Goal: Task Accomplishment & Management: Complete application form

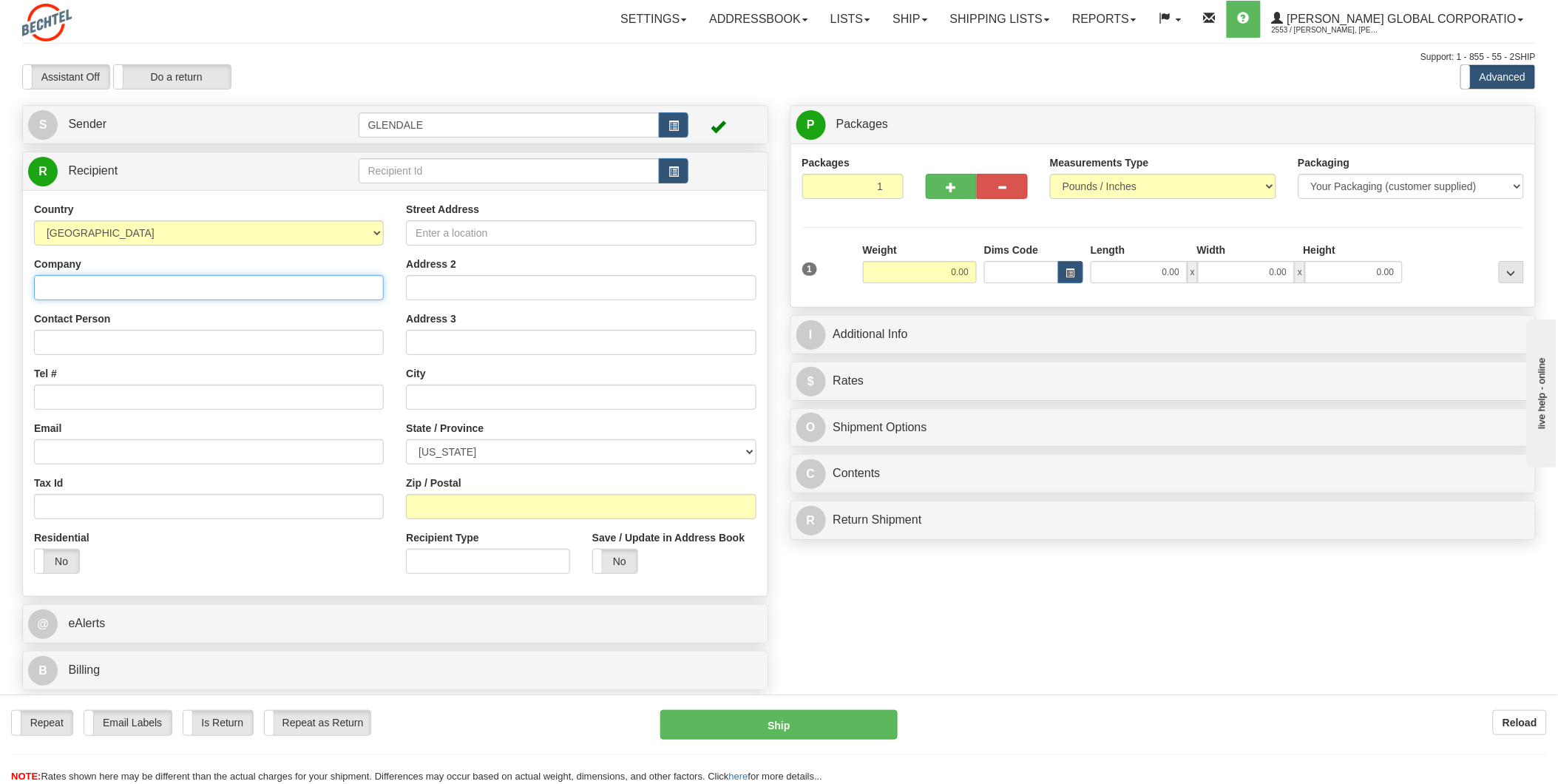
click at [156, 291] on input "Company" at bounding box center [209, 287] width 350 height 25
type input "b"
type input "BEARCOM"
click at [158, 348] on input "Contact Person" at bounding box center [209, 342] width 350 height 25
type input "[PERSON_NAME]"
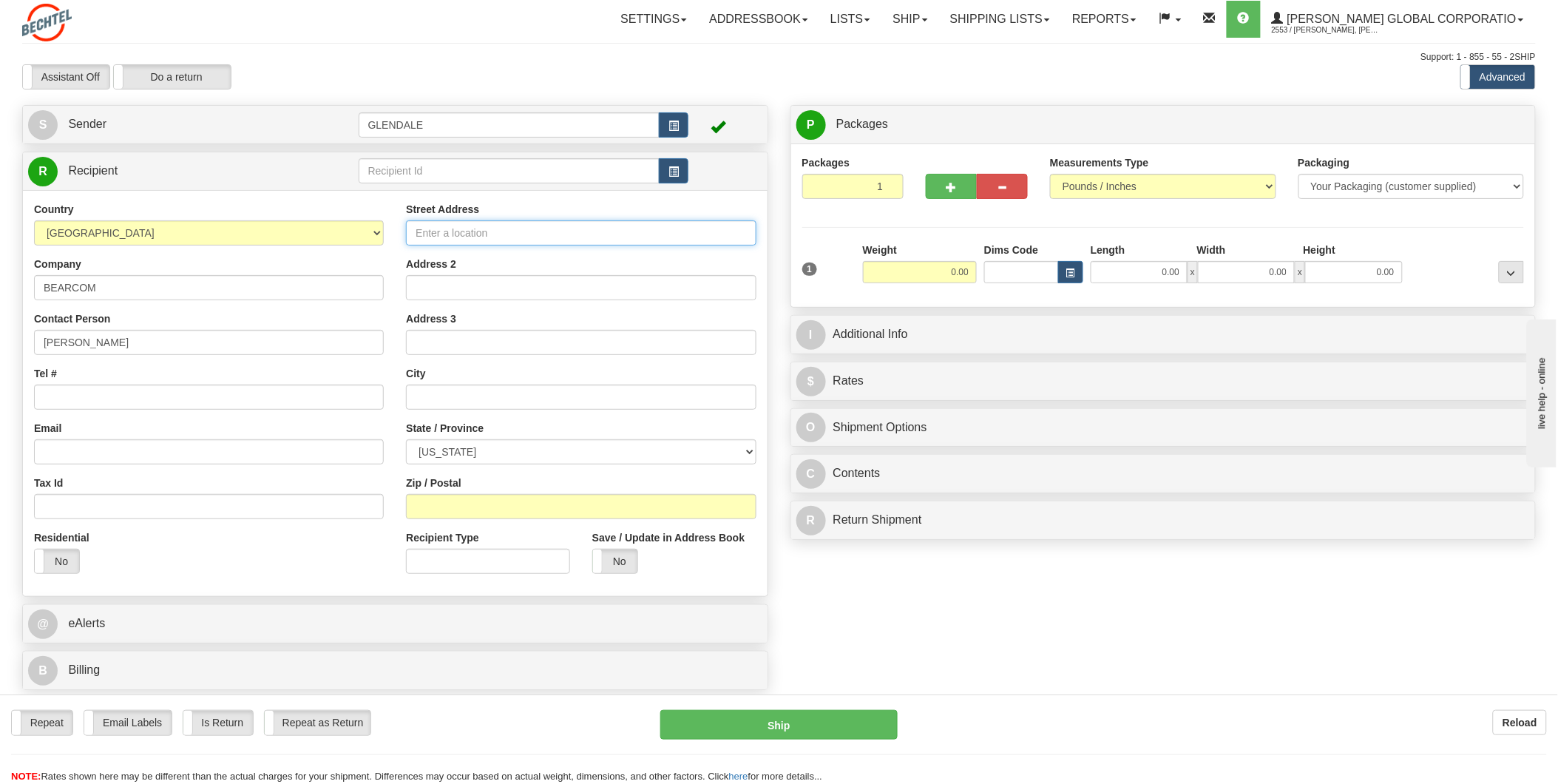
click at [516, 232] on input "Street Address" at bounding box center [580, 233] width 350 height 25
type input "[STREET_ADDRESS]"
type input "STE 300"
type input "BEAUMONT"
select select "[GEOGRAPHIC_DATA]"
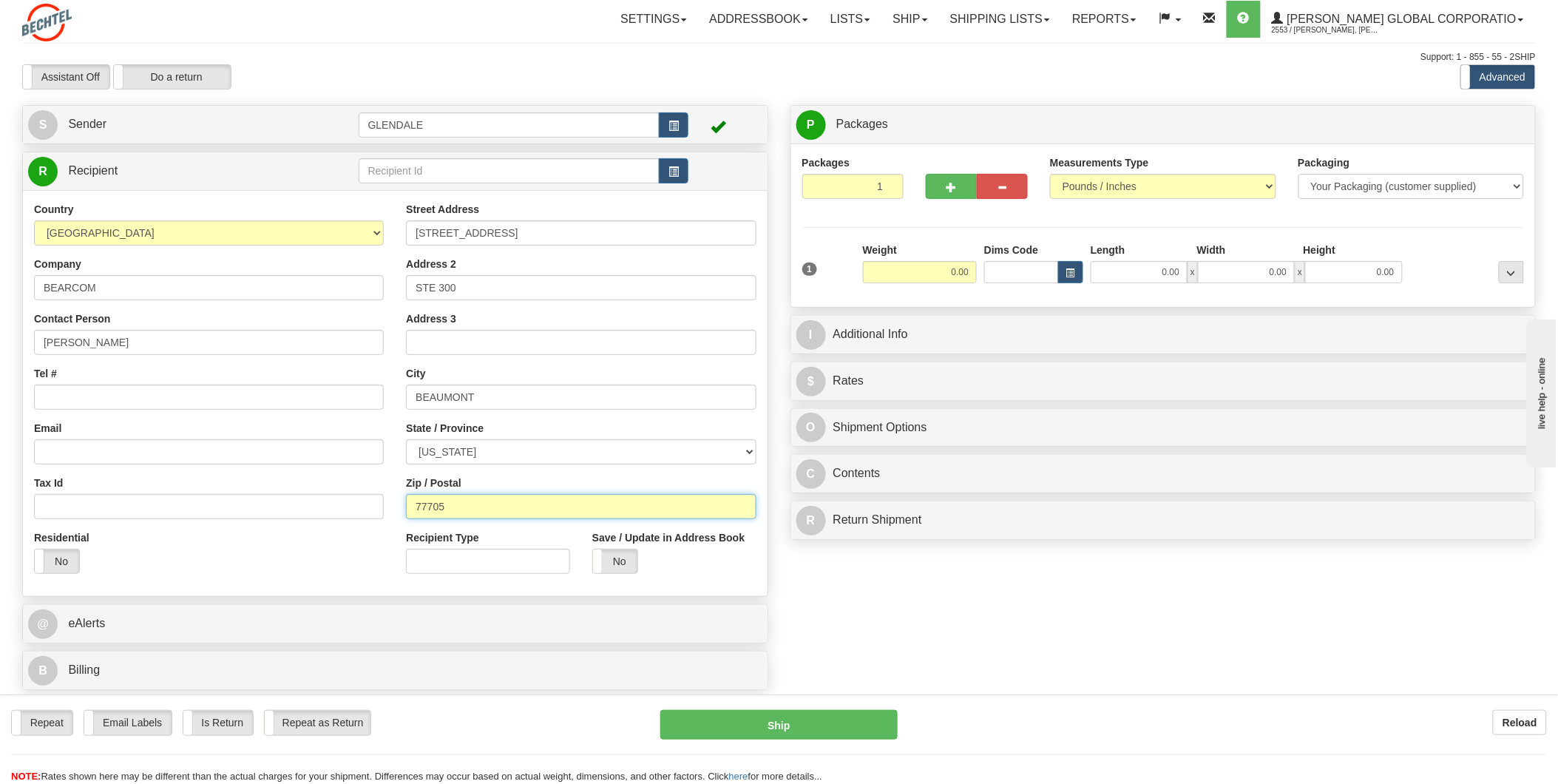
type input "77705"
click at [483, 553] on input "Recipient Type" at bounding box center [487, 561] width 164 height 25
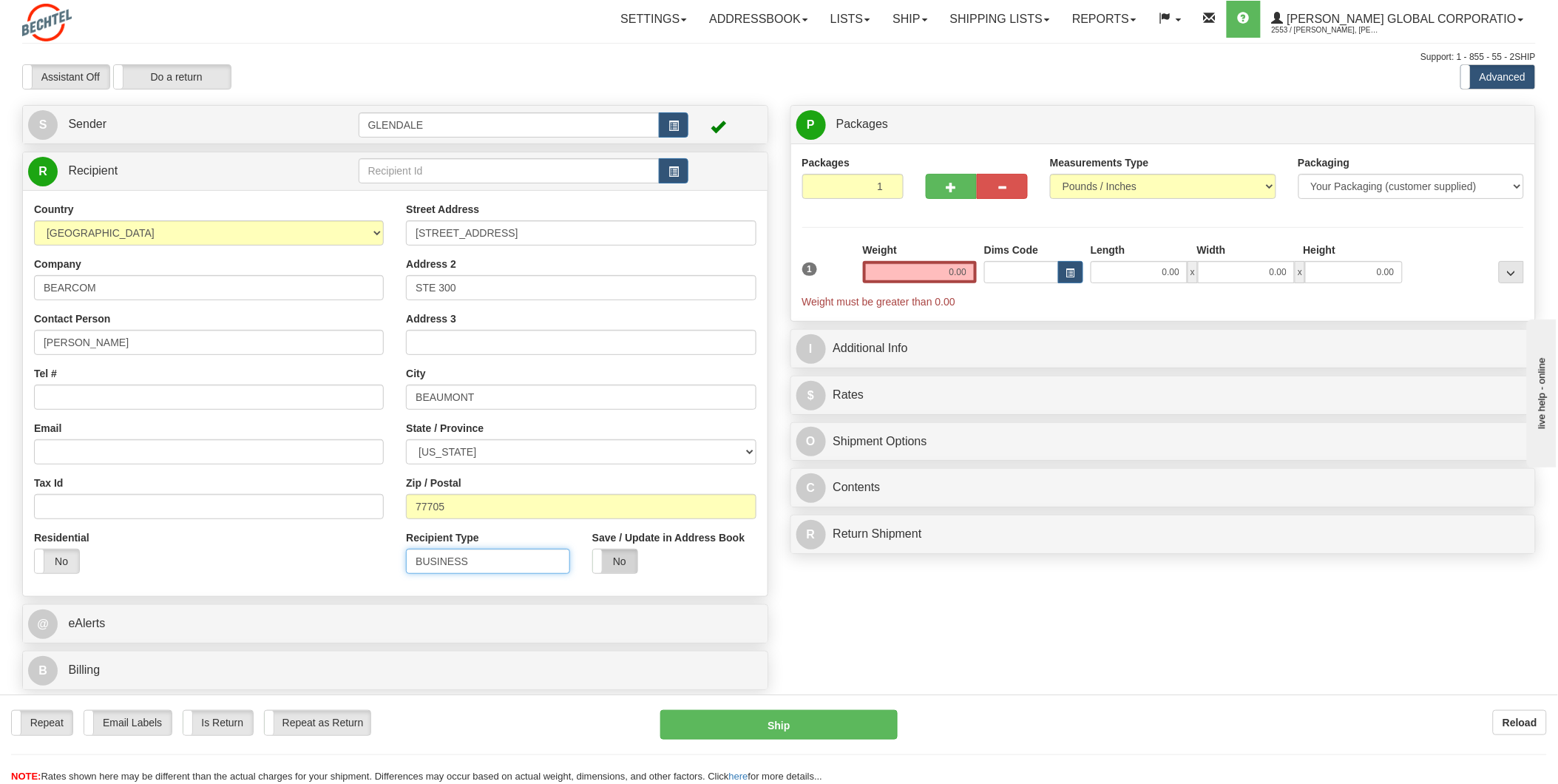
type input "BUSINESS"
click at [620, 571] on label "No" at bounding box center [615, 561] width 45 height 23
click at [948, 272] on input "0.00" at bounding box center [920, 272] width 114 height 22
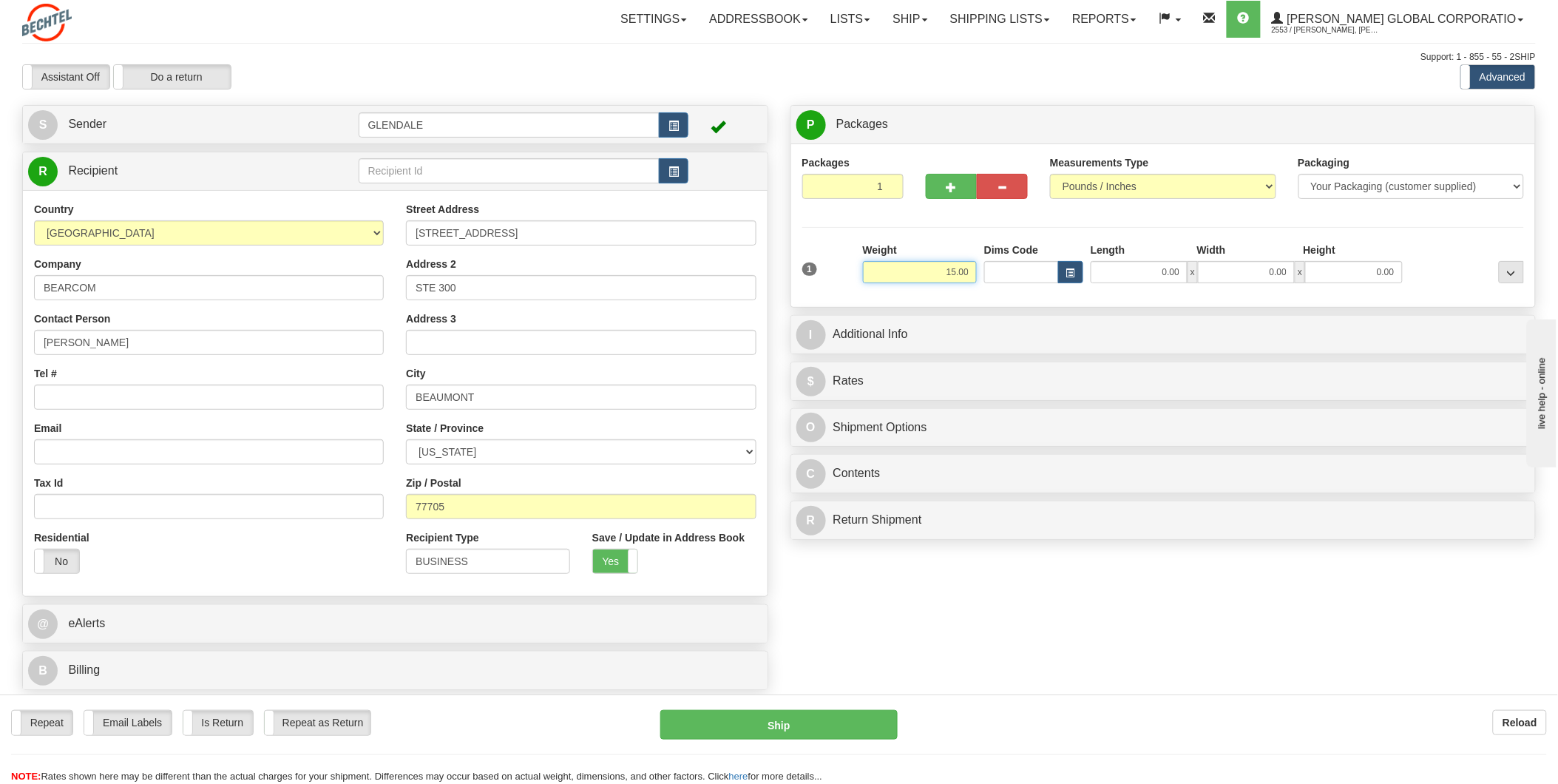
type input "15.00"
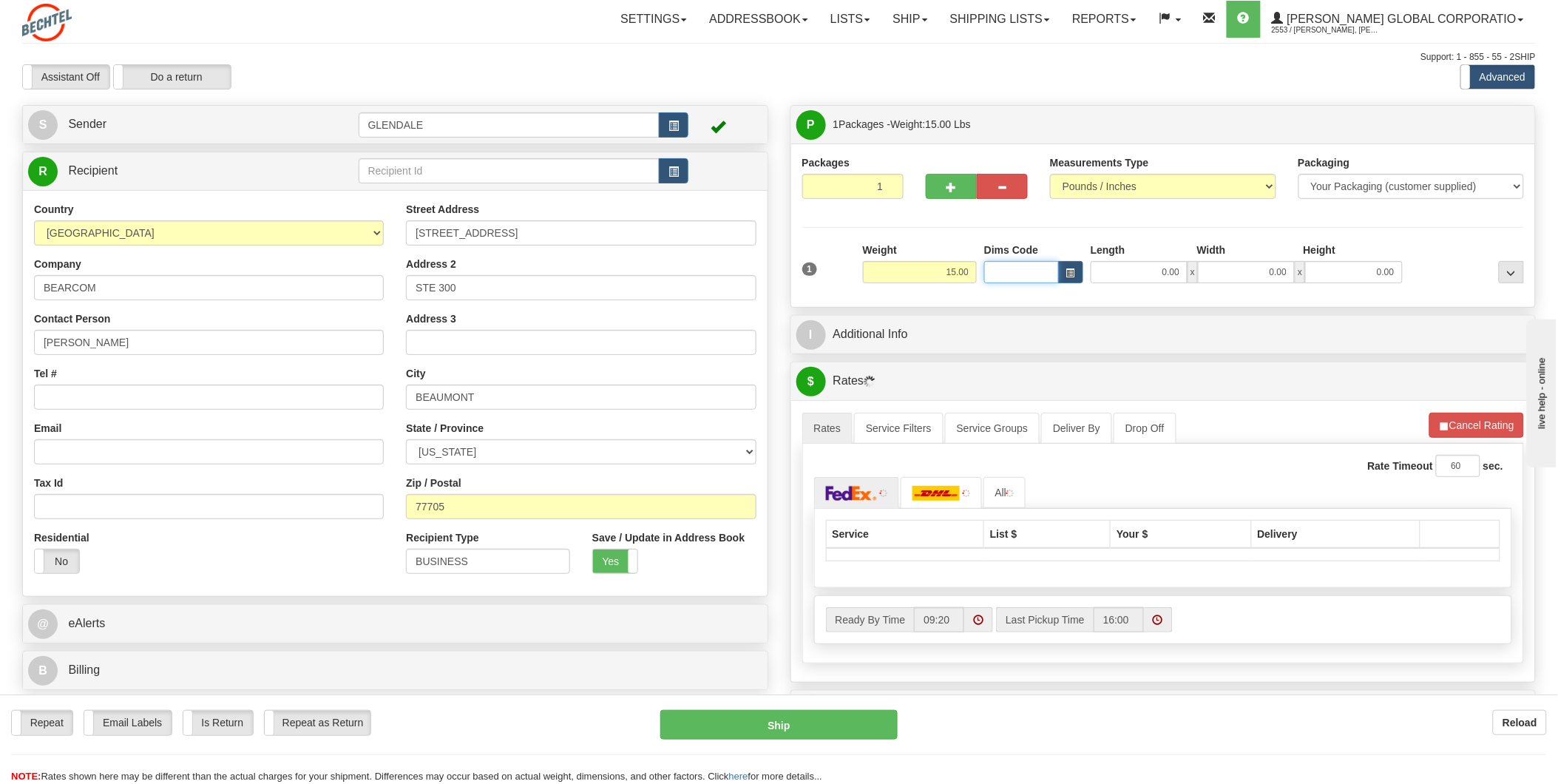
click at [1009, 271] on input "Dims Code" at bounding box center [1021, 272] width 74 height 22
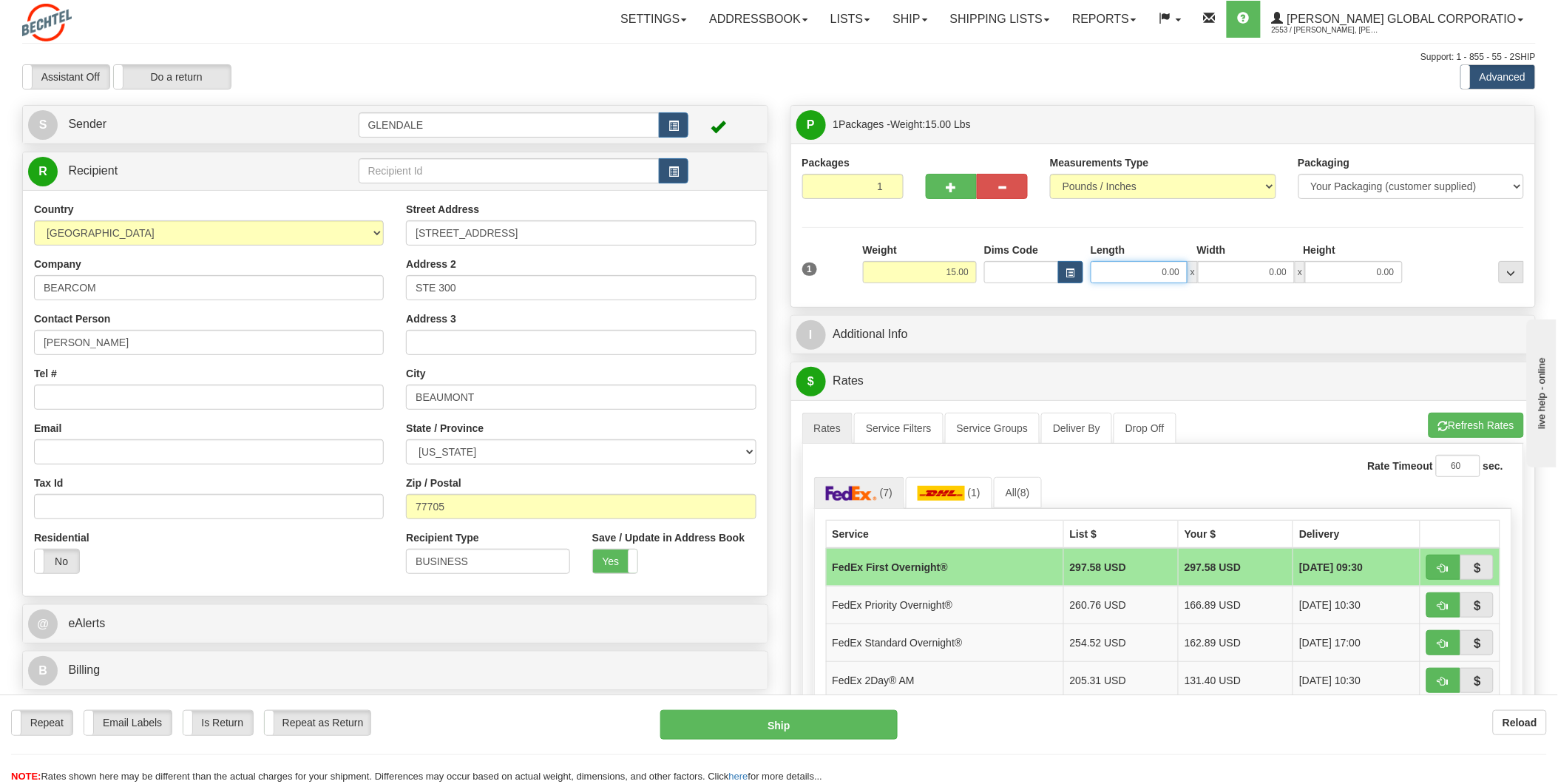
click at [1140, 278] on input "0.00" at bounding box center [1139, 272] width 97 height 22
type input "0.00"
click at [1075, 269] on button "button" at bounding box center [1071, 272] width 25 height 22
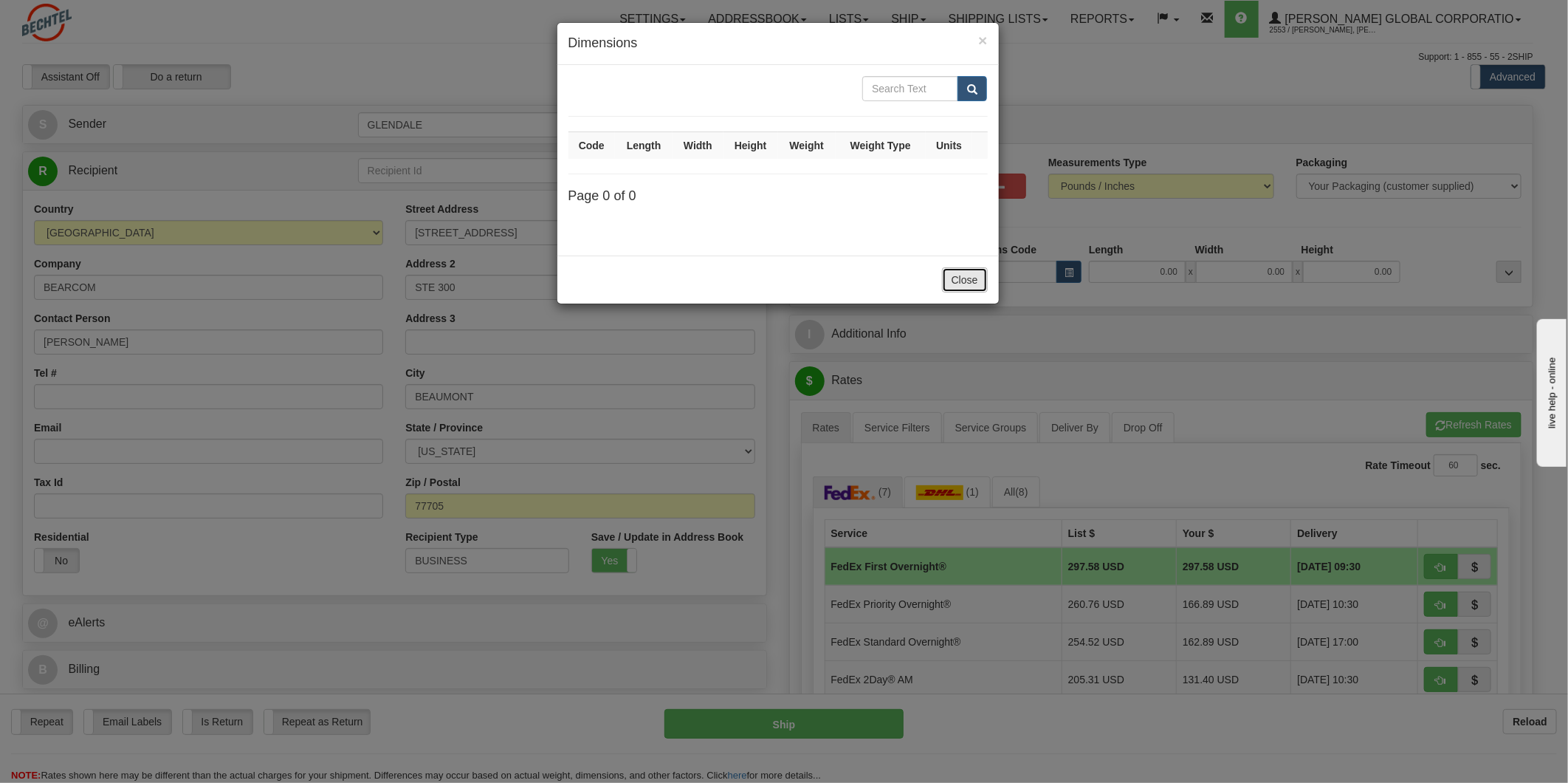
click at [957, 279] on button "Close" at bounding box center [965, 280] width 46 height 25
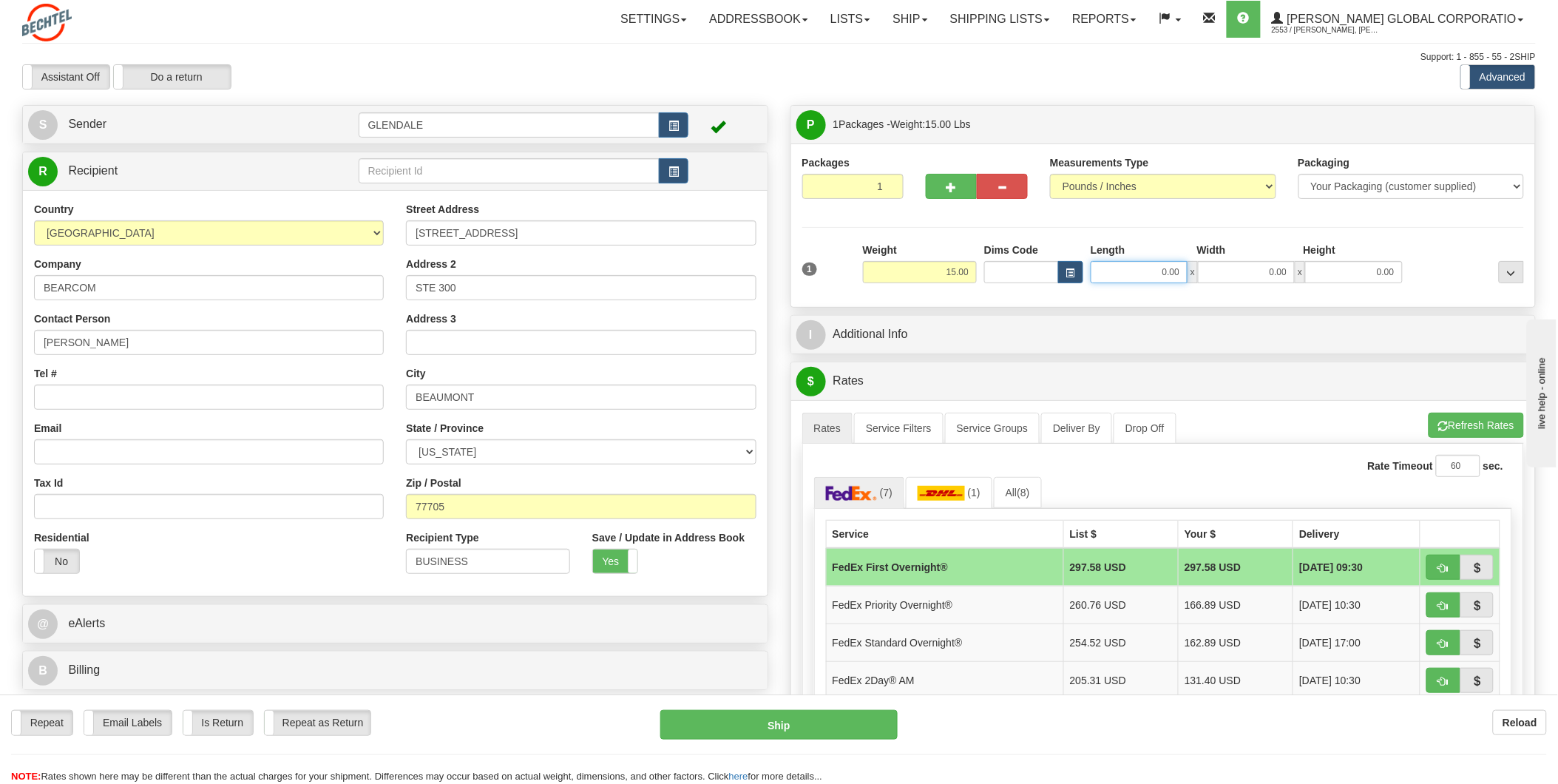
click at [1151, 274] on input "0.00" at bounding box center [1139, 272] width 97 height 22
type input "24.00"
click at [1277, 271] on input "0.00" at bounding box center [1246, 272] width 97 height 22
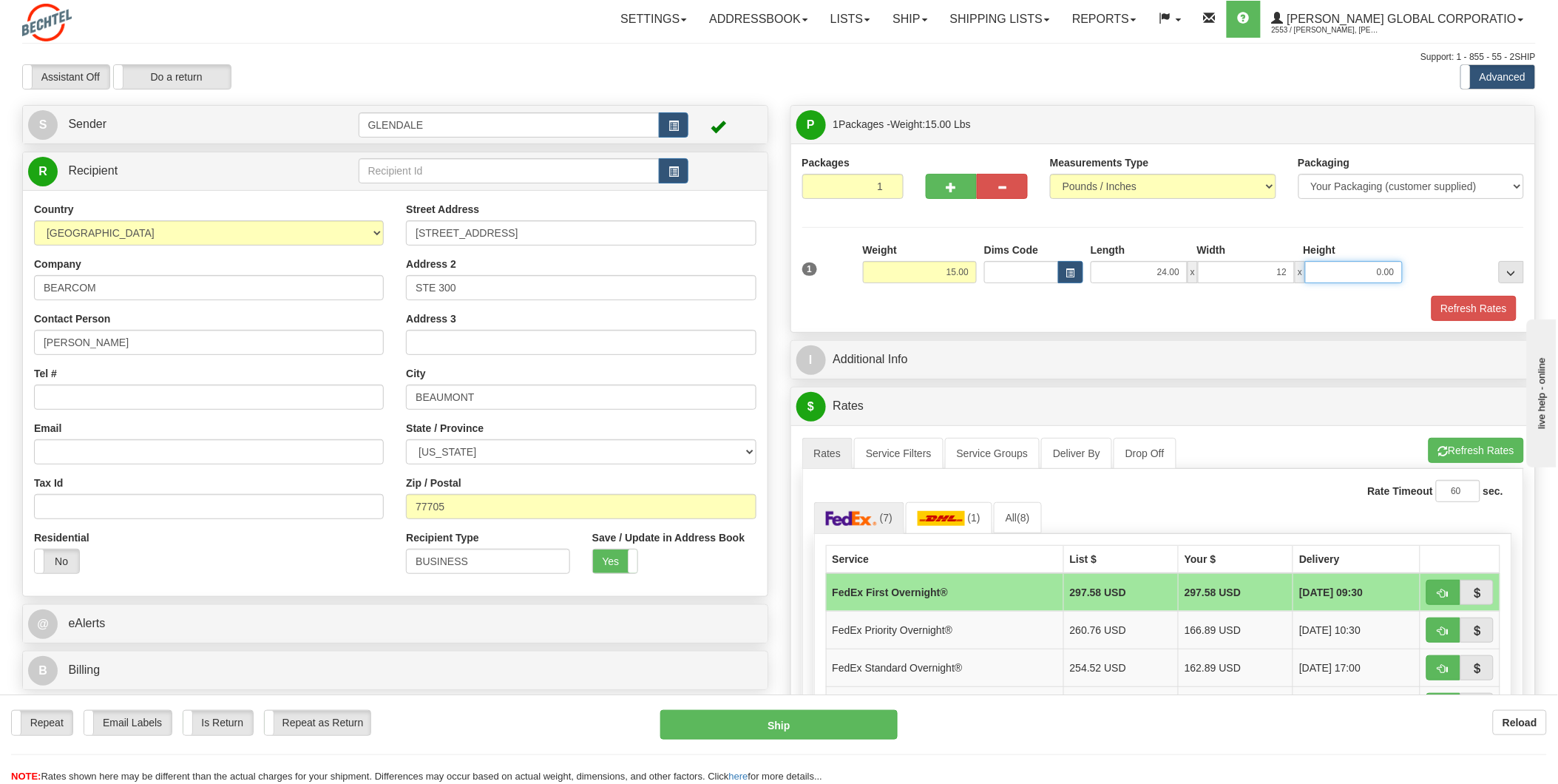
type input "12.00"
click at [1335, 274] on input "0.00" at bounding box center [1354, 272] width 97 height 22
type input "11.00"
click at [1322, 307] on div "Refresh Rates" at bounding box center [1163, 308] width 730 height 25
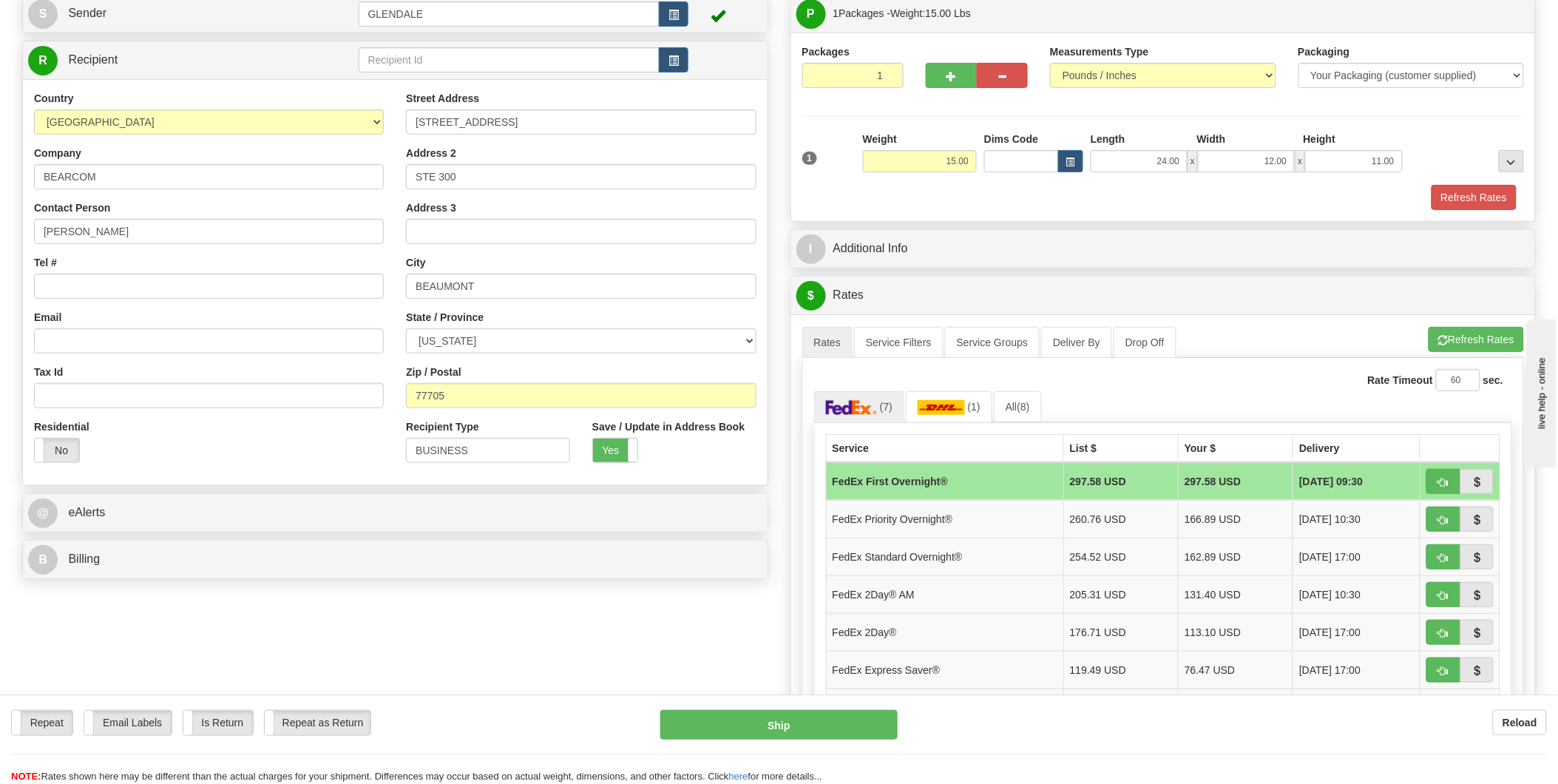
scroll to position [82, 0]
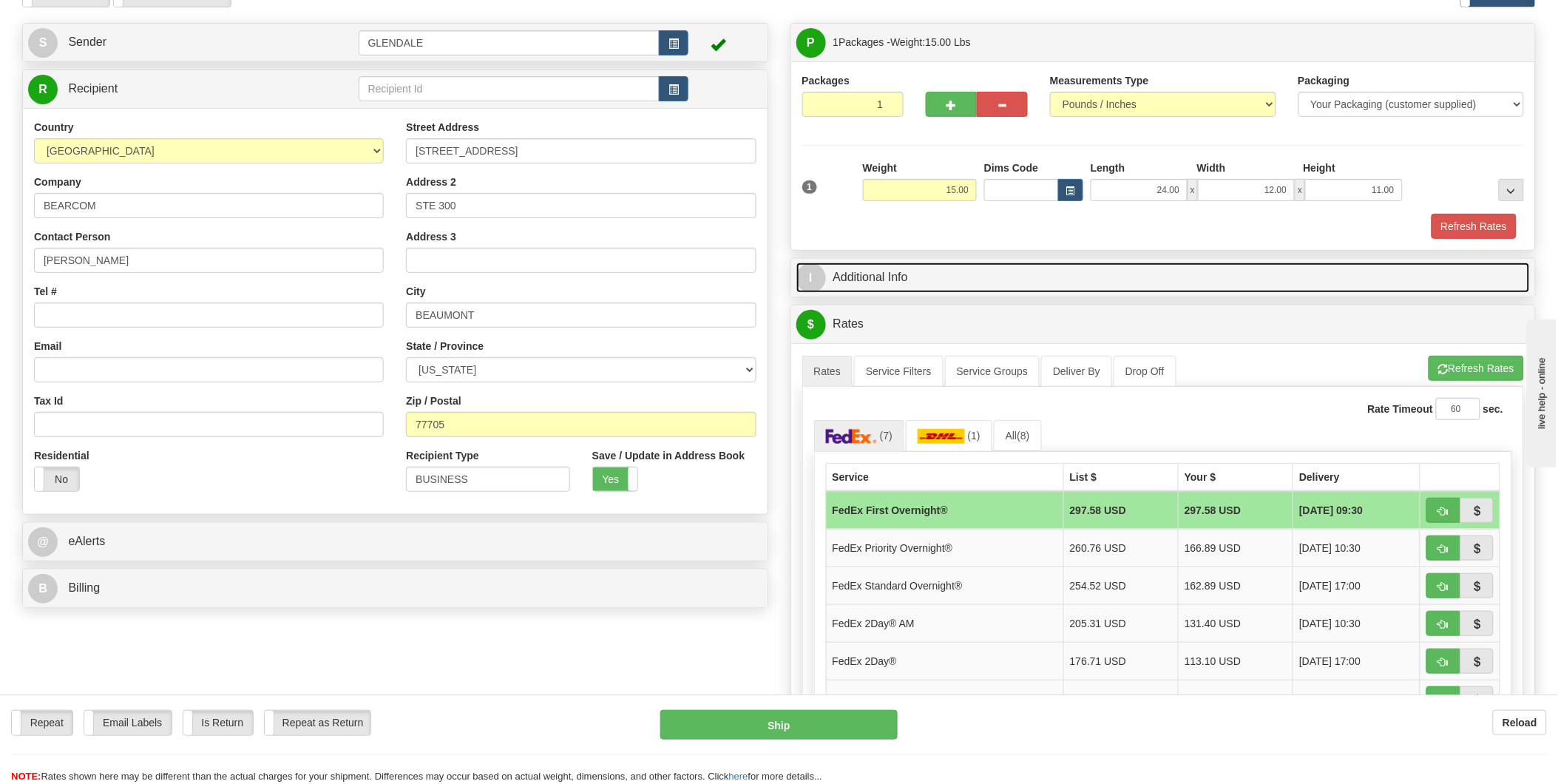
click at [818, 278] on span "I" at bounding box center [811, 277] width 30 height 30
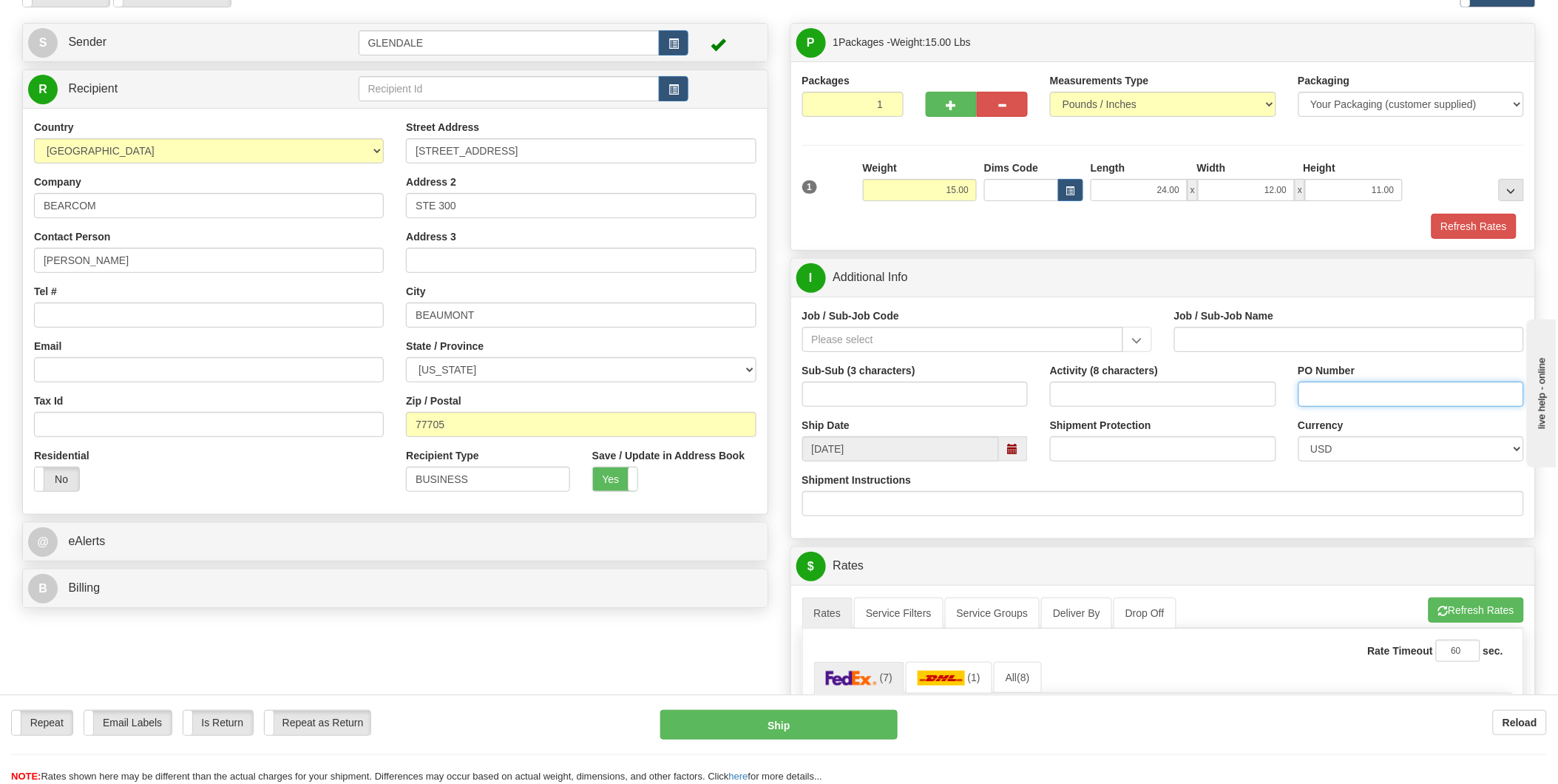
click at [1354, 388] on input "PO Number" at bounding box center [1411, 394] width 227 height 25
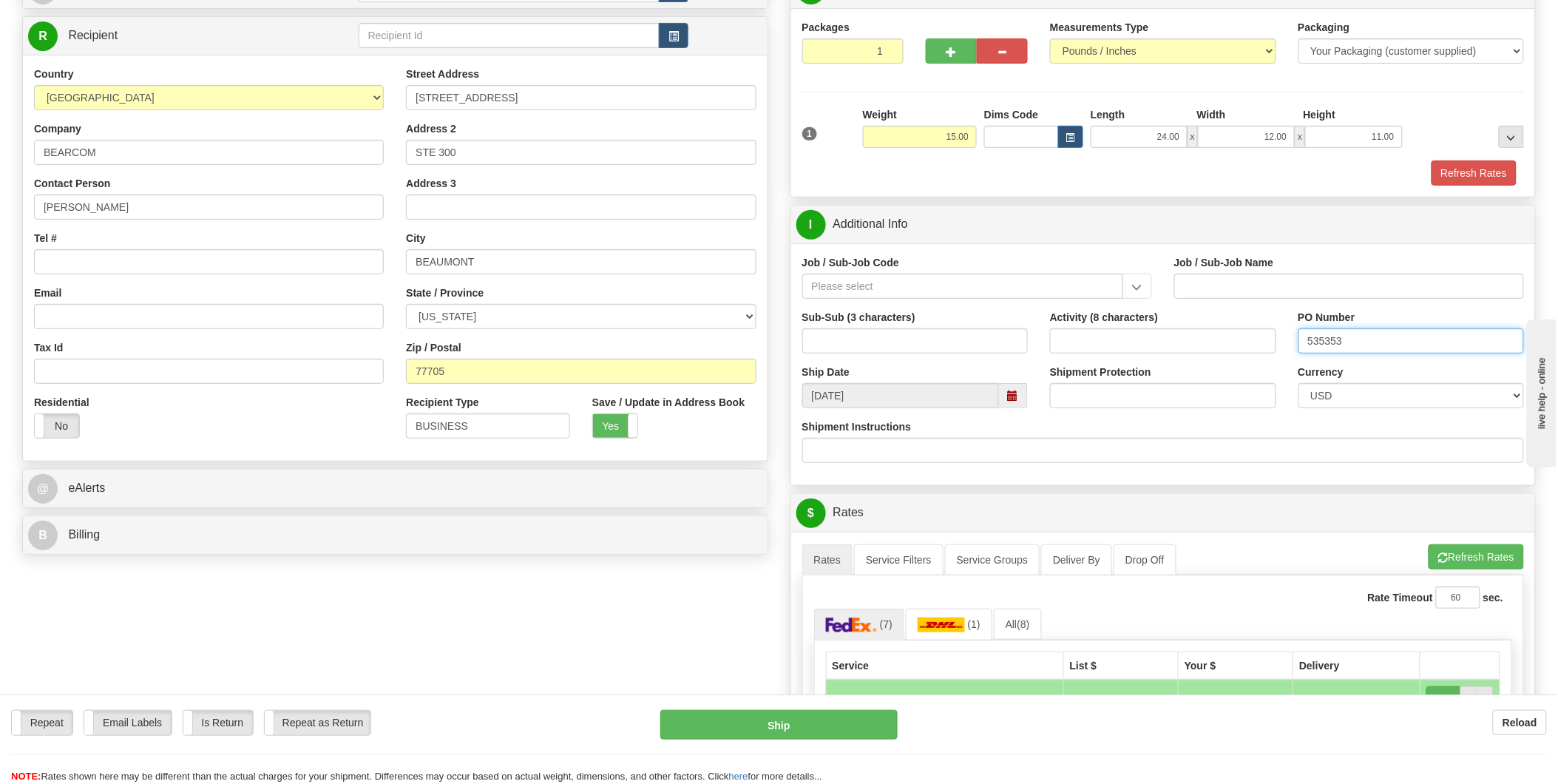
scroll to position [164, 0]
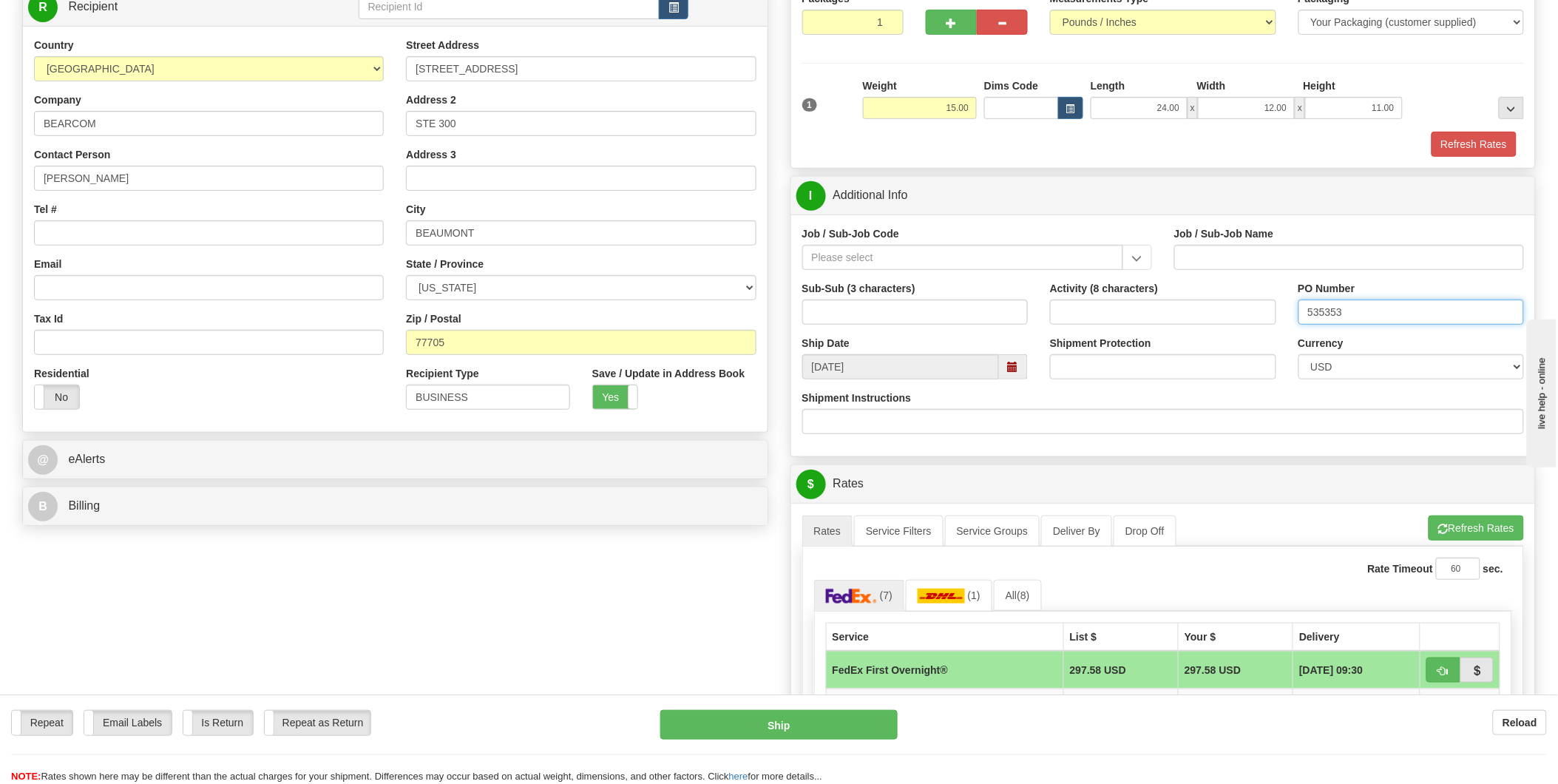
type input "535353"
click at [1016, 422] on input "Shipment Instructions" at bounding box center [1163, 422] width 723 height 25
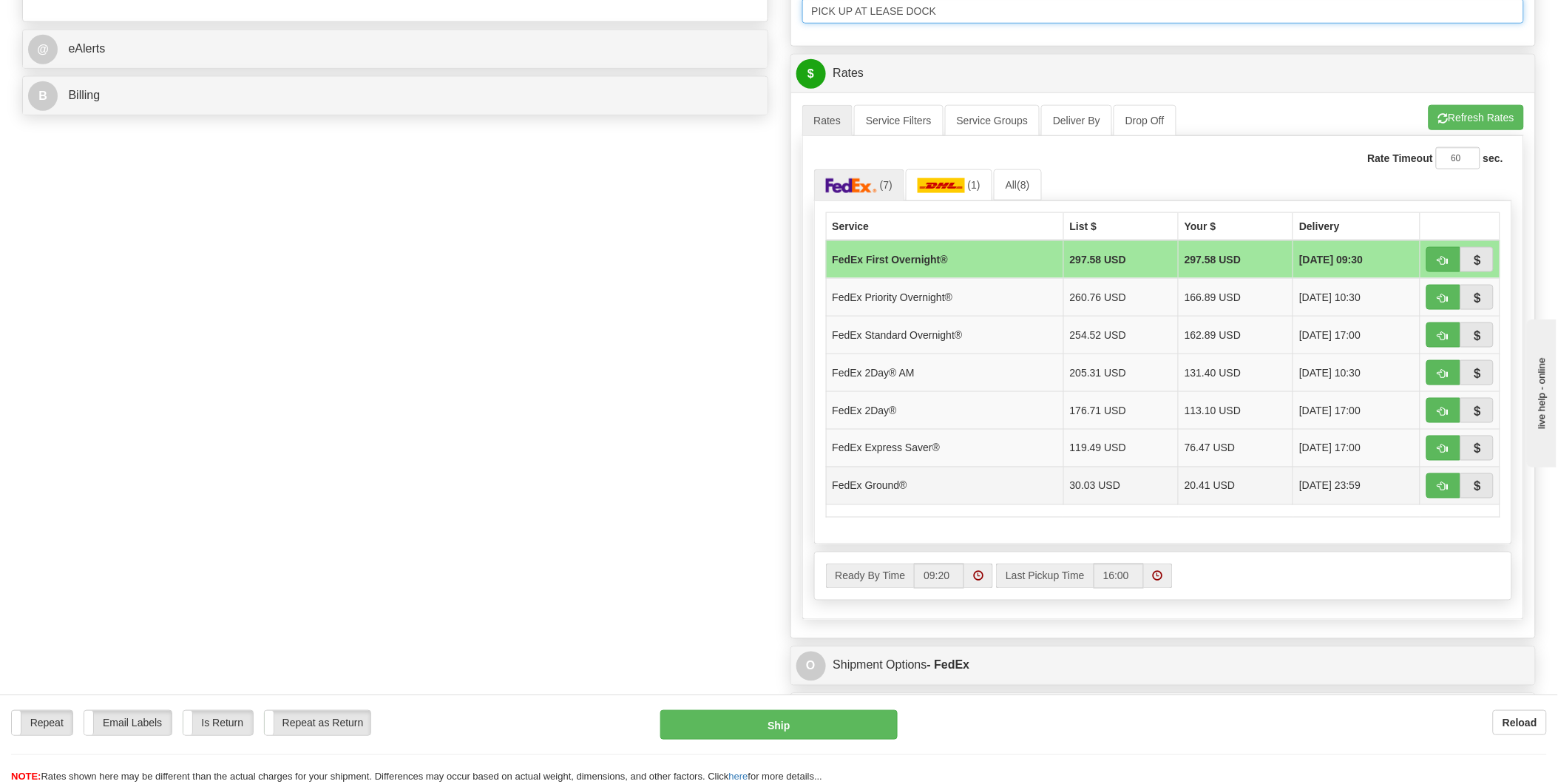
scroll to position [656, 0]
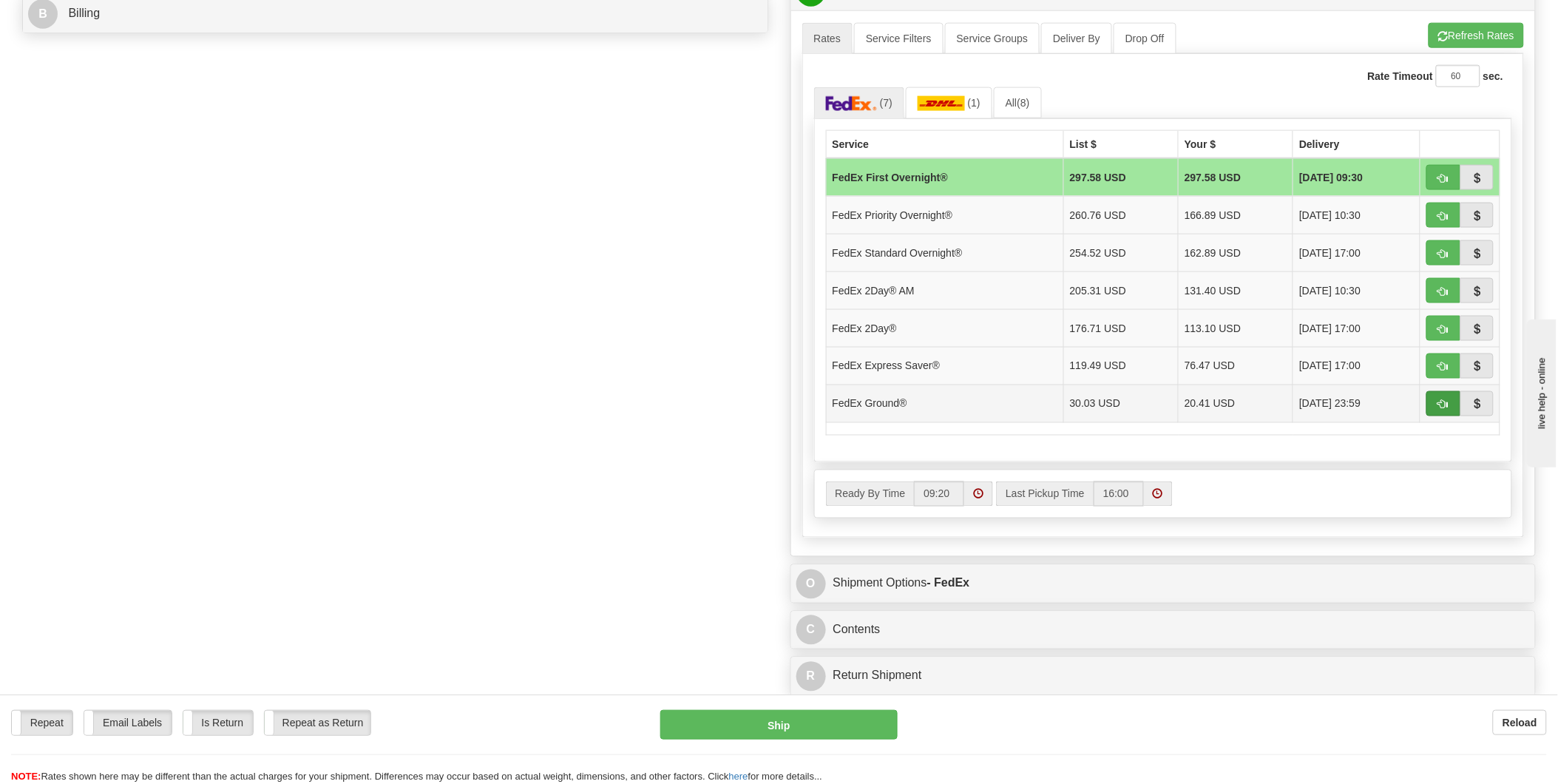
type input "PICK UP AT LEASE DOCK"
click at [1444, 410] on span "button" at bounding box center [1444, 405] width 11 height 10
type input "92"
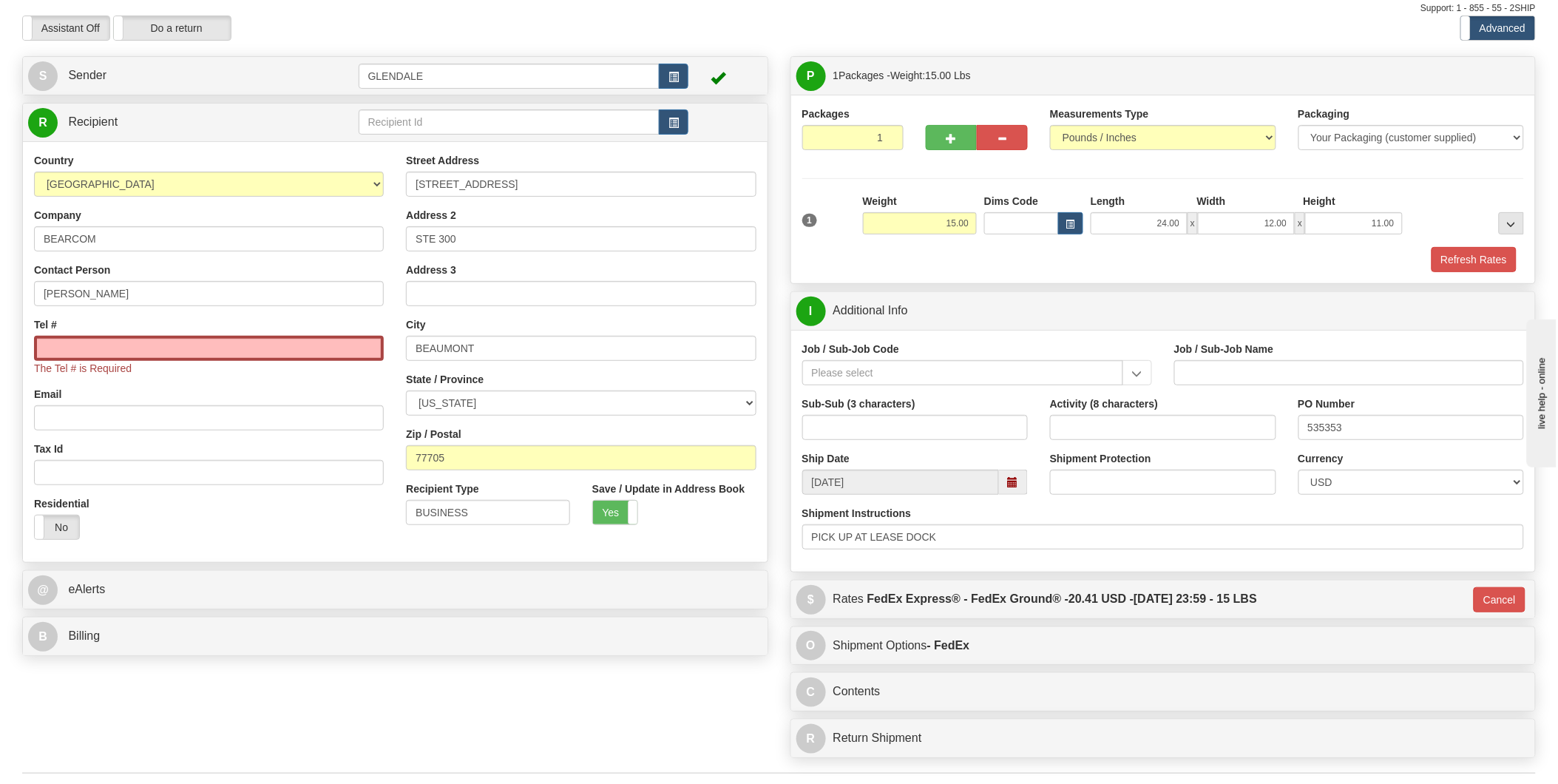
scroll to position [26, 0]
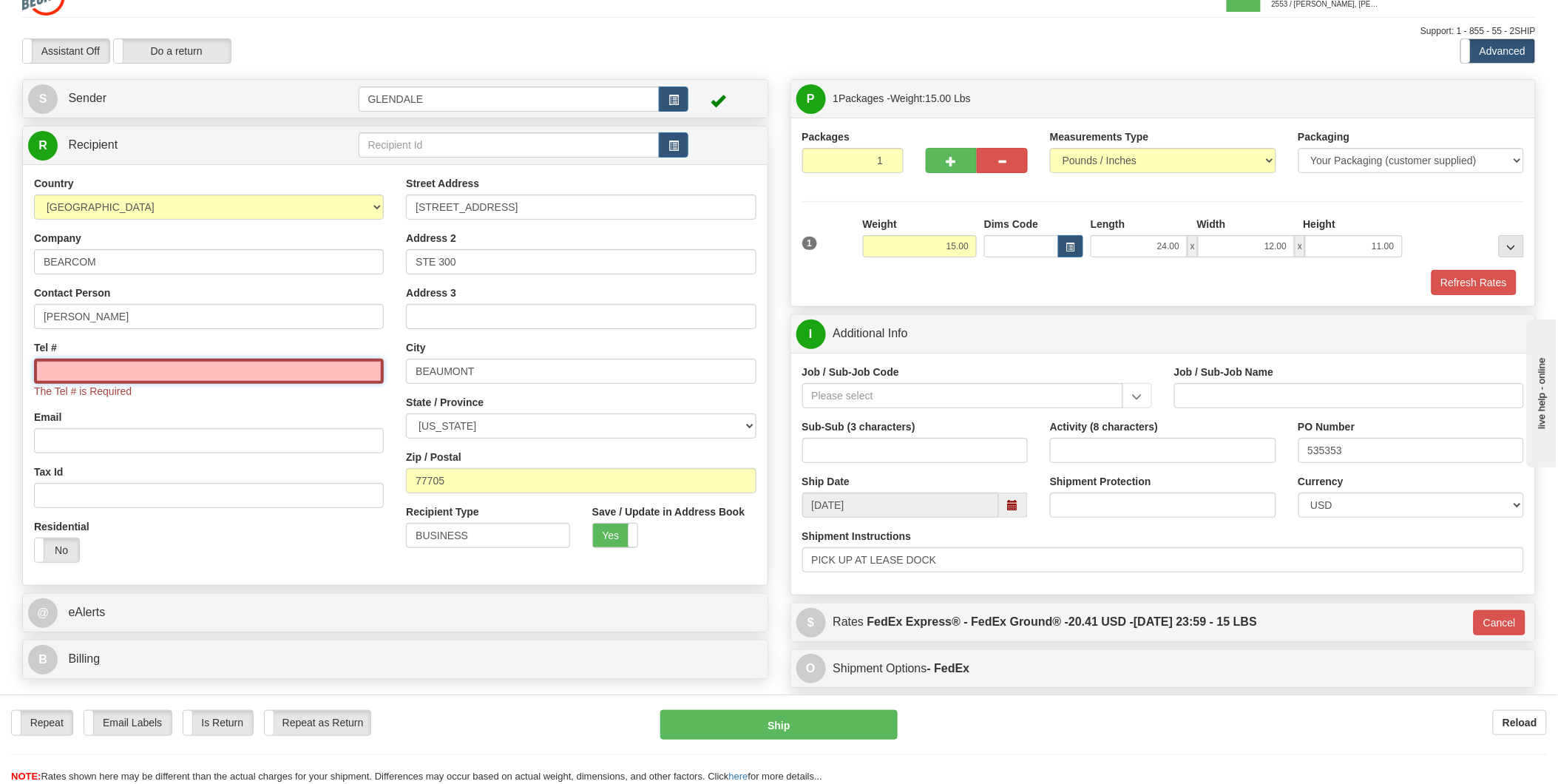
click at [201, 368] on input "Tel #" at bounding box center [209, 371] width 350 height 25
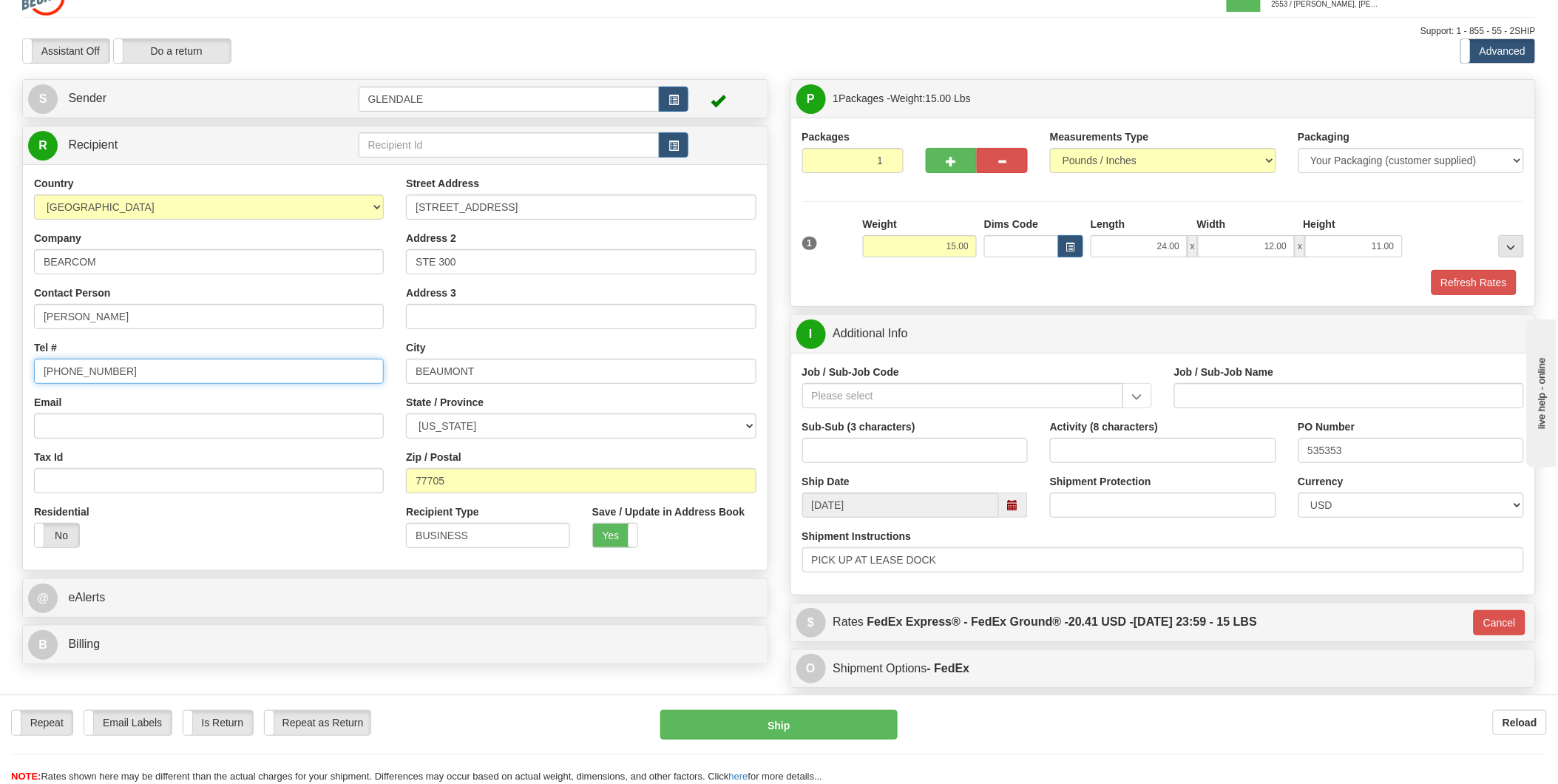
type input "[PHONE_NUMBER]"
click at [107, 425] on input "Email" at bounding box center [209, 426] width 350 height 25
paste input "[PERSON_NAME][EMAIL_ADDRESS][PERSON_NAME][DOMAIN_NAME]"
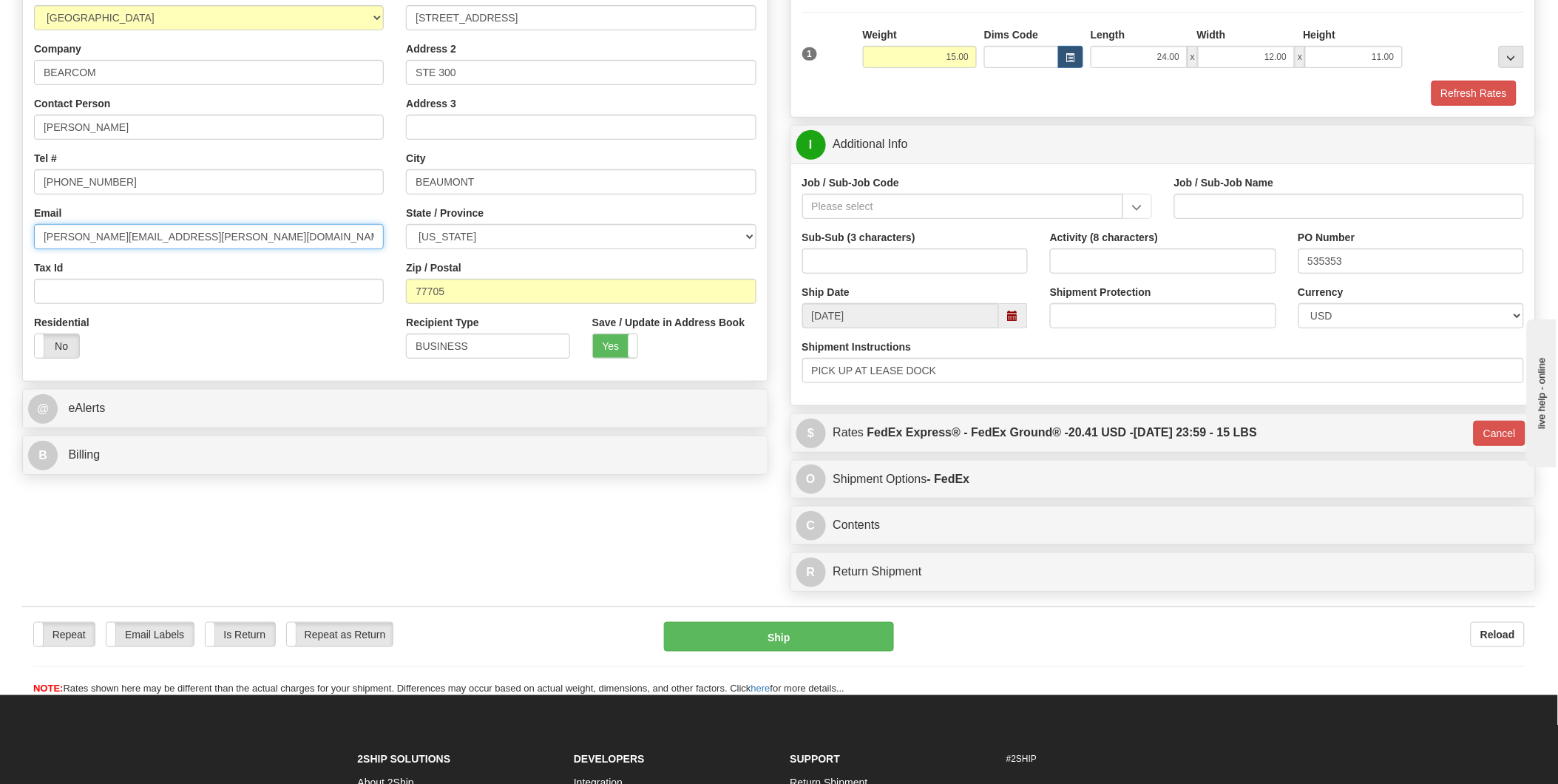
scroll to position [272, 0]
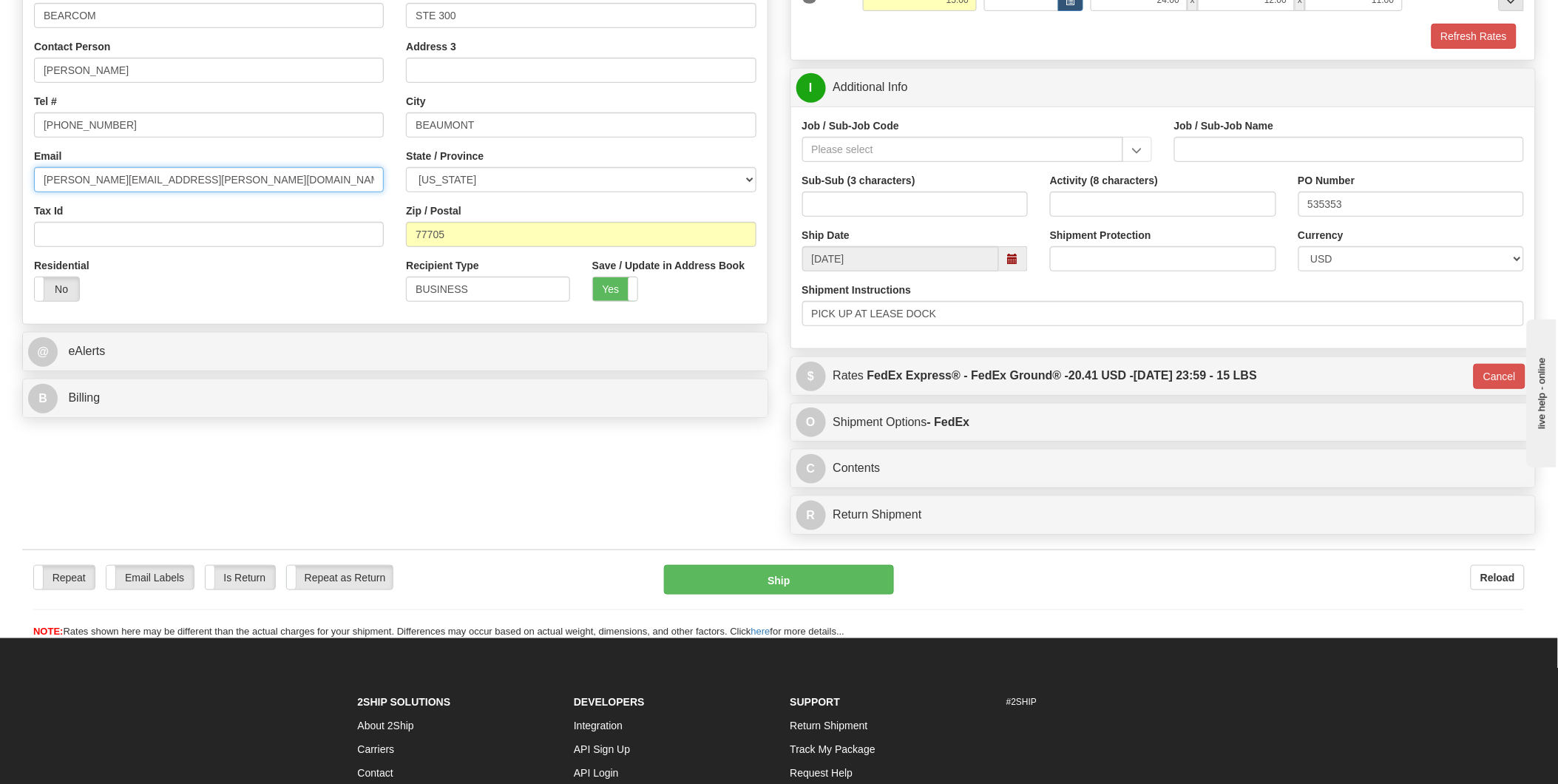
type input "[PERSON_NAME][EMAIL_ADDRESS][PERSON_NAME][DOMAIN_NAME]"
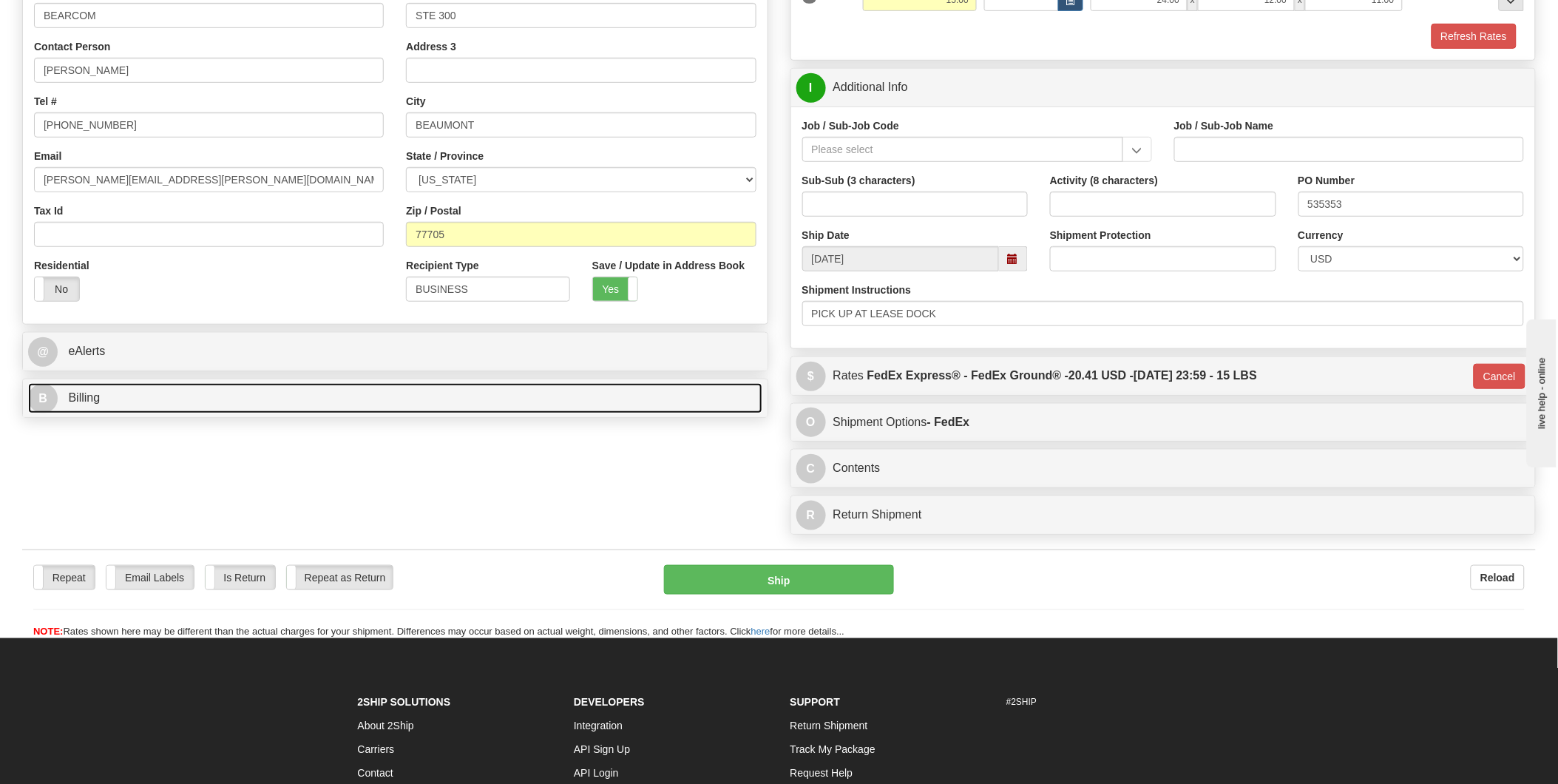
click at [47, 390] on span "B" at bounding box center [42, 398] width 30 height 30
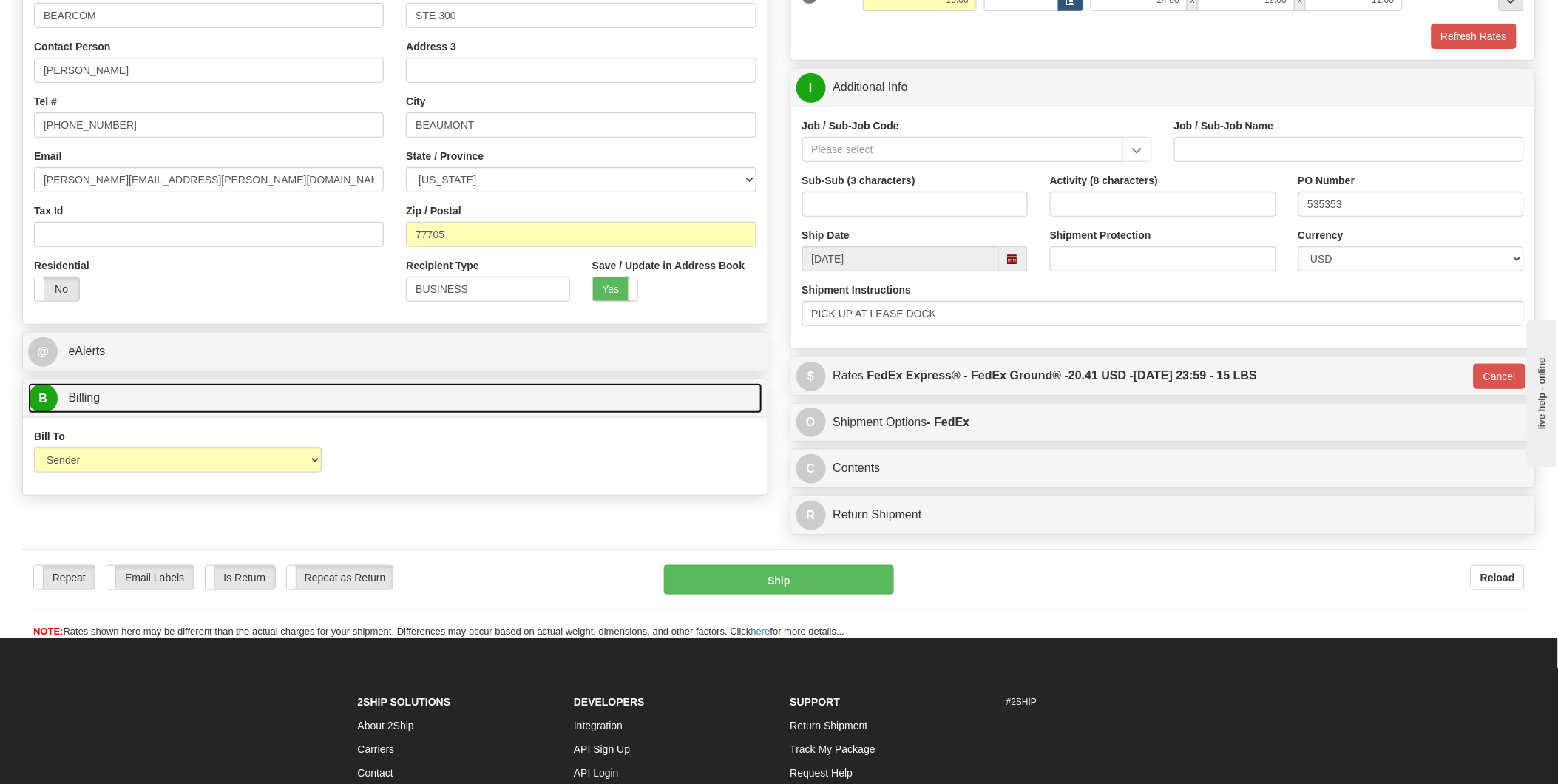
click at [47, 390] on span "B" at bounding box center [42, 398] width 30 height 30
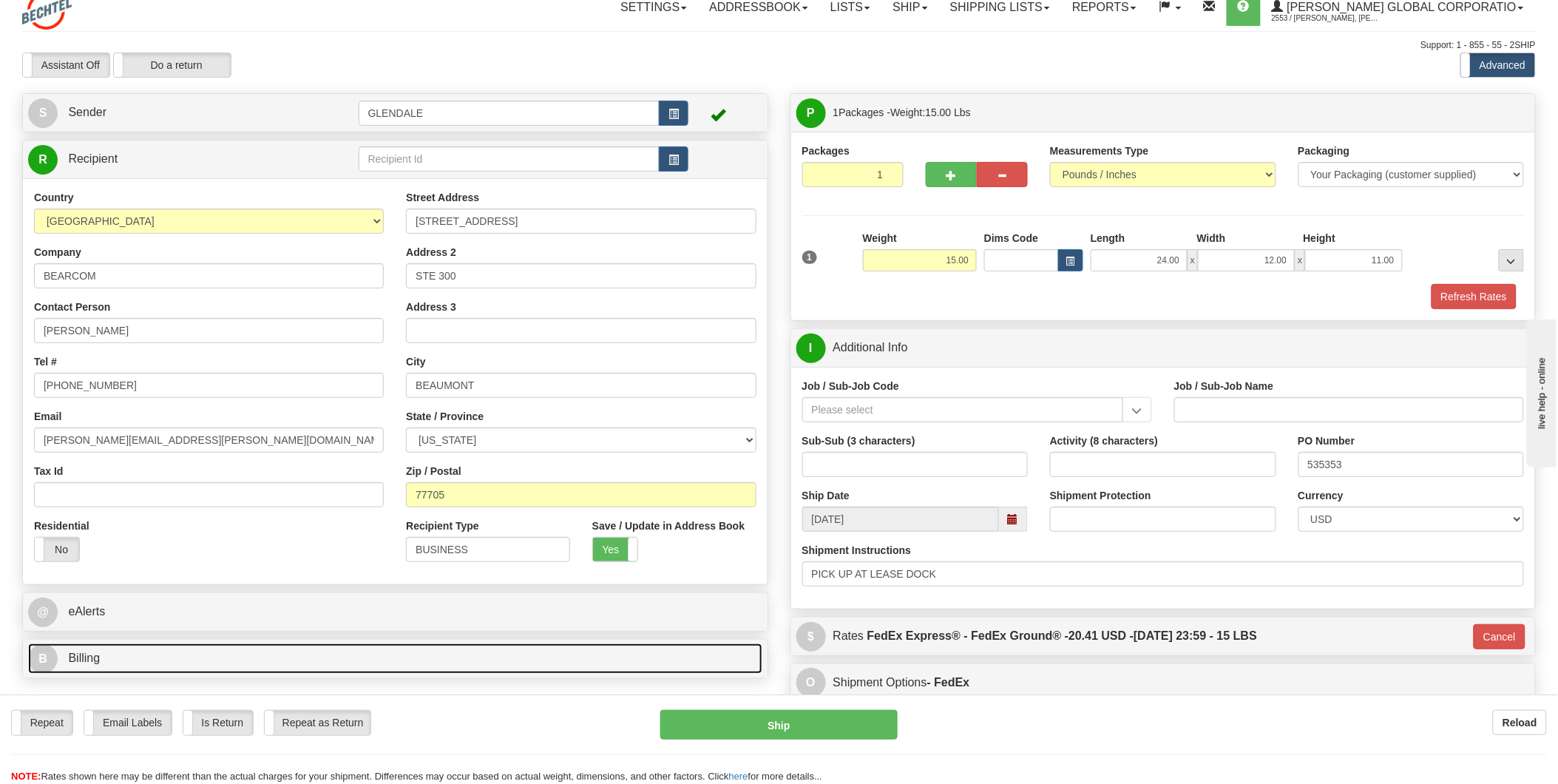
scroll to position [0, 0]
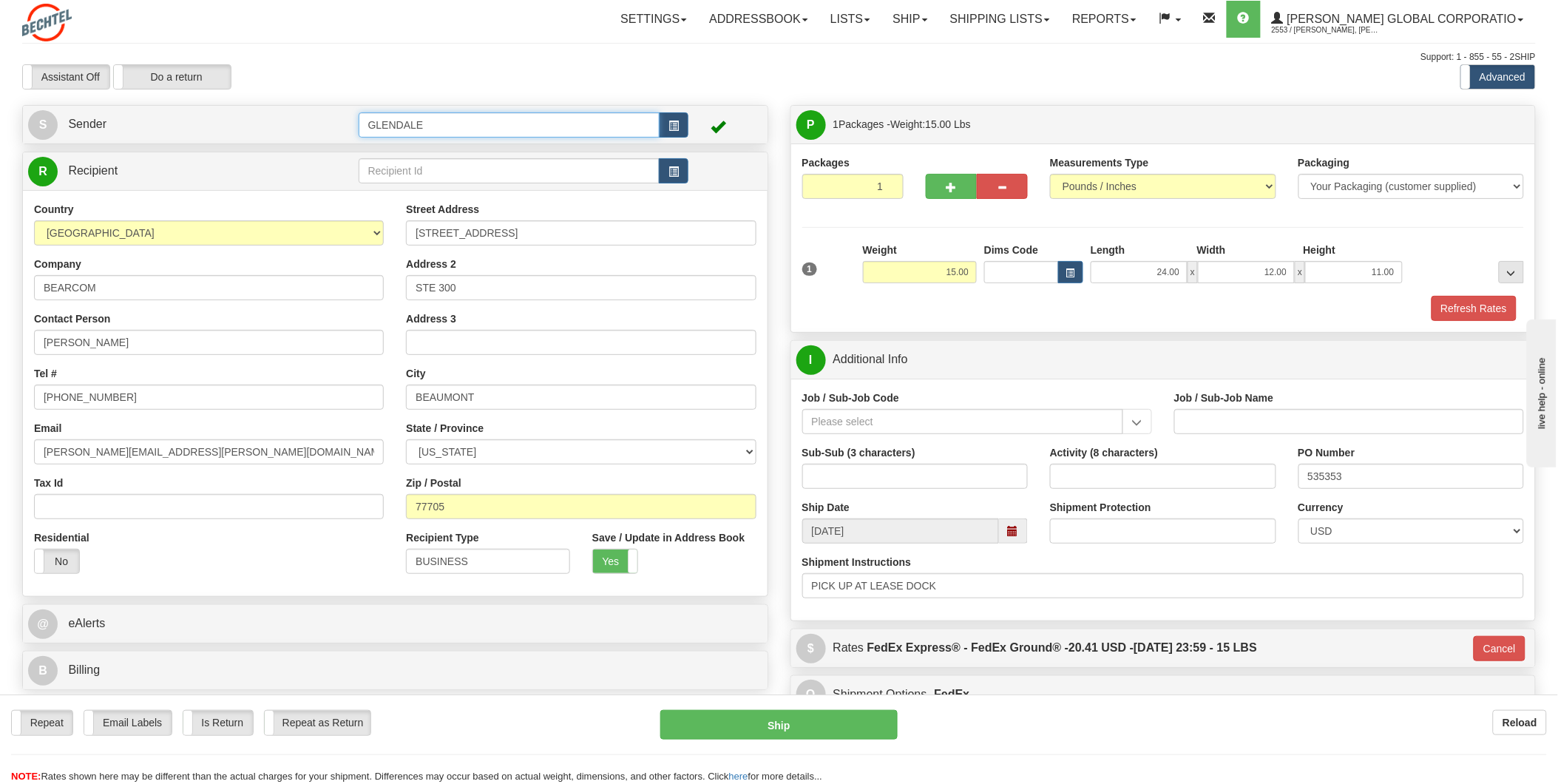
click at [530, 130] on input "GLENDALE" at bounding box center [509, 125] width 302 height 25
click at [681, 129] on button "button" at bounding box center [673, 125] width 30 height 25
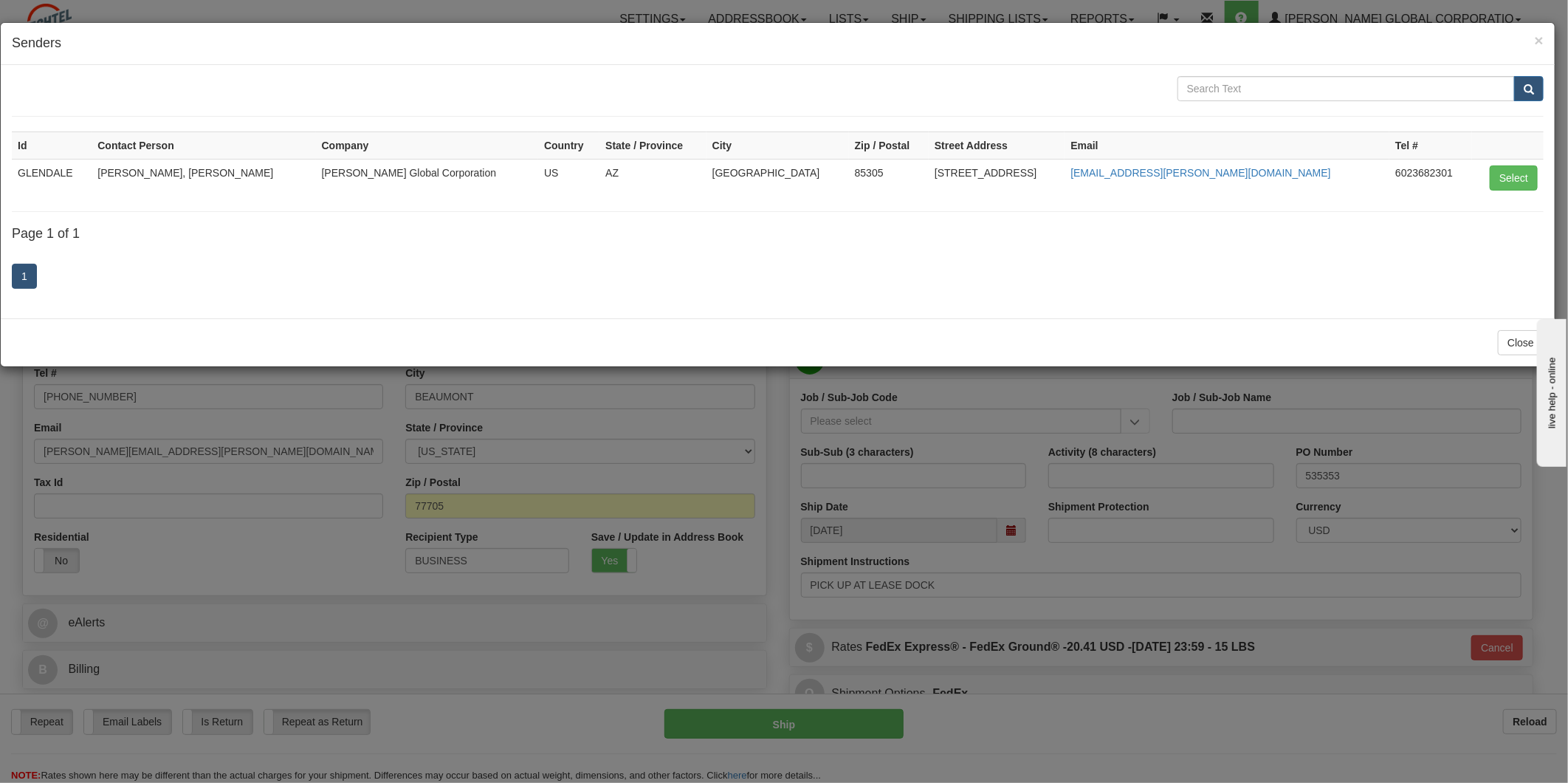
click at [233, 172] on td "[PERSON_NAME], [PERSON_NAME]" at bounding box center [203, 178] width 223 height 38
click at [1517, 180] on button "Select" at bounding box center [1514, 178] width 48 height 25
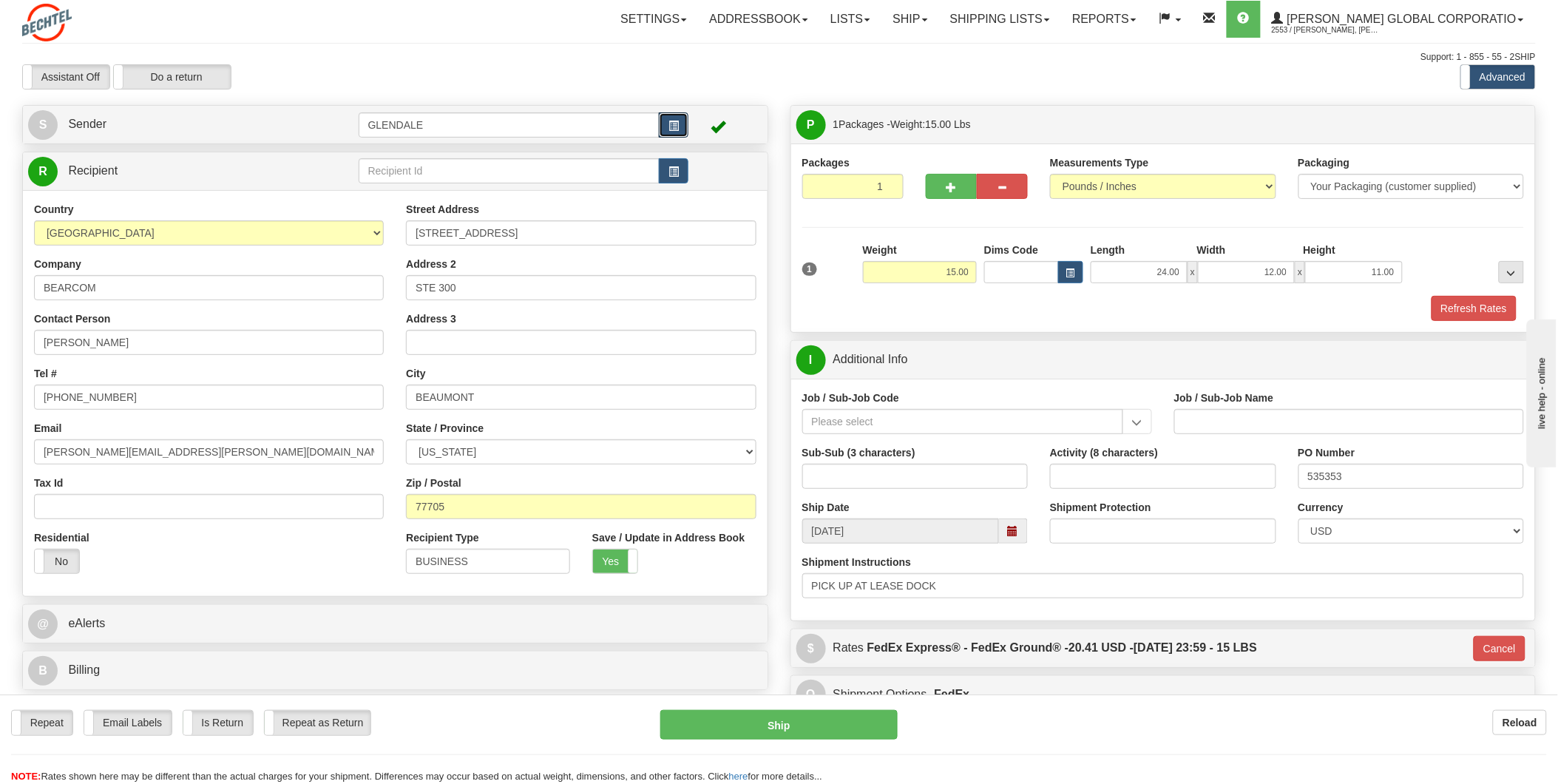
type input "92"
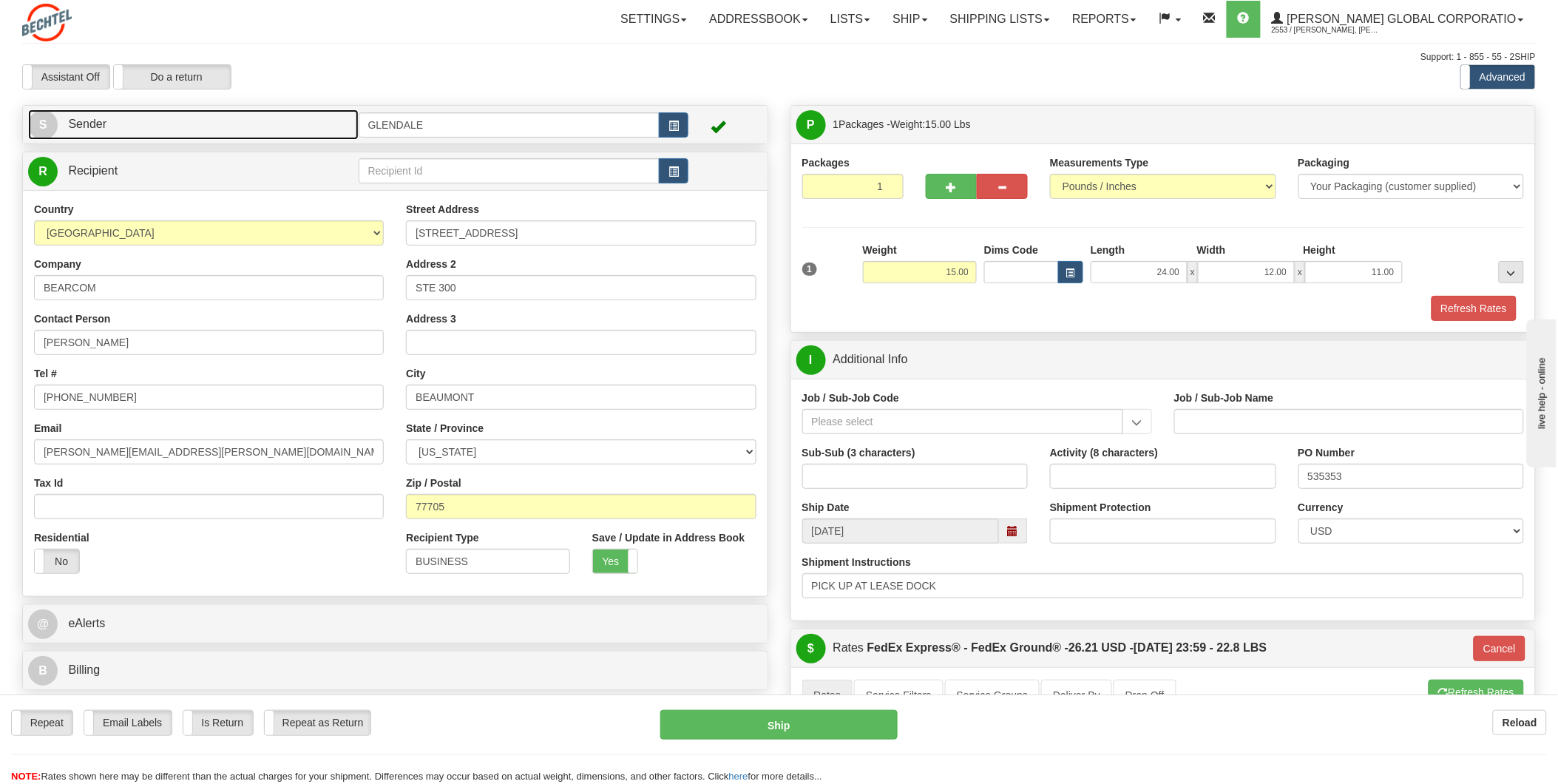
click at [42, 123] on span "S" at bounding box center [42, 124] width 30 height 30
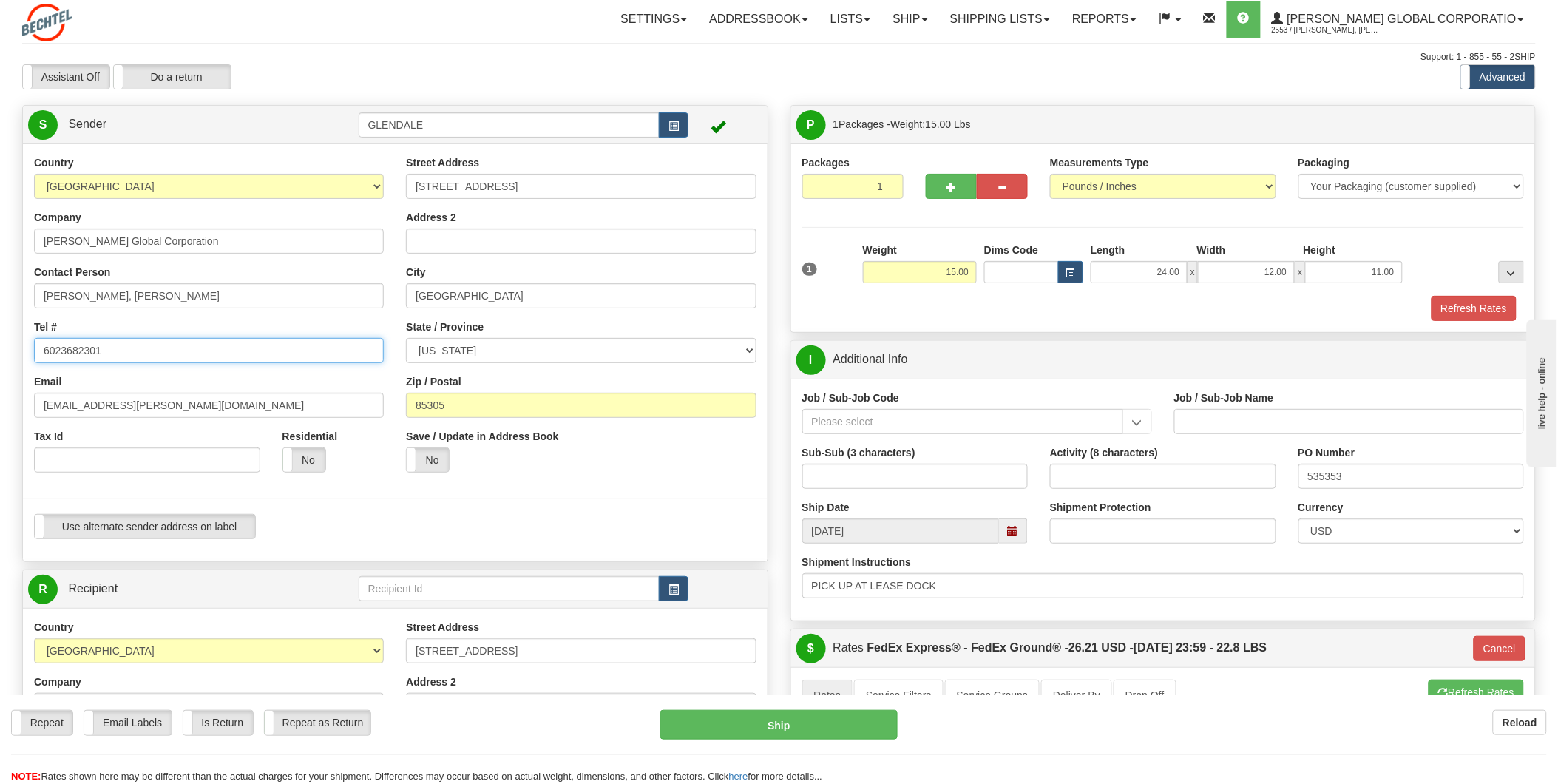
drag, startPoint x: 108, startPoint y: 347, endPoint x: -64, endPoint y: 326, distance: 173.3
click at [0, 326] on html "Training Course Close Toggle navigation Settings Shipping Preferences New Sende…" at bounding box center [779, 392] width 1558 height 784
type input "[PHONE_NUMBER]"
drag, startPoint x: 519, startPoint y: 187, endPoint x: 318, endPoint y: 177, distance: 201.2
click at [320, 177] on div "Country [GEOGRAPHIC_DATA] [GEOGRAPHIC_DATA] [GEOGRAPHIC_DATA] [GEOGRAPHIC_DATA]…" at bounding box center [396, 352] width 745 height 395
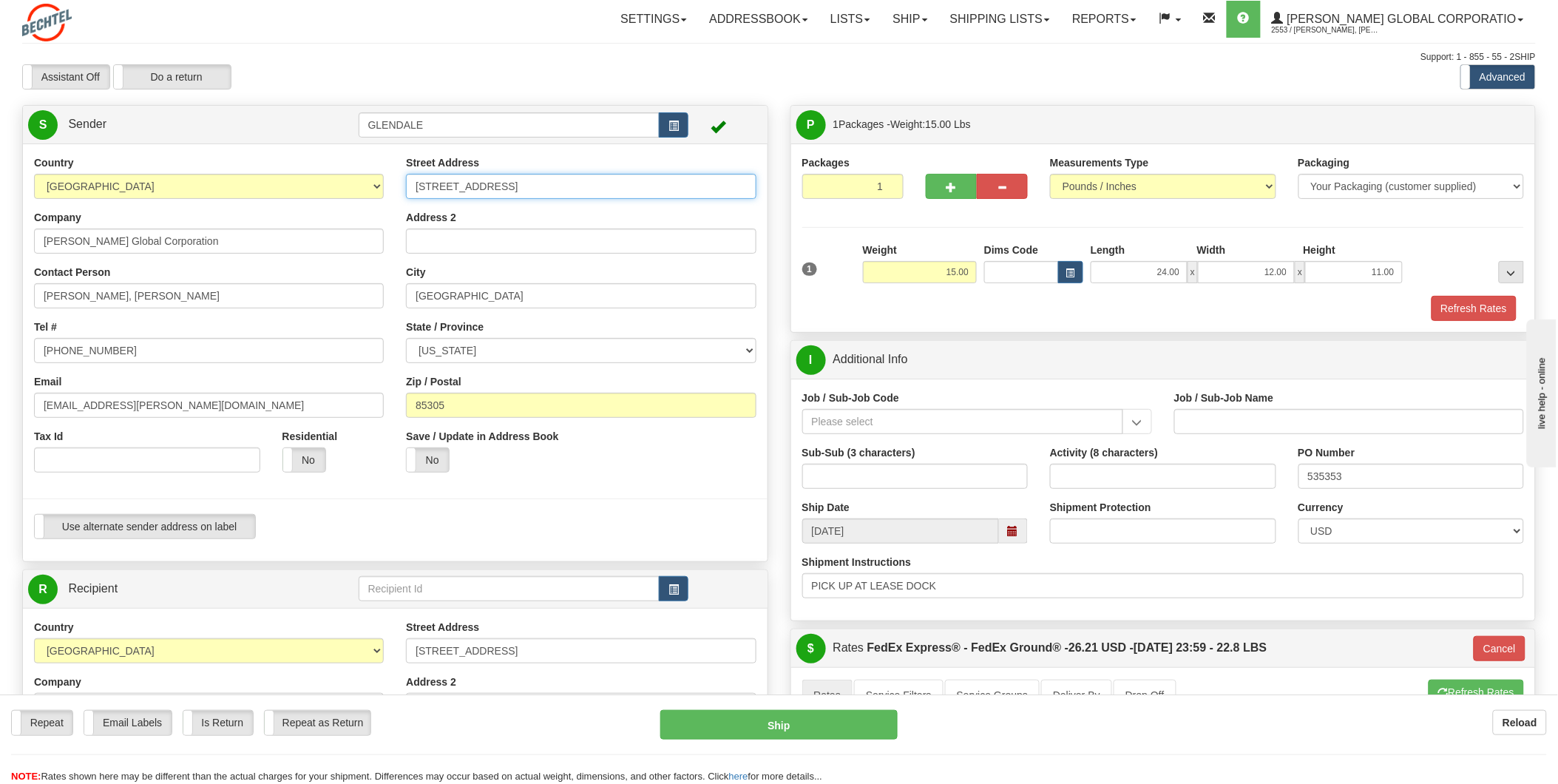
type input "[STREET_ADDRESS]"
type input "LEASE DOCK"
type input "[GEOGRAPHIC_DATA][PERSON_NAME]"
select select "[GEOGRAPHIC_DATA]"
type input "77640"
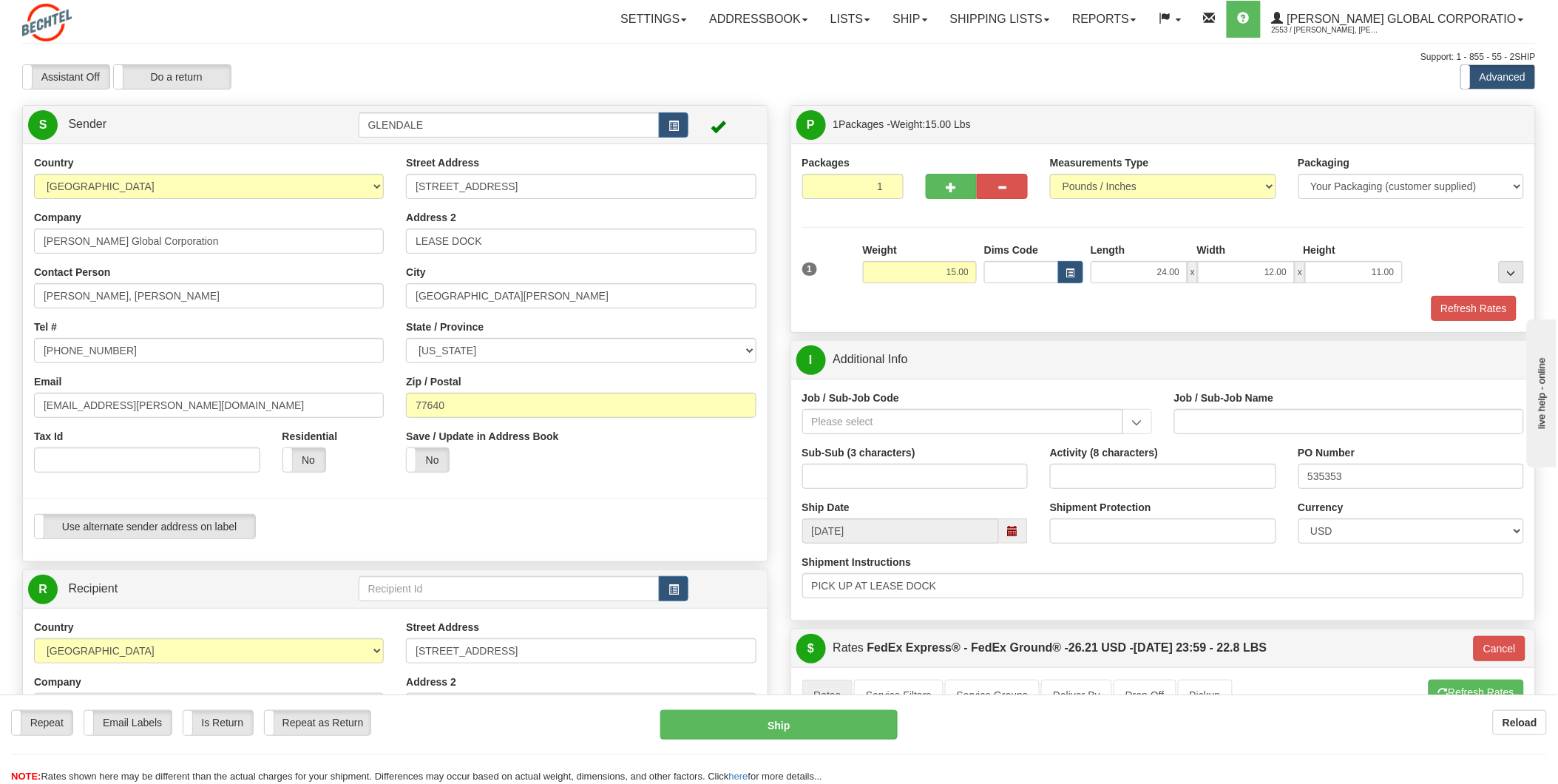
type input "92"
click at [371, 491] on div at bounding box center [395, 499] width 767 height 30
click at [426, 466] on label "No" at bounding box center [427, 460] width 42 height 23
click at [425, 463] on label "Yes" at bounding box center [427, 460] width 42 height 23
click at [184, 296] on input "[PERSON_NAME], [PERSON_NAME]" at bounding box center [209, 295] width 350 height 25
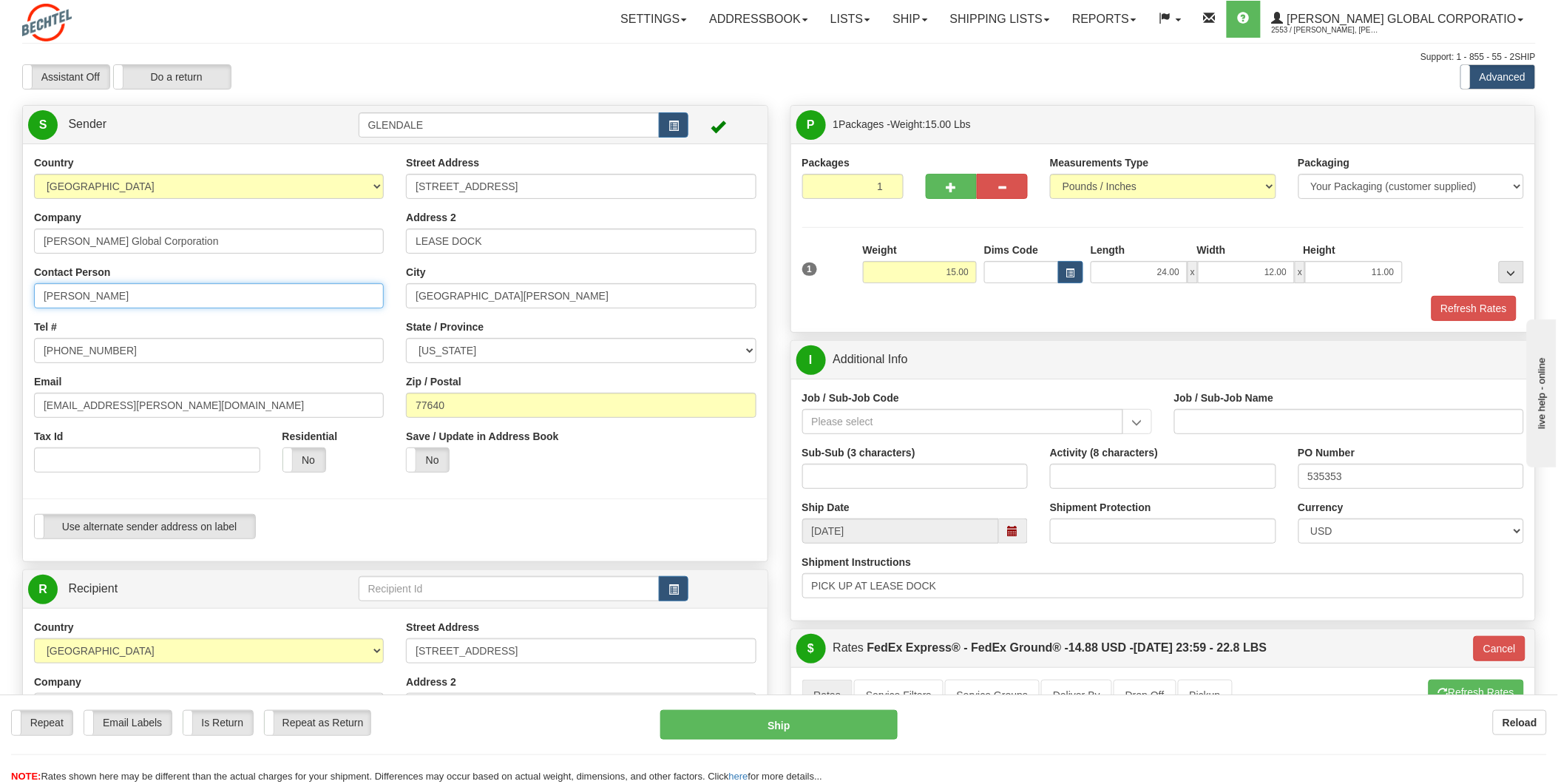
type input "[PERSON_NAME]"
click at [211, 320] on div "Tel # [PHONE_NUMBER]" at bounding box center [209, 341] width 350 height 44
click at [508, 515] on div "Use alternate sender address on label Use alternate sender address on label" at bounding box center [395, 526] width 723 height 25
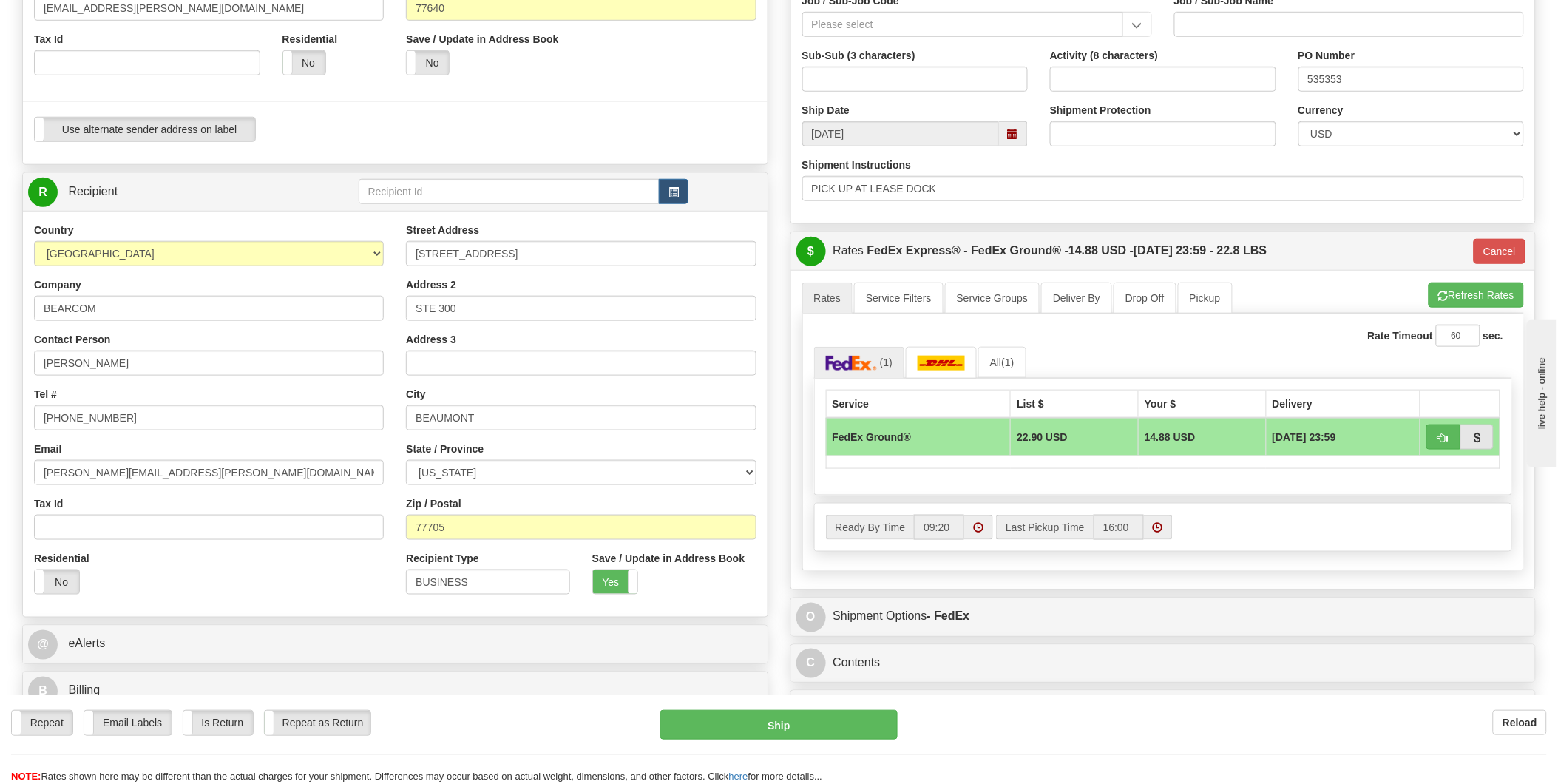
scroll to position [410, 0]
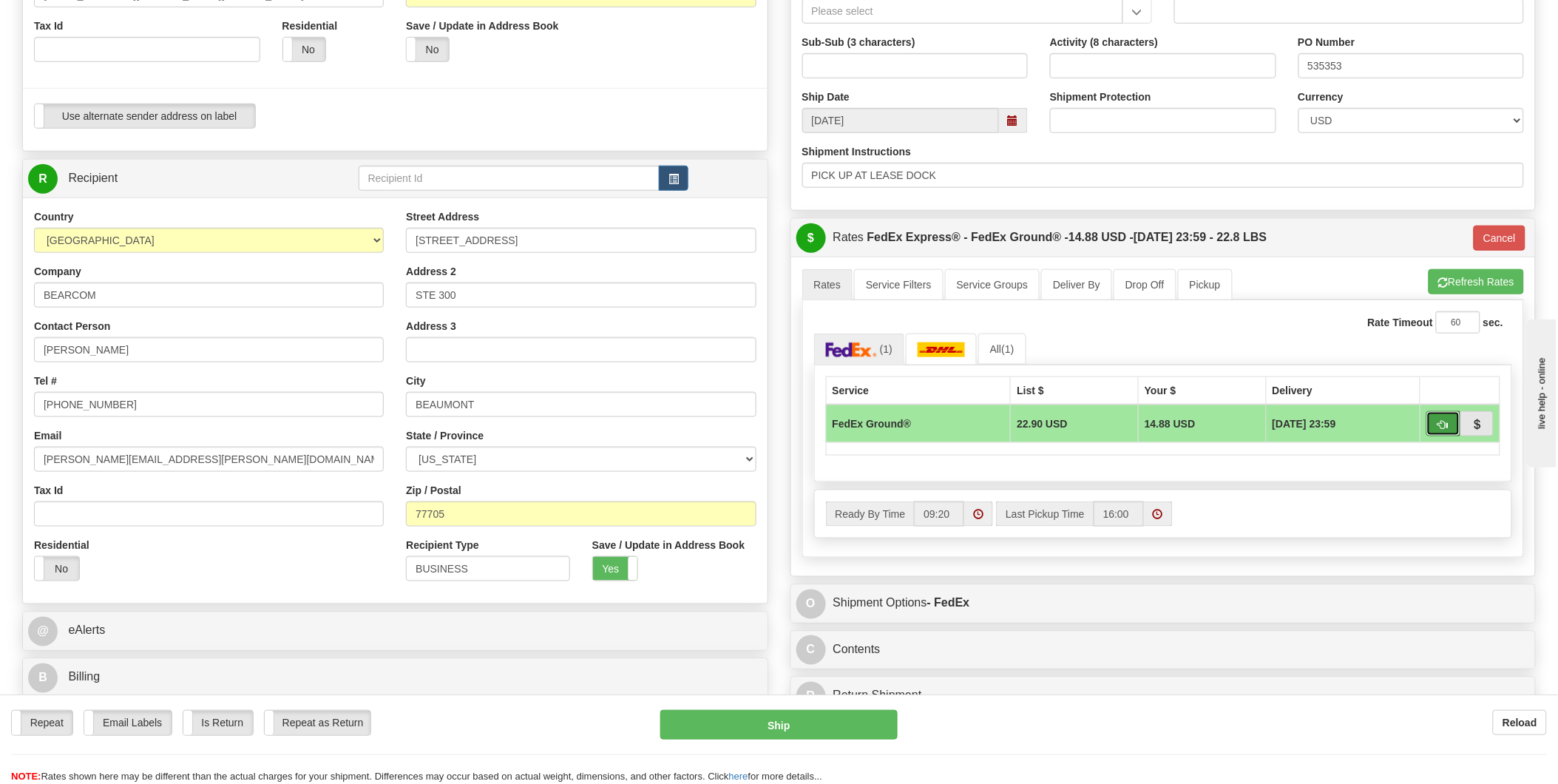
click at [1447, 423] on span "button" at bounding box center [1444, 424] width 11 height 10
click at [953, 516] on input "09:20" at bounding box center [939, 514] width 50 height 25
click at [975, 516] on span at bounding box center [979, 514] width 11 height 11
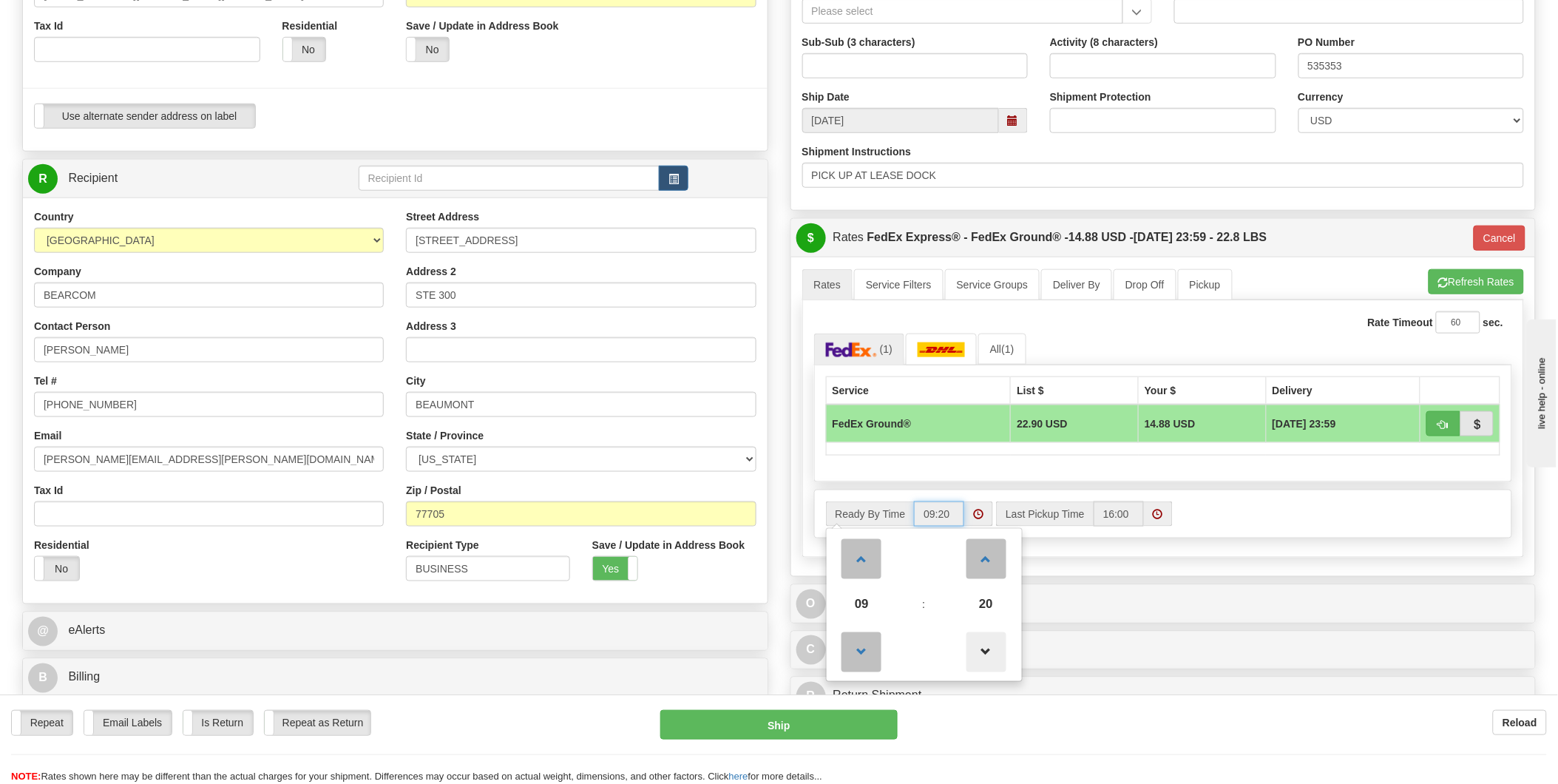
click at [989, 660] on span at bounding box center [987, 652] width 40 height 40
click at [997, 558] on span at bounding box center [987, 558] width 40 height 40
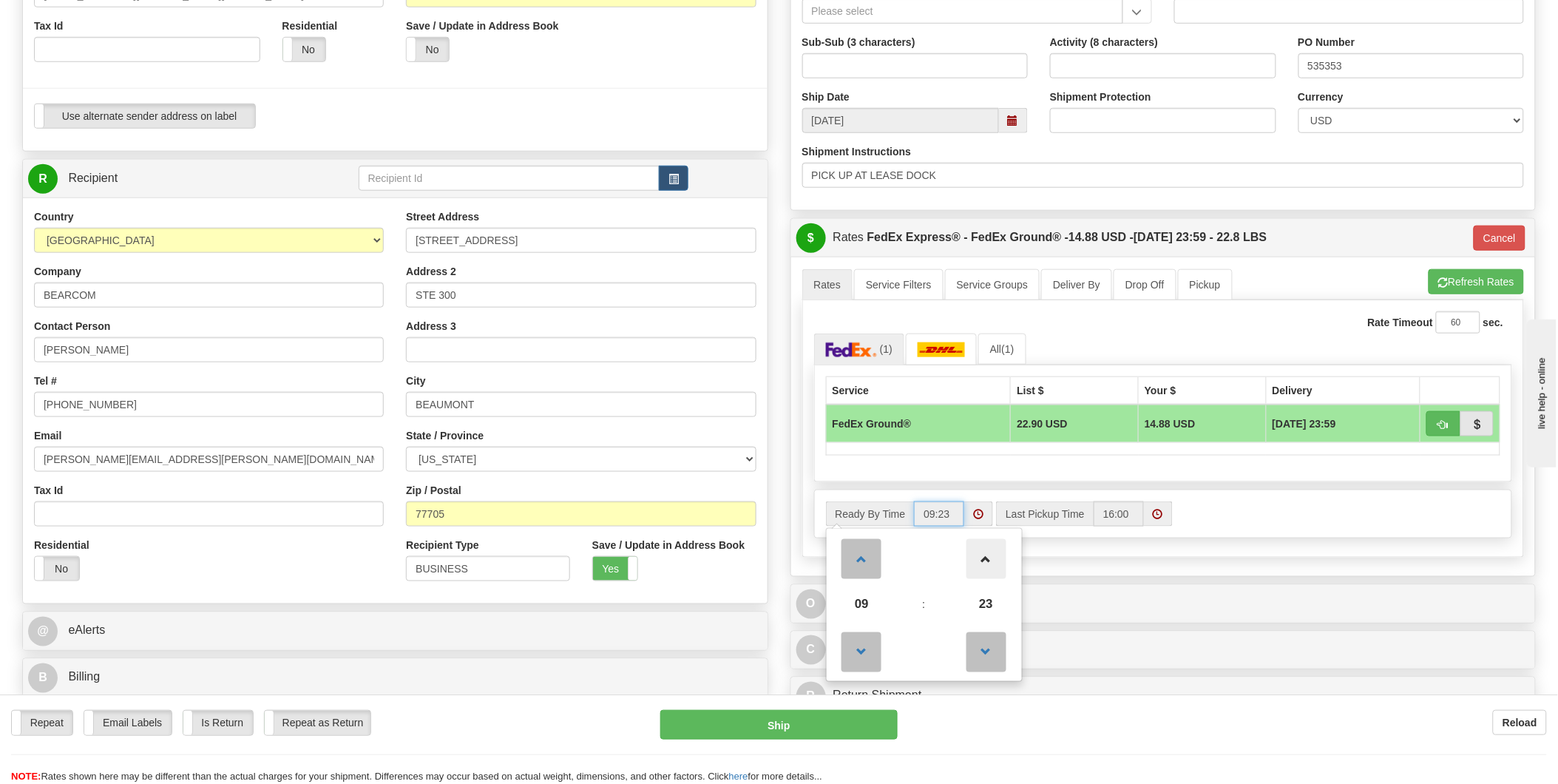
click at [997, 558] on span at bounding box center [987, 558] width 40 height 40
click at [993, 557] on span at bounding box center [987, 558] width 40 height 40
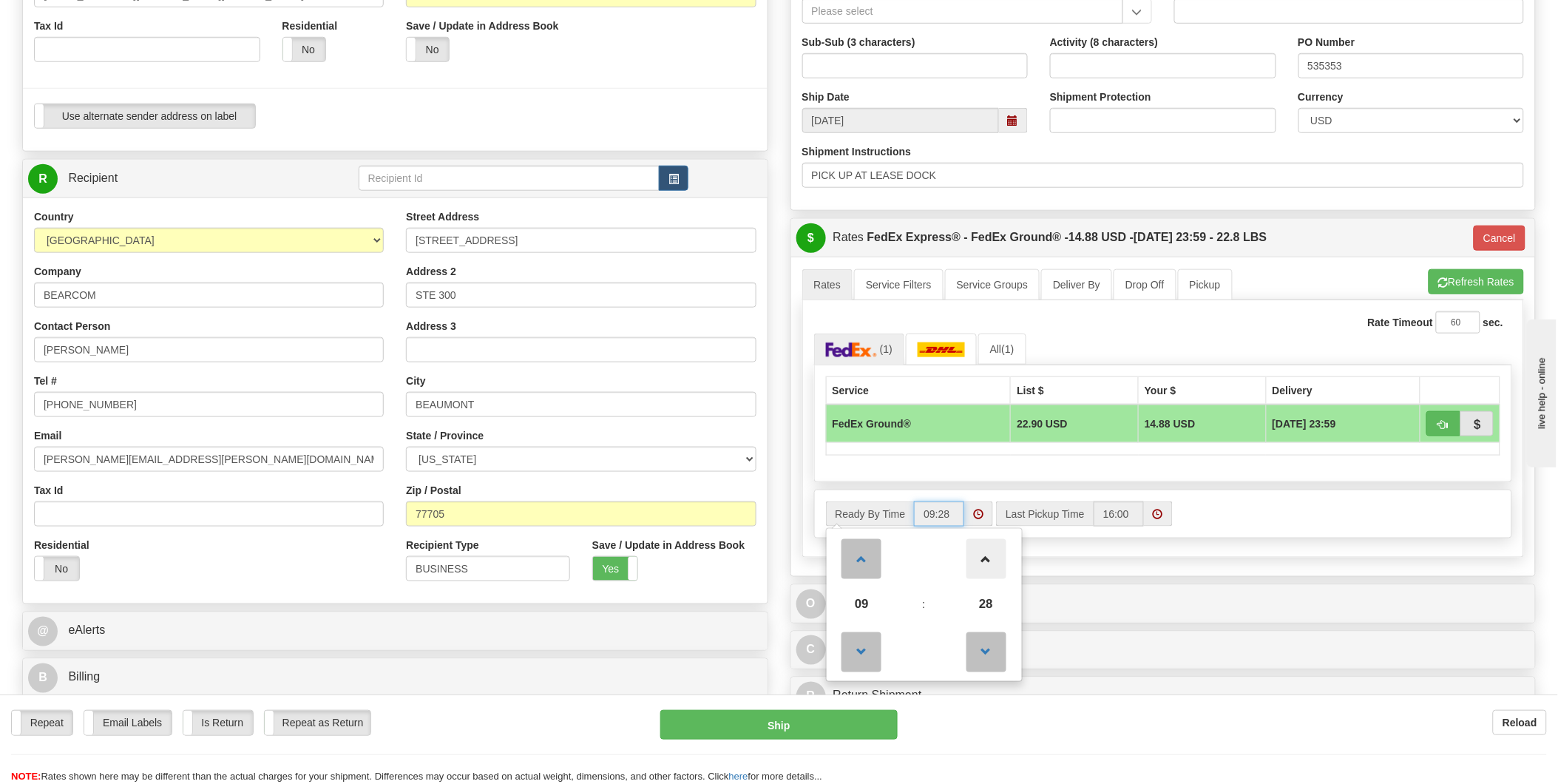
click at [993, 557] on span at bounding box center [987, 558] width 40 height 40
type input "09:30"
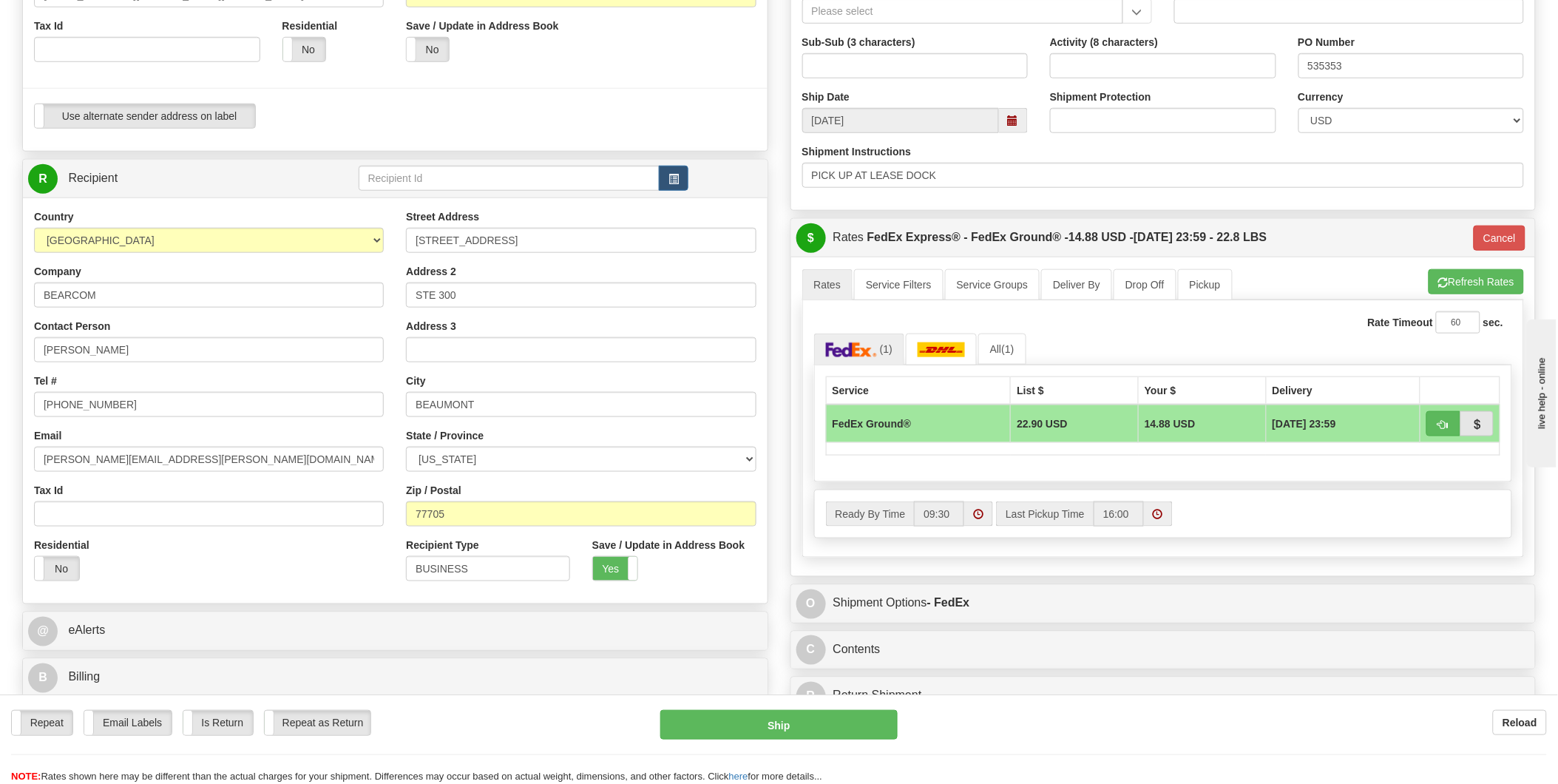
click at [1213, 525] on div "Ready By Time 09:30 Last Pickup Time 16:00" at bounding box center [1163, 514] width 698 height 25
click at [1120, 518] on input "16:00" at bounding box center [1119, 514] width 50 height 25
click at [1154, 516] on span at bounding box center [1159, 514] width 11 height 11
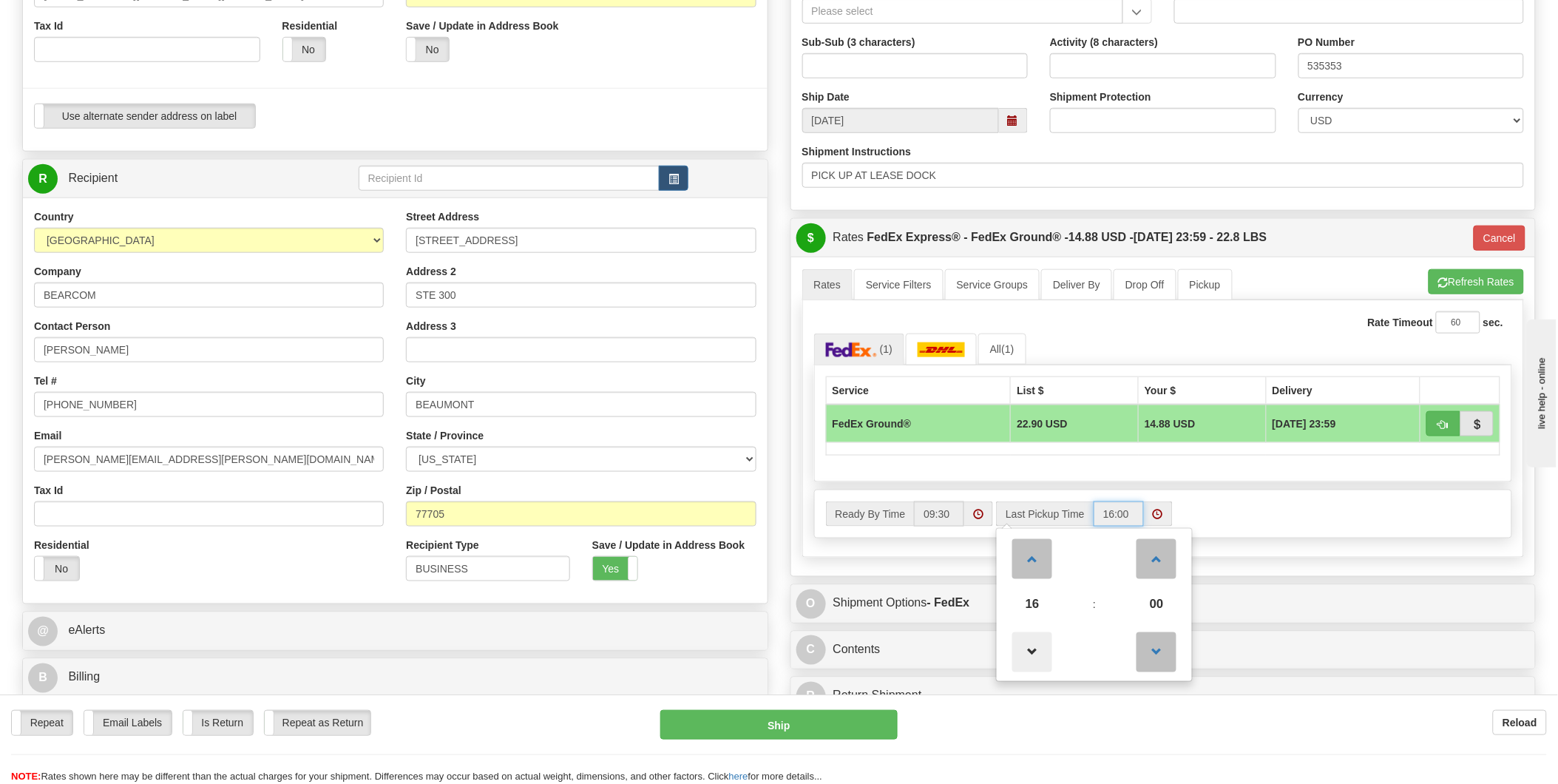
click at [1031, 649] on span at bounding box center [1032, 652] width 40 height 40
click at [1033, 563] on span at bounding box center [1032, 558] width 40 height 40
type input "14:00"
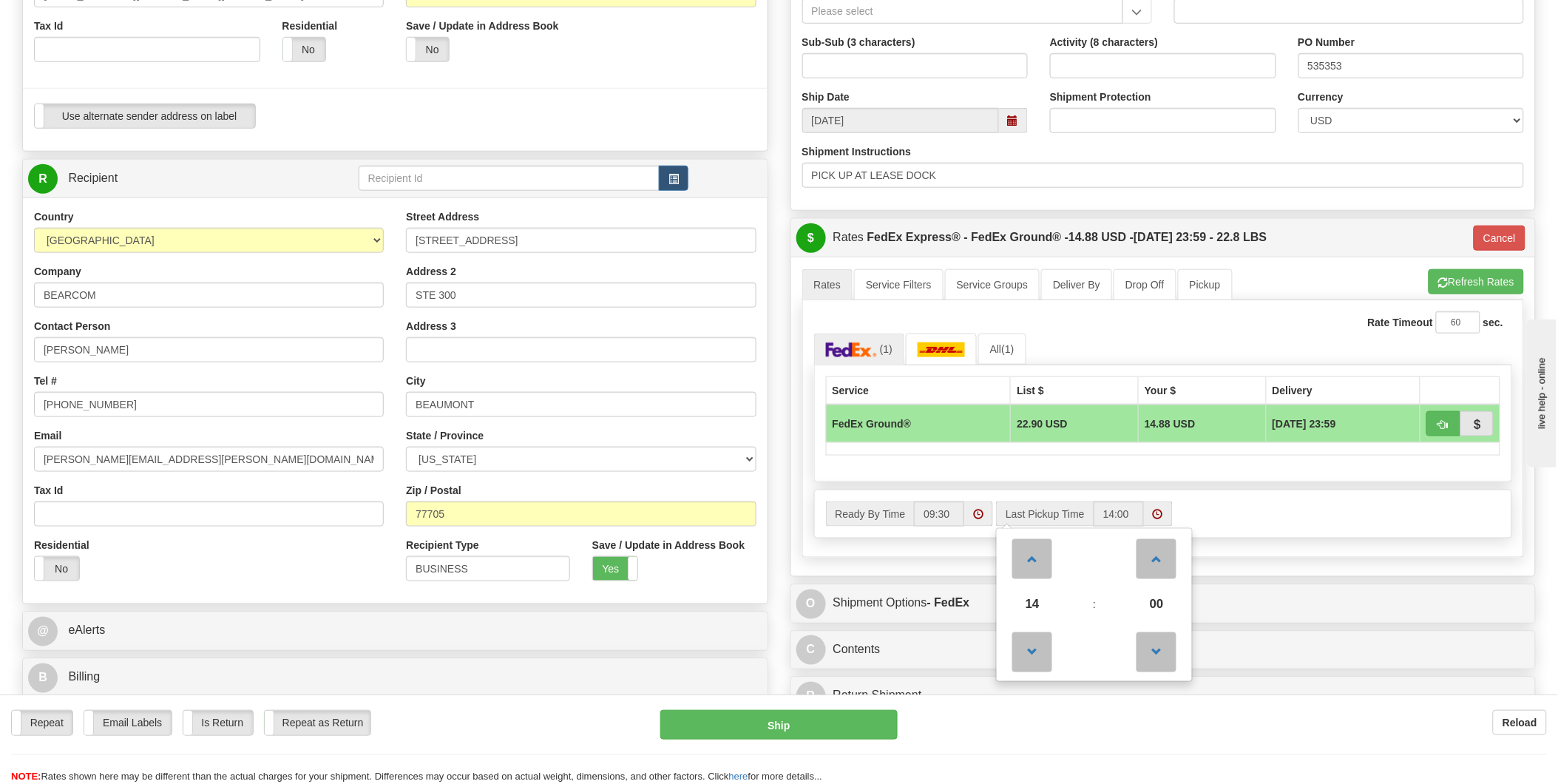
click at [1234, 499] on div "Ready By Time 09:30 Last Pickup Time 14 : 00 00 01 02 03 04 05 06 07" at bounding box center [1163, 514] width 698 height 47
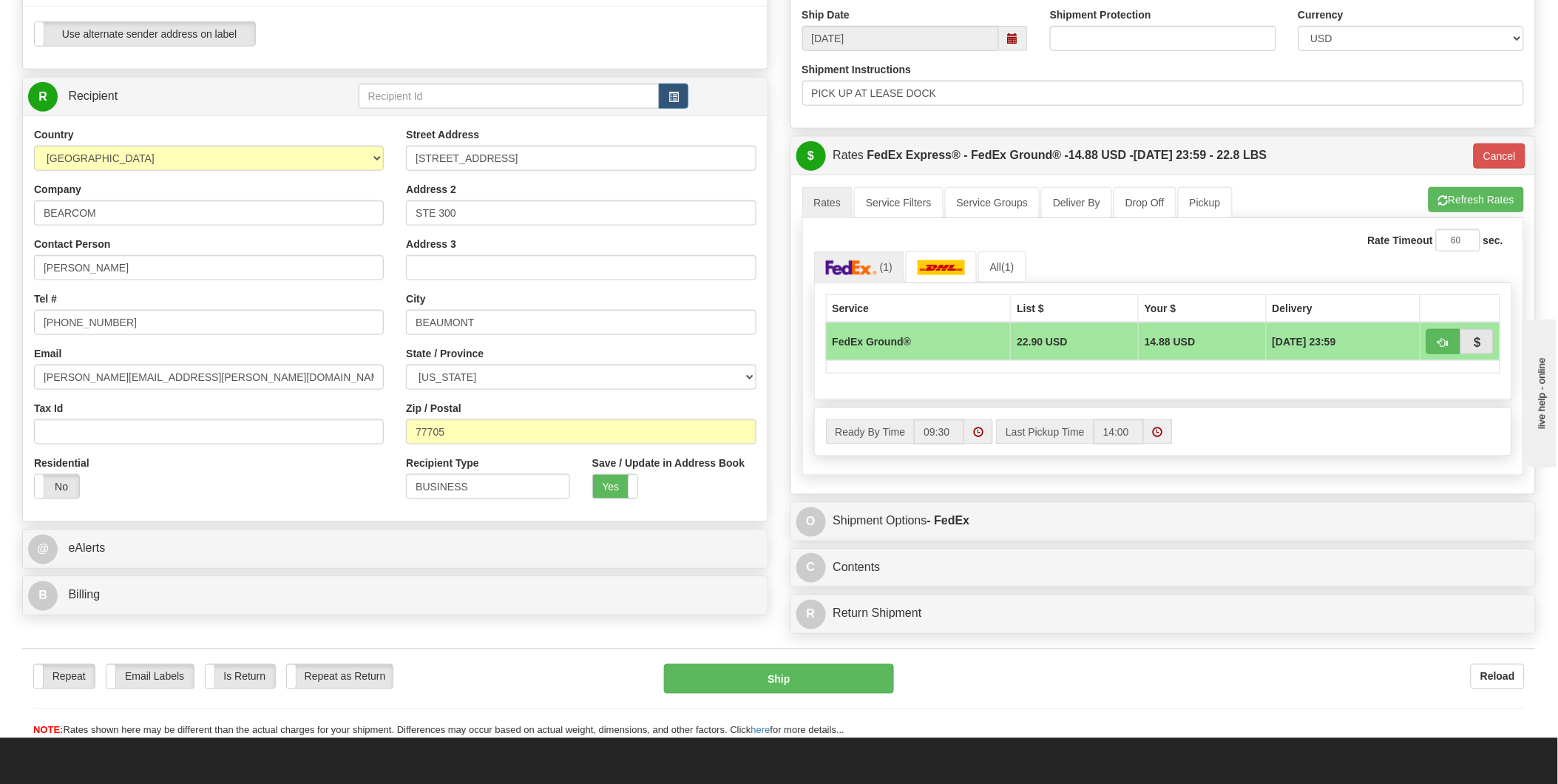
scroll to position [575, 0]
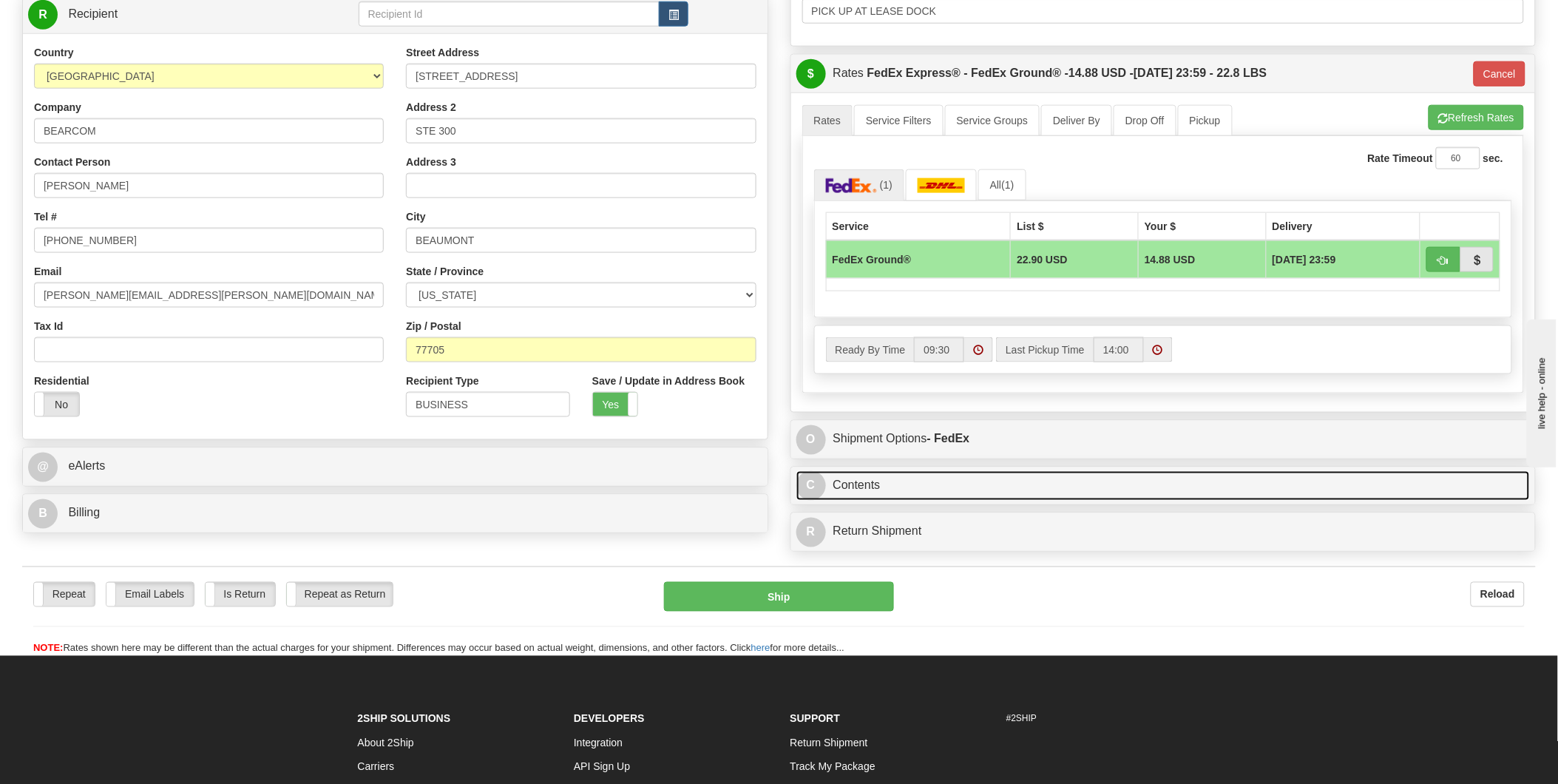
click at [1136, 490] on link "C Contents" at bounding box center [1164, 486] width 734 height 30
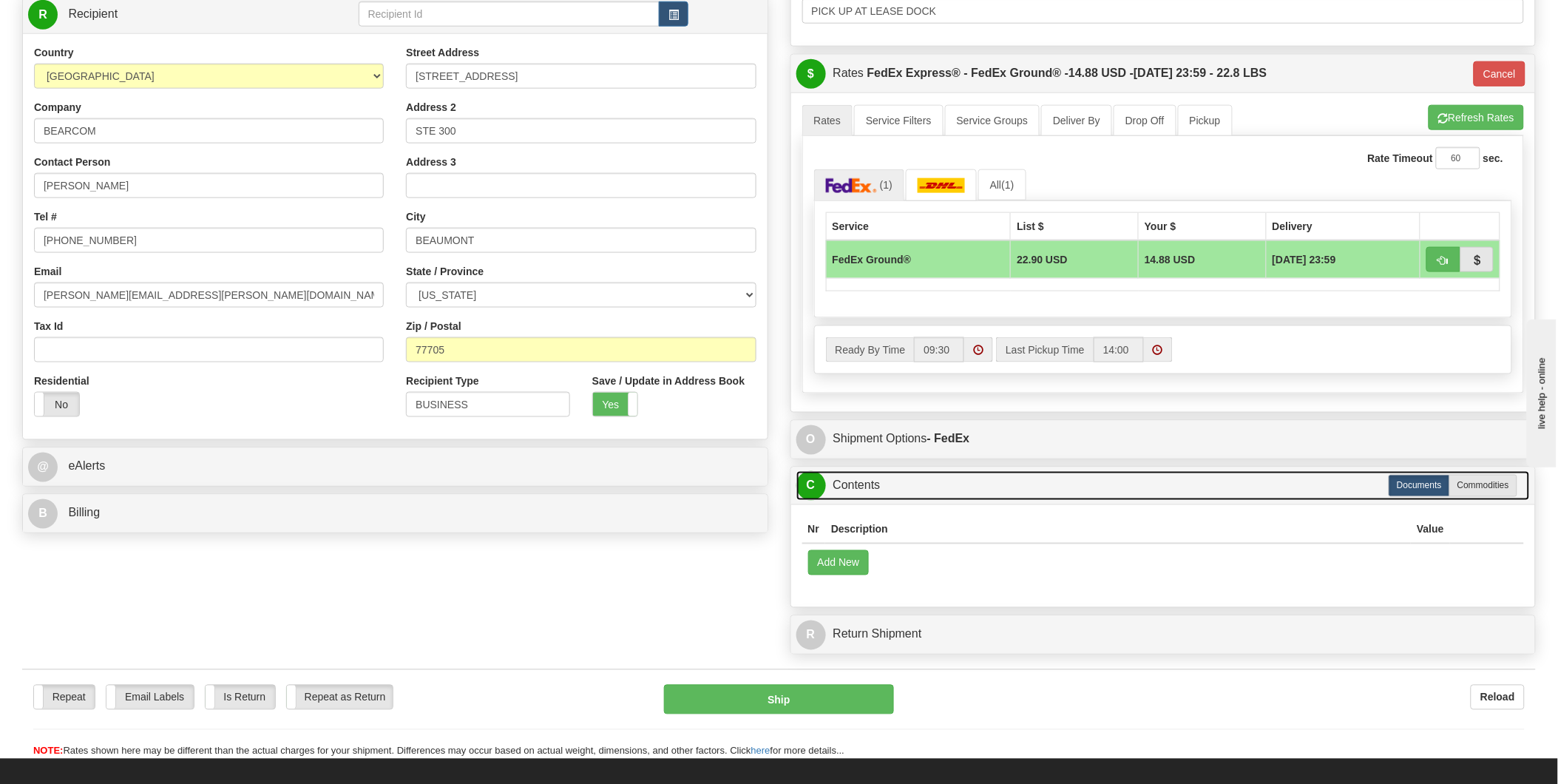
click at [1134, 488] on link "C Contents" at bounding box center [1164, 486] width 734 height 30
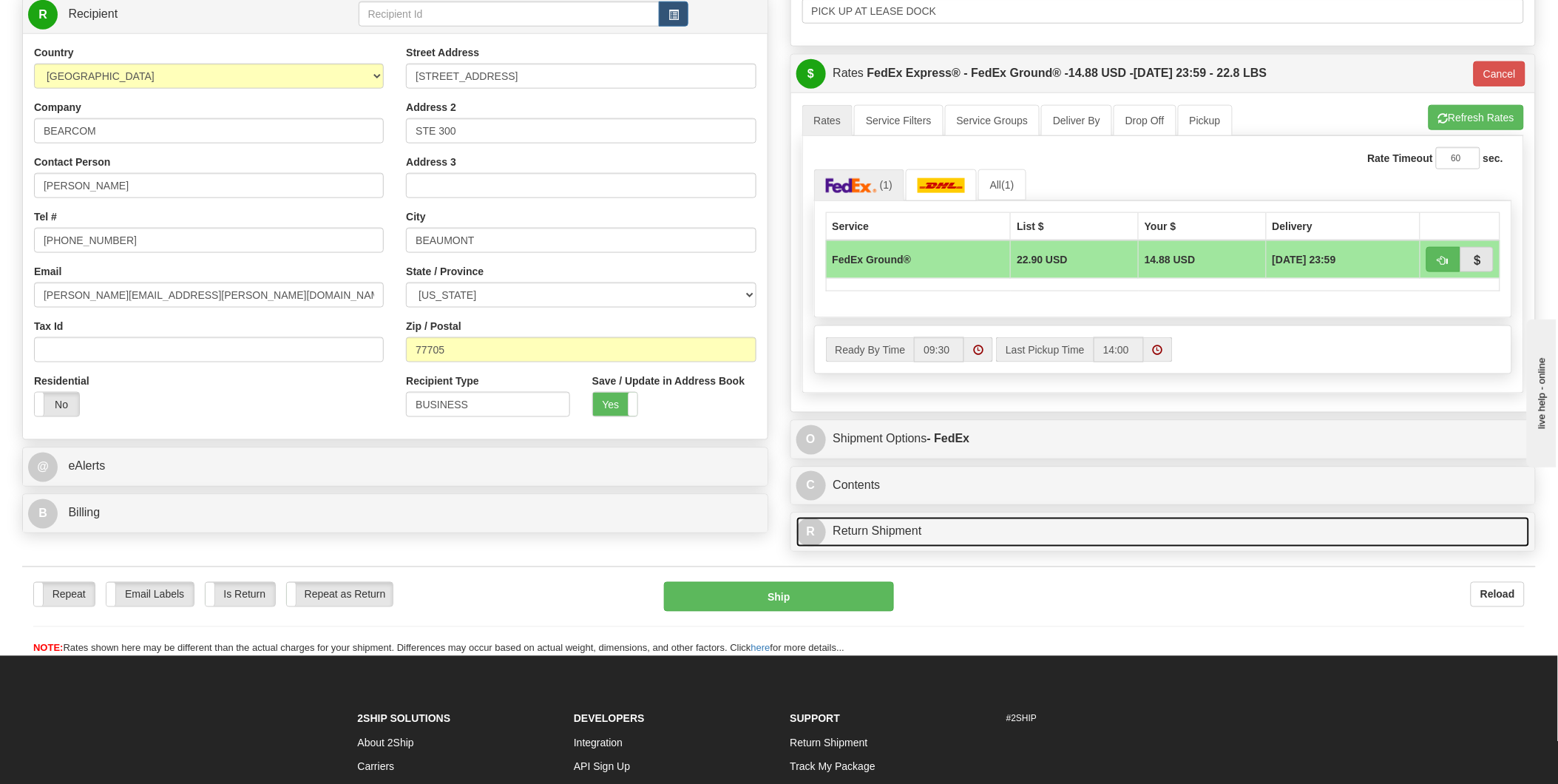
click at [1117, 537] on link "R Return Shipment" at bounding box center [1164, 532] width 734 height 30
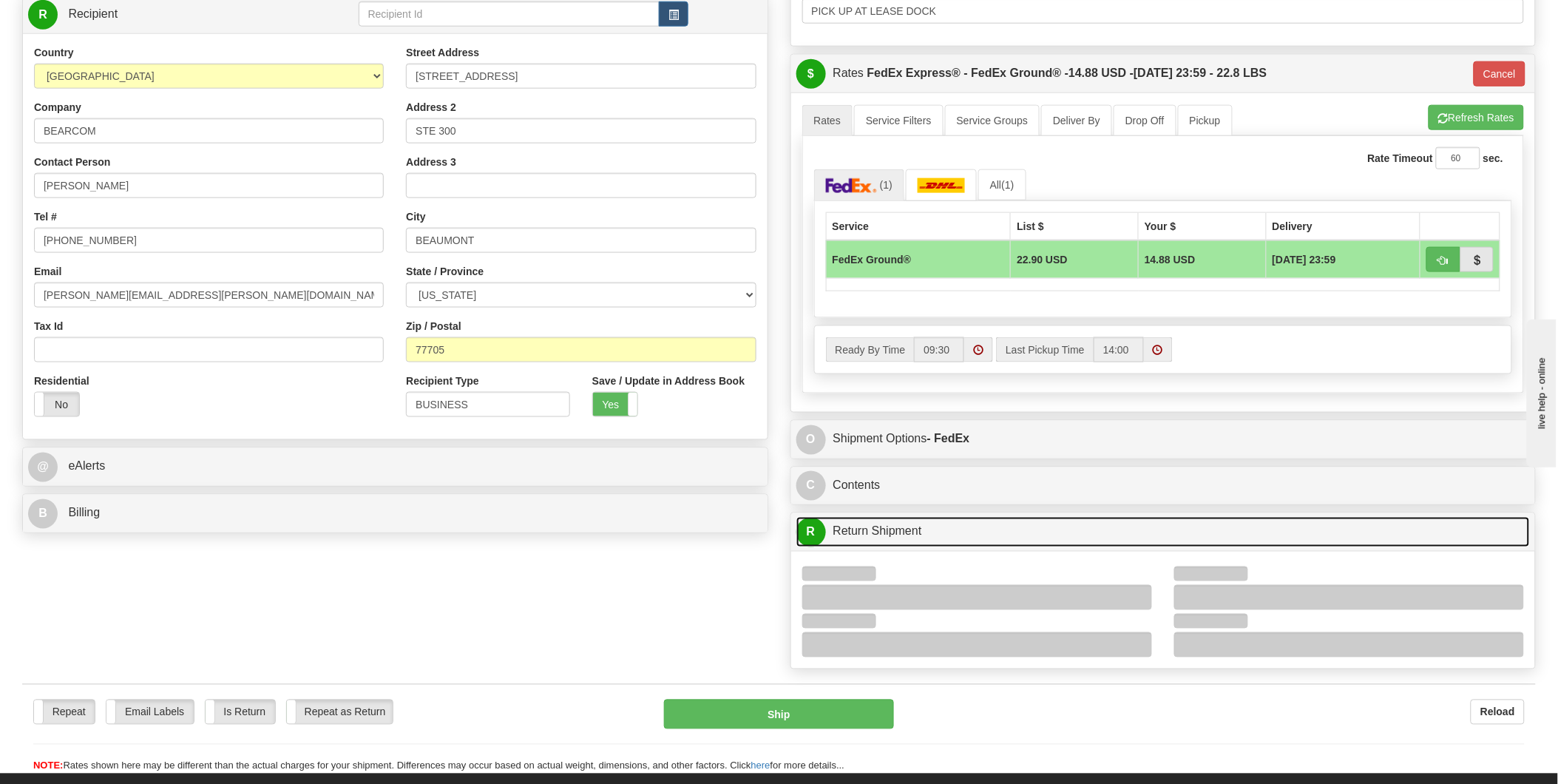
click at [1117, 537] on link "R Return Shipment" at bounding box center [1164, 532] width 734 height 30
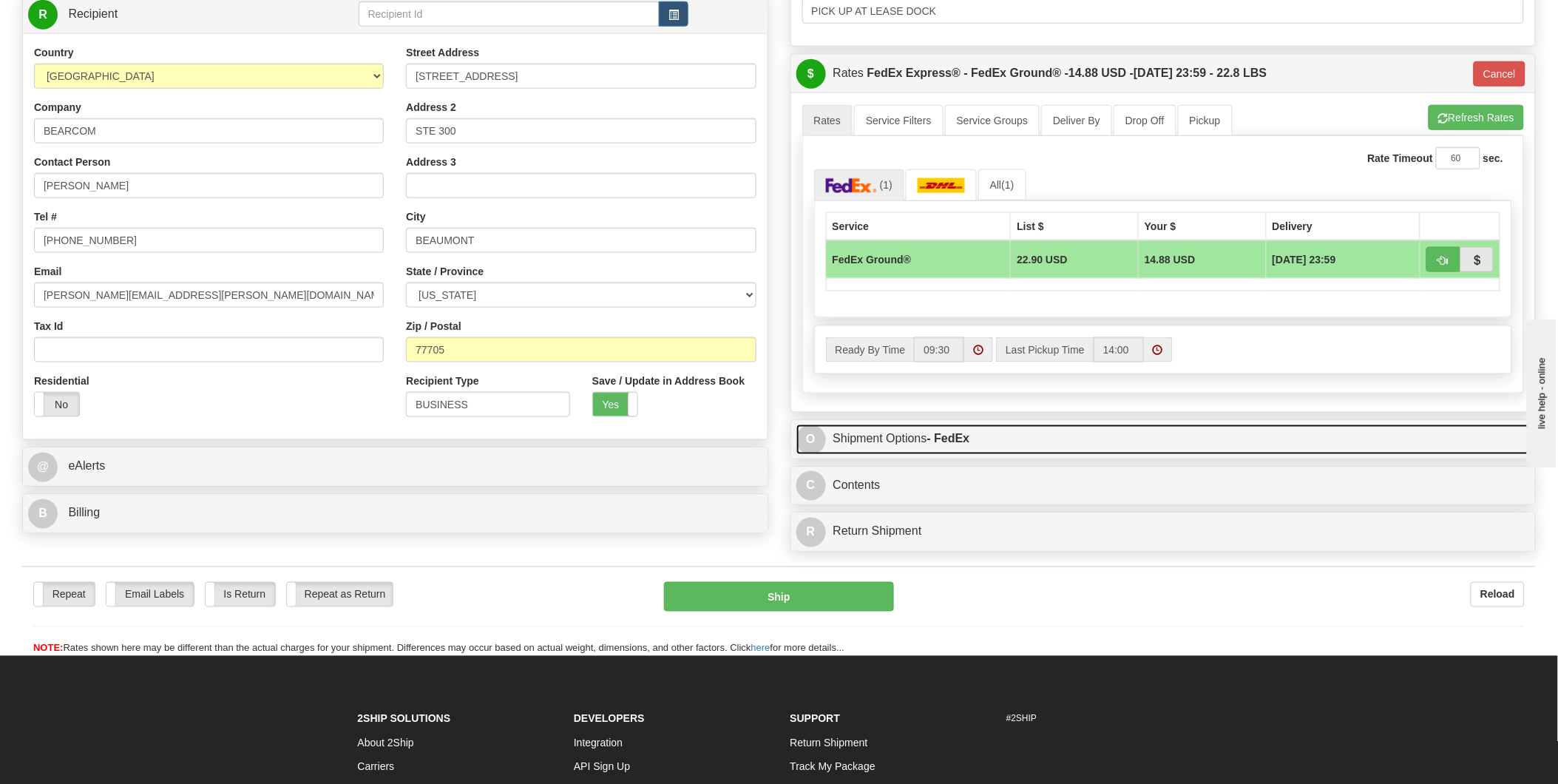
click at [1120, 435] on link "O Shipment Options - FedEx" at bounding box center [1164, 439] width 734 height 30
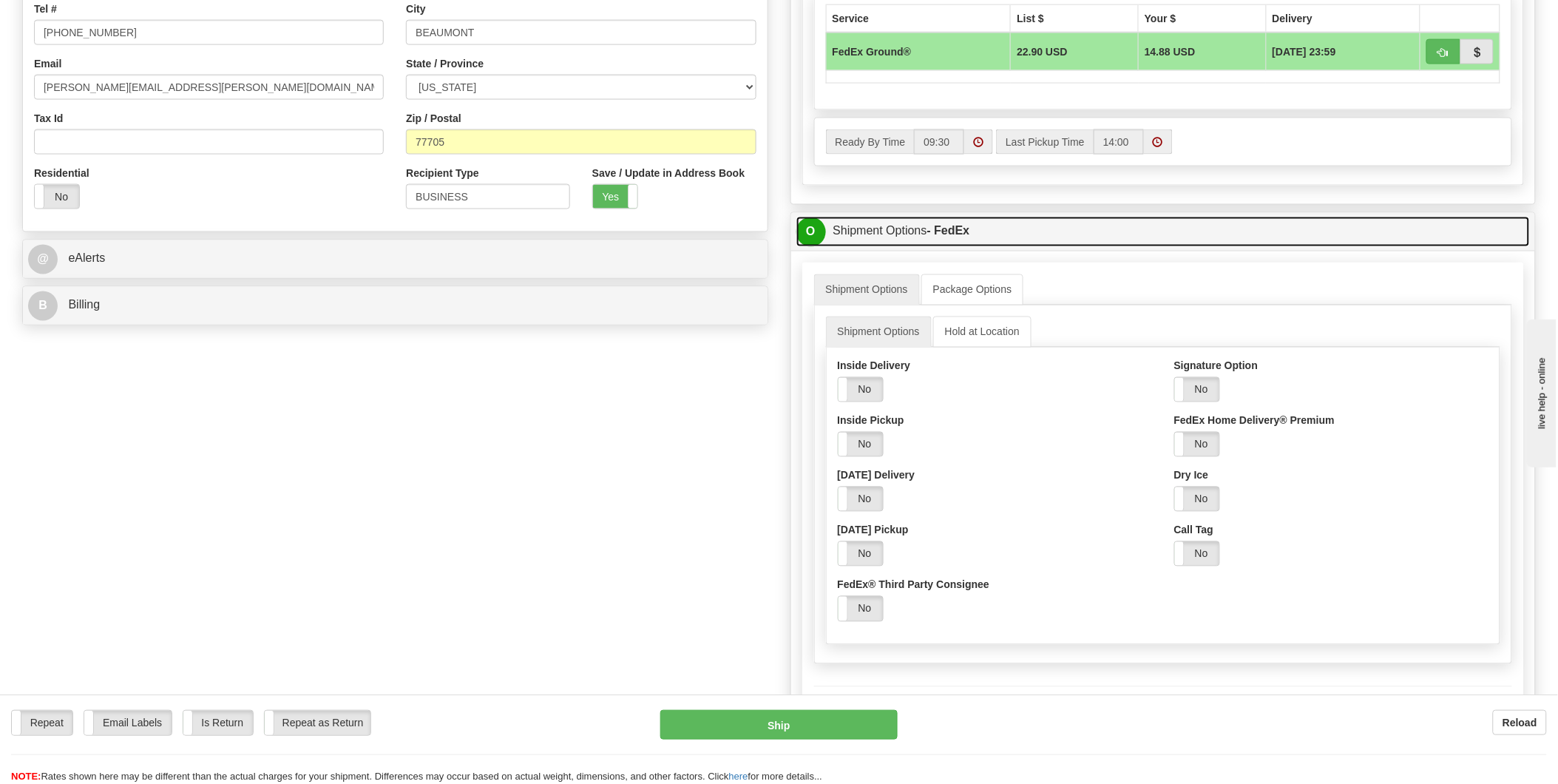
scroll to position [822, 0]
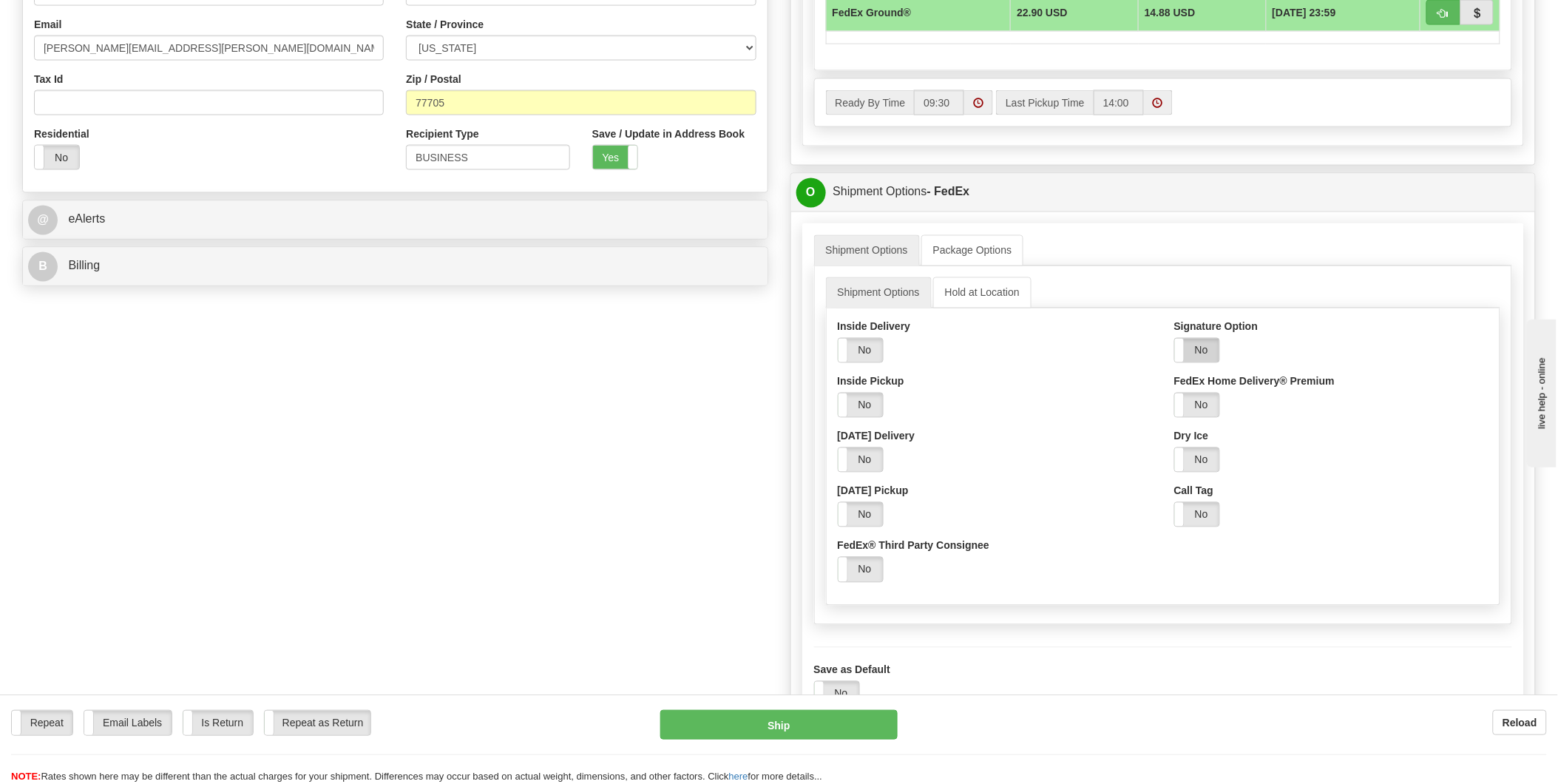
click at [1202, 354] on label "No" at bounding box center [1198, 350] width 45 height 23
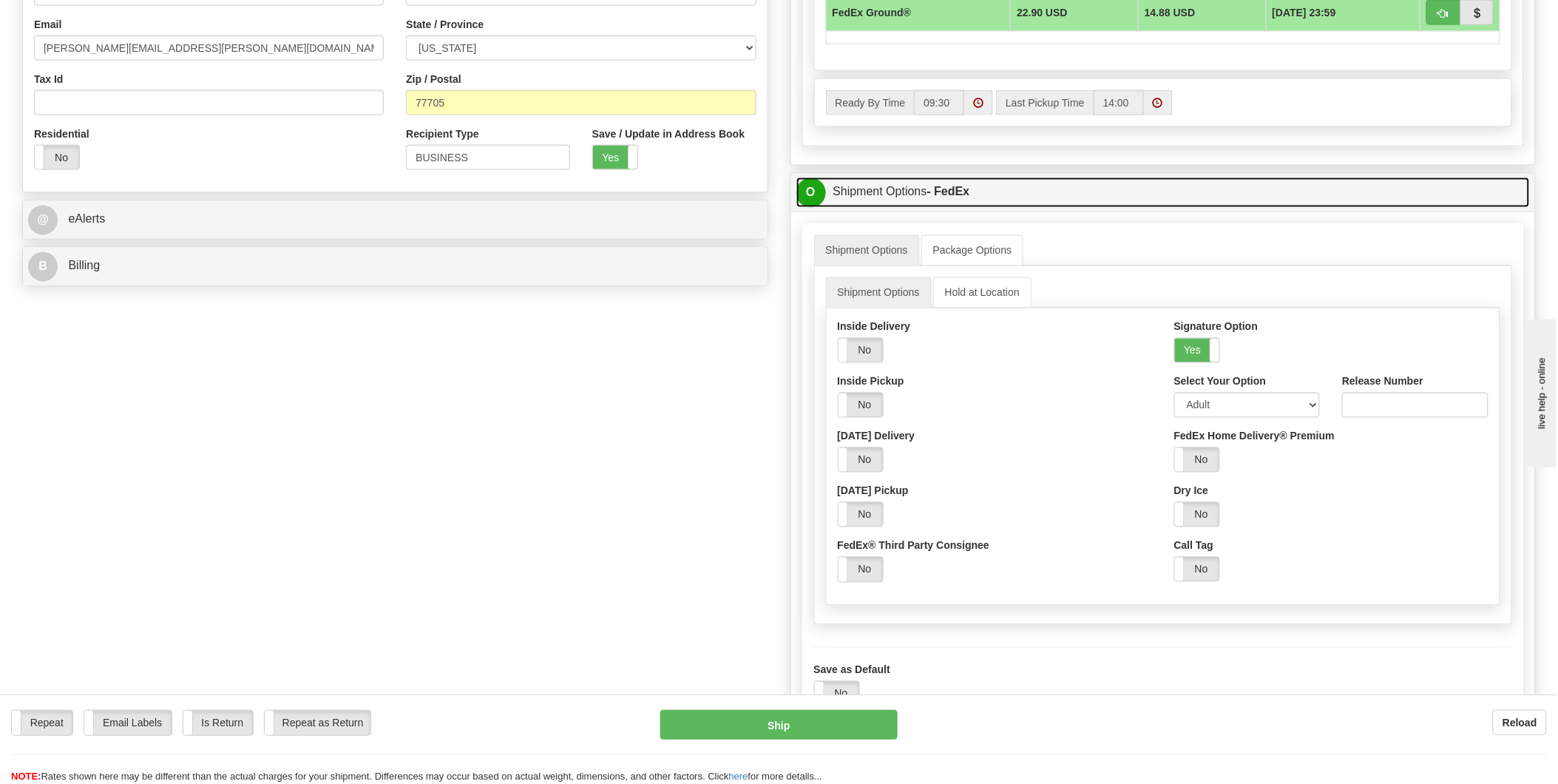
click at [899, 200] on link "O Shipment Options - FedEx" at bounding box center [1164, 192] width 734 height 30
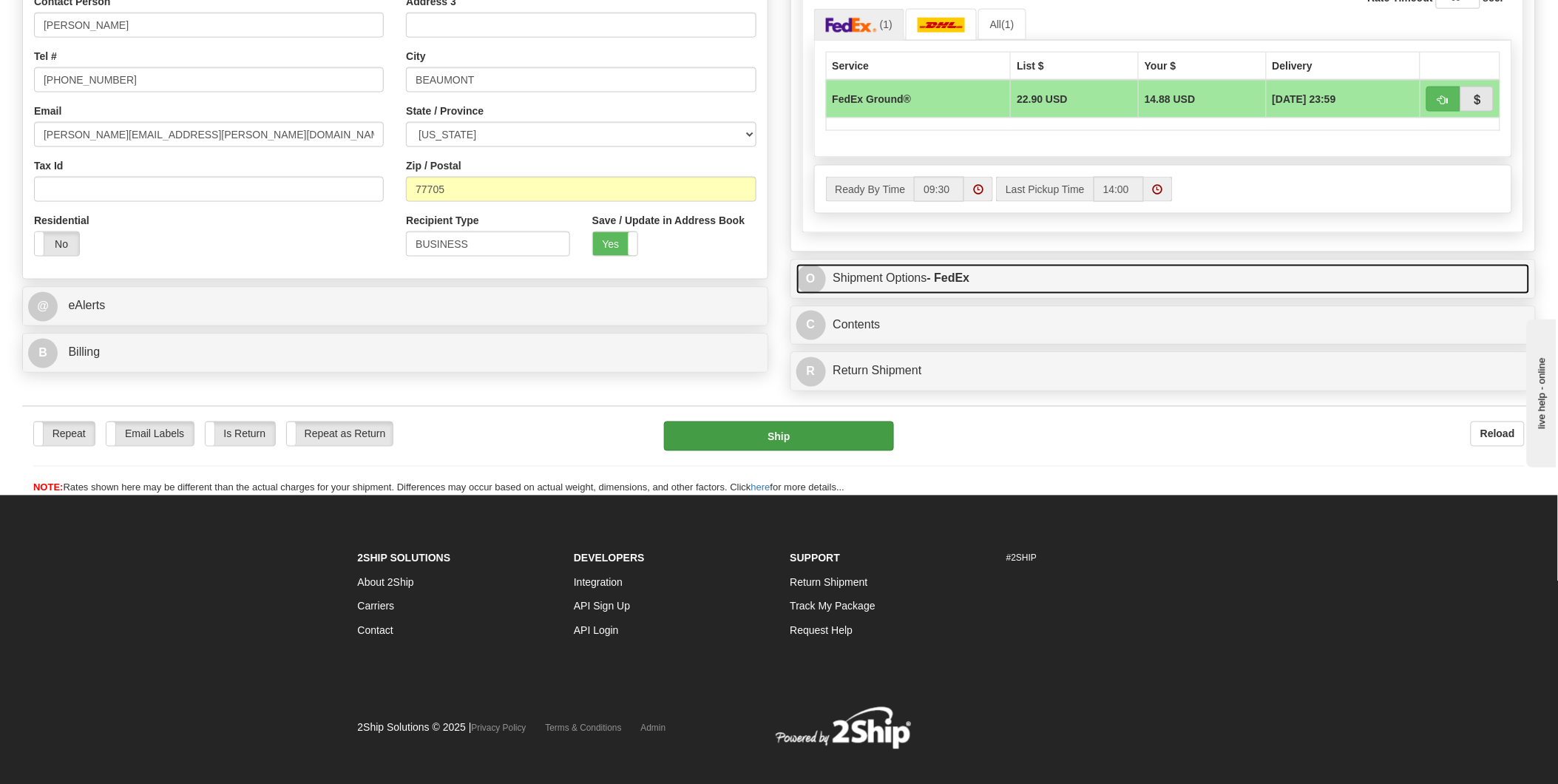
scroll to position [739, 0]
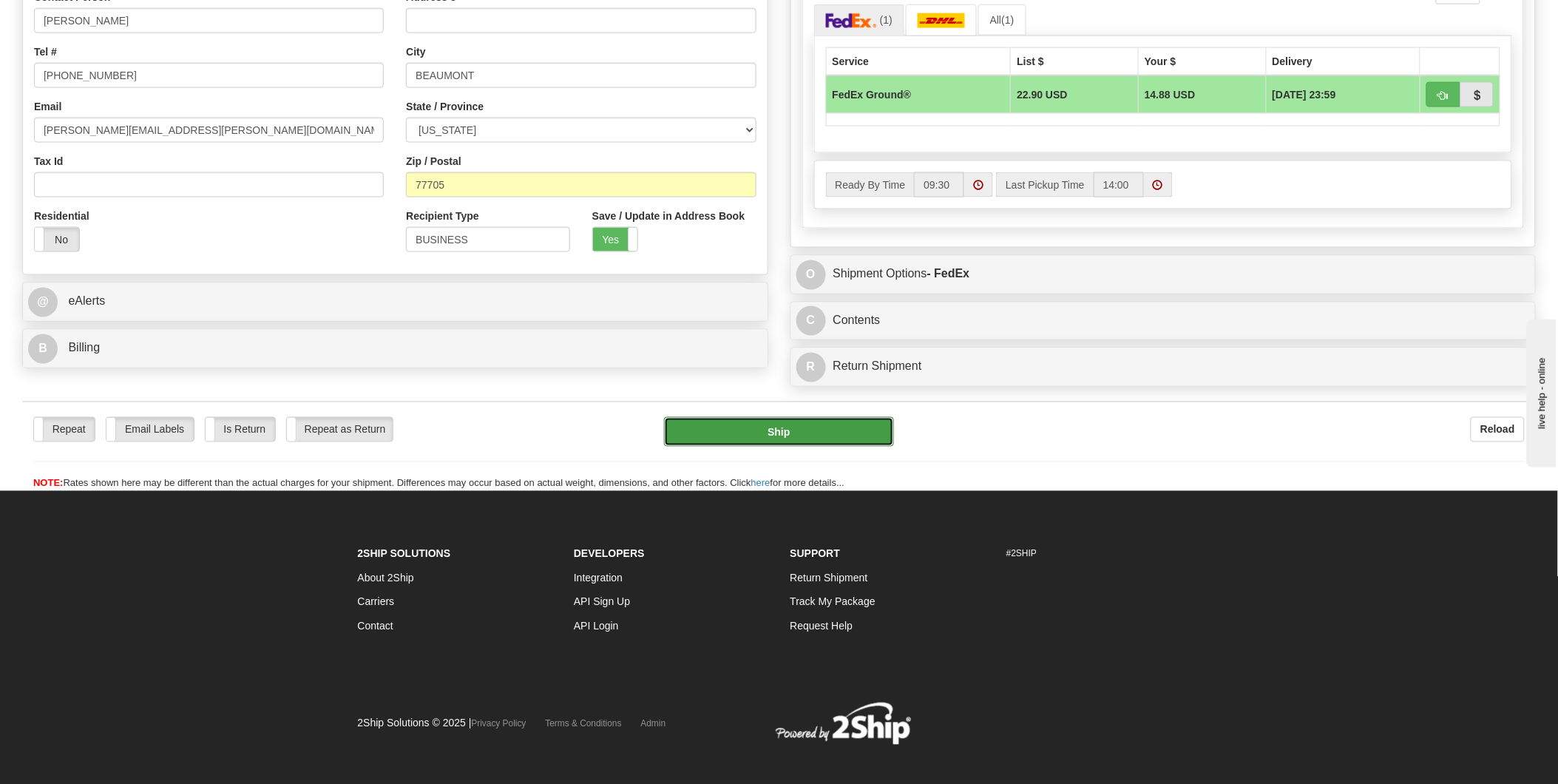
click at [758, 433] on button "Ship" at bounding box center [779, 431] width 230 height 30
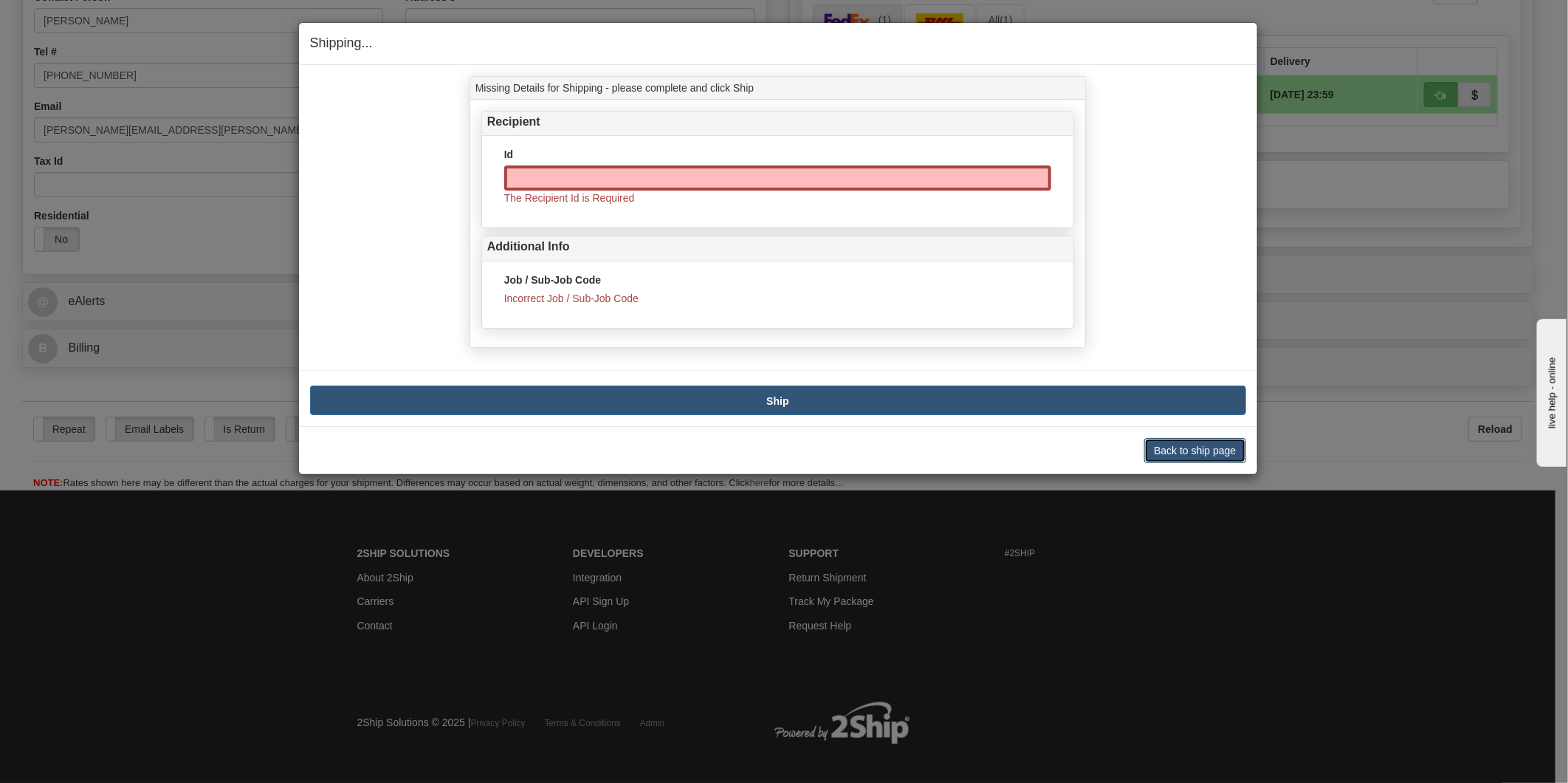
click at [1169, 452] on button "Back to ship page" at bounding box center [1194, 450] width 101 height 25
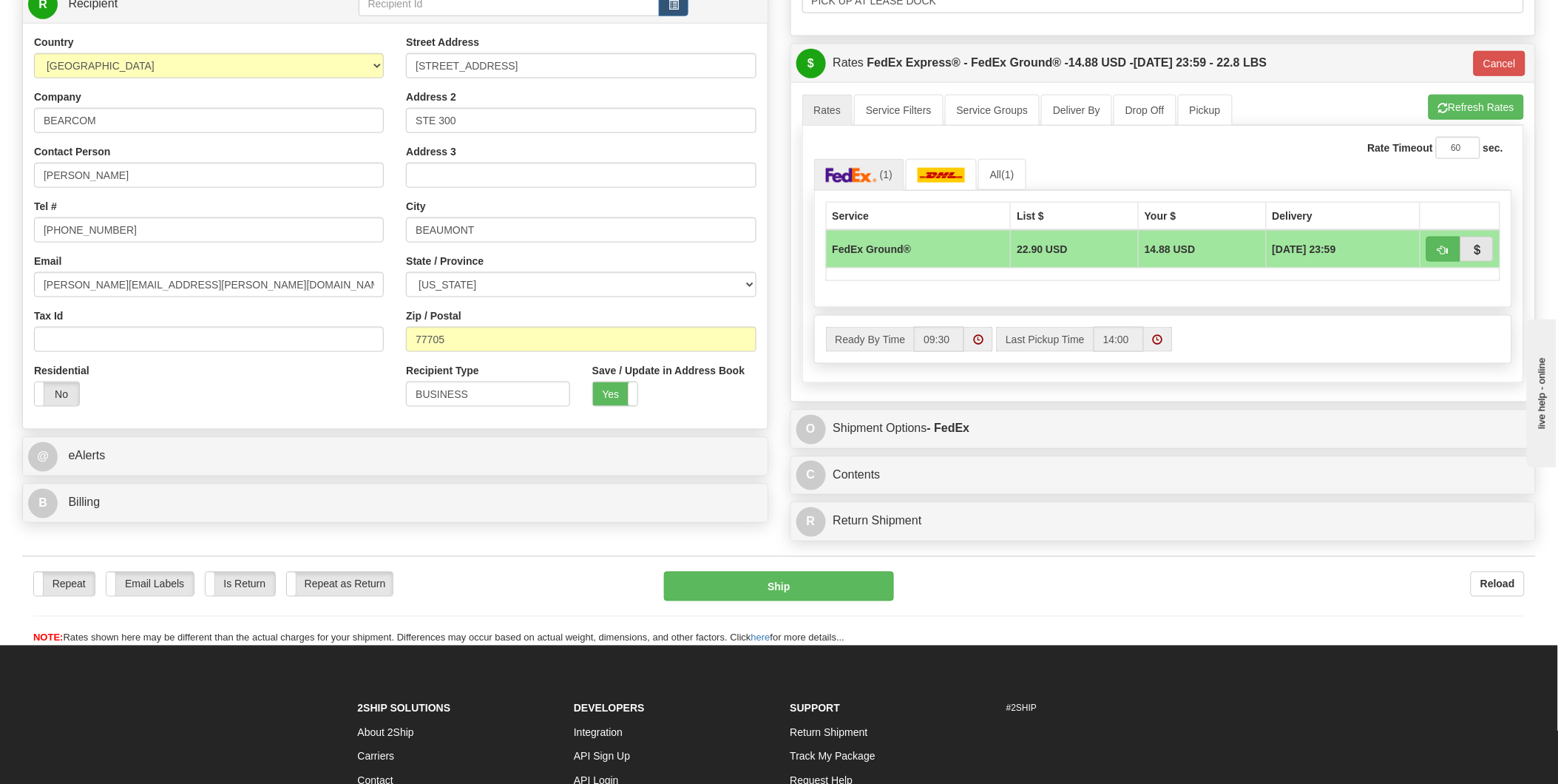
scroll to position [575, 0]
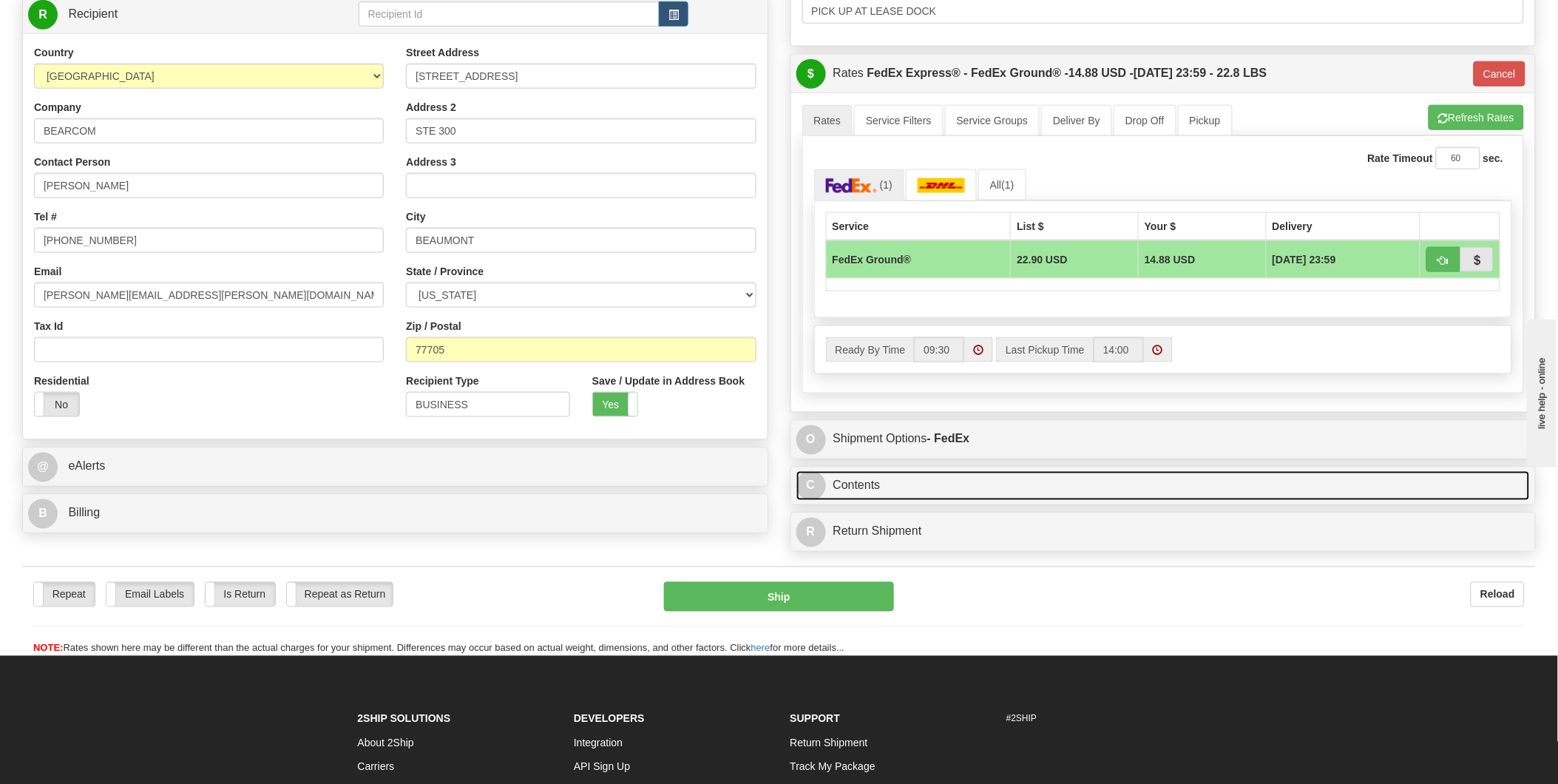
click at [995, 491] on link "C Contents" at bounding box center [1164, 486] width 734 height 30
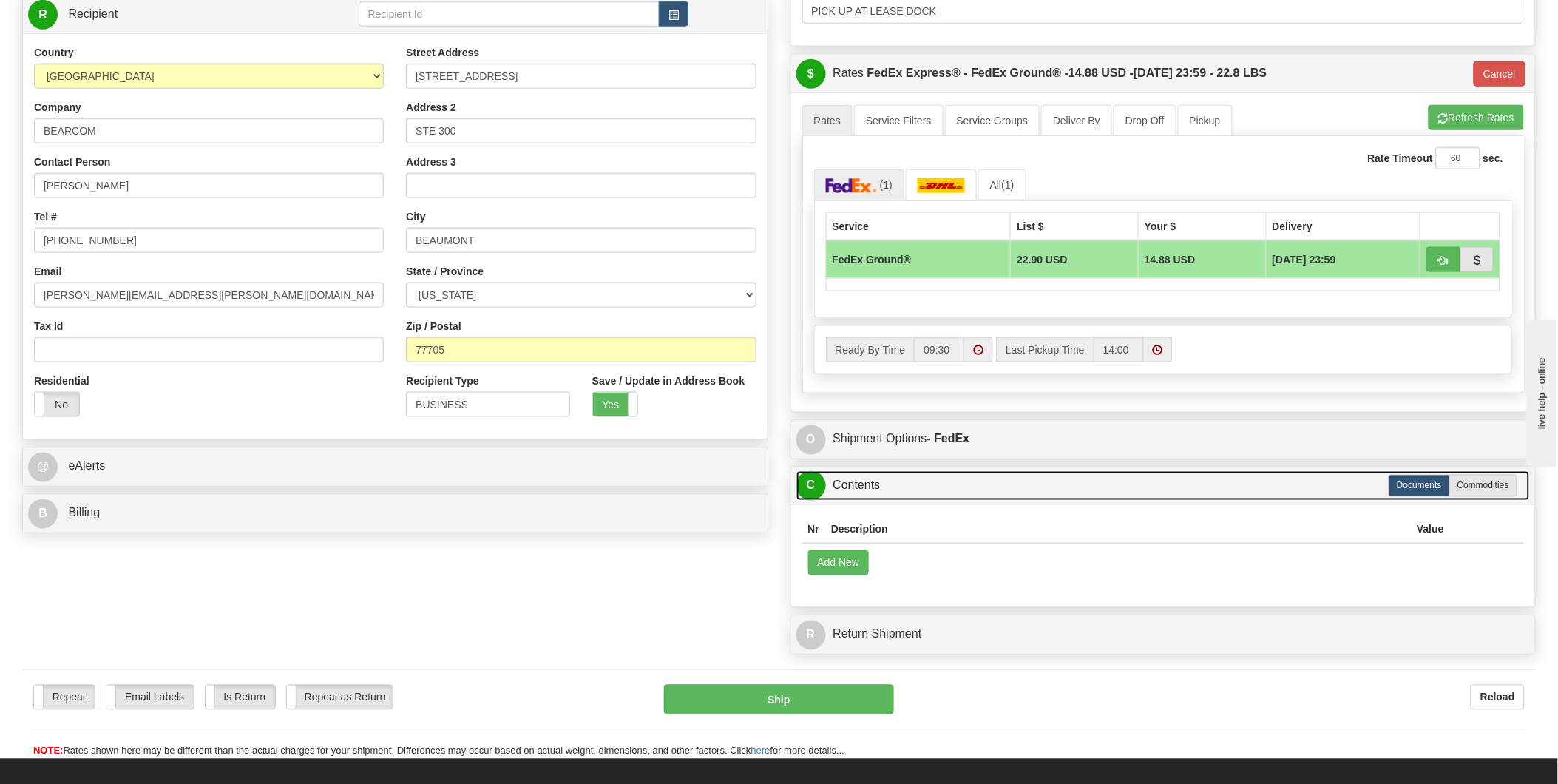
click at [995, 491] on link "C Contents" at bounding box center [1164, 486] width 734 height 30
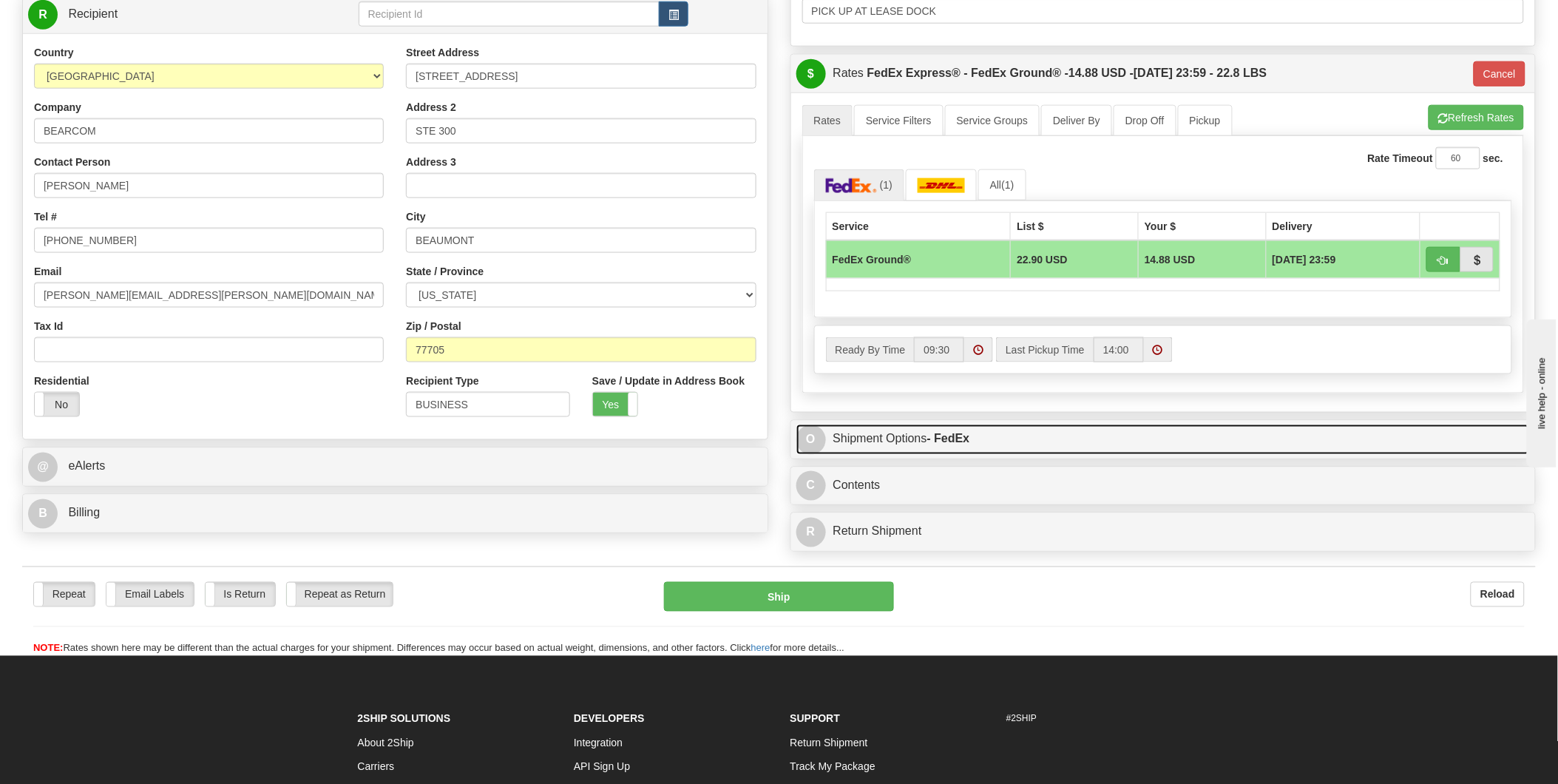
click at [1028, 445] on link "O Shipment Options - FedEx" at bounding box center [1164, 439] width 734 height 30
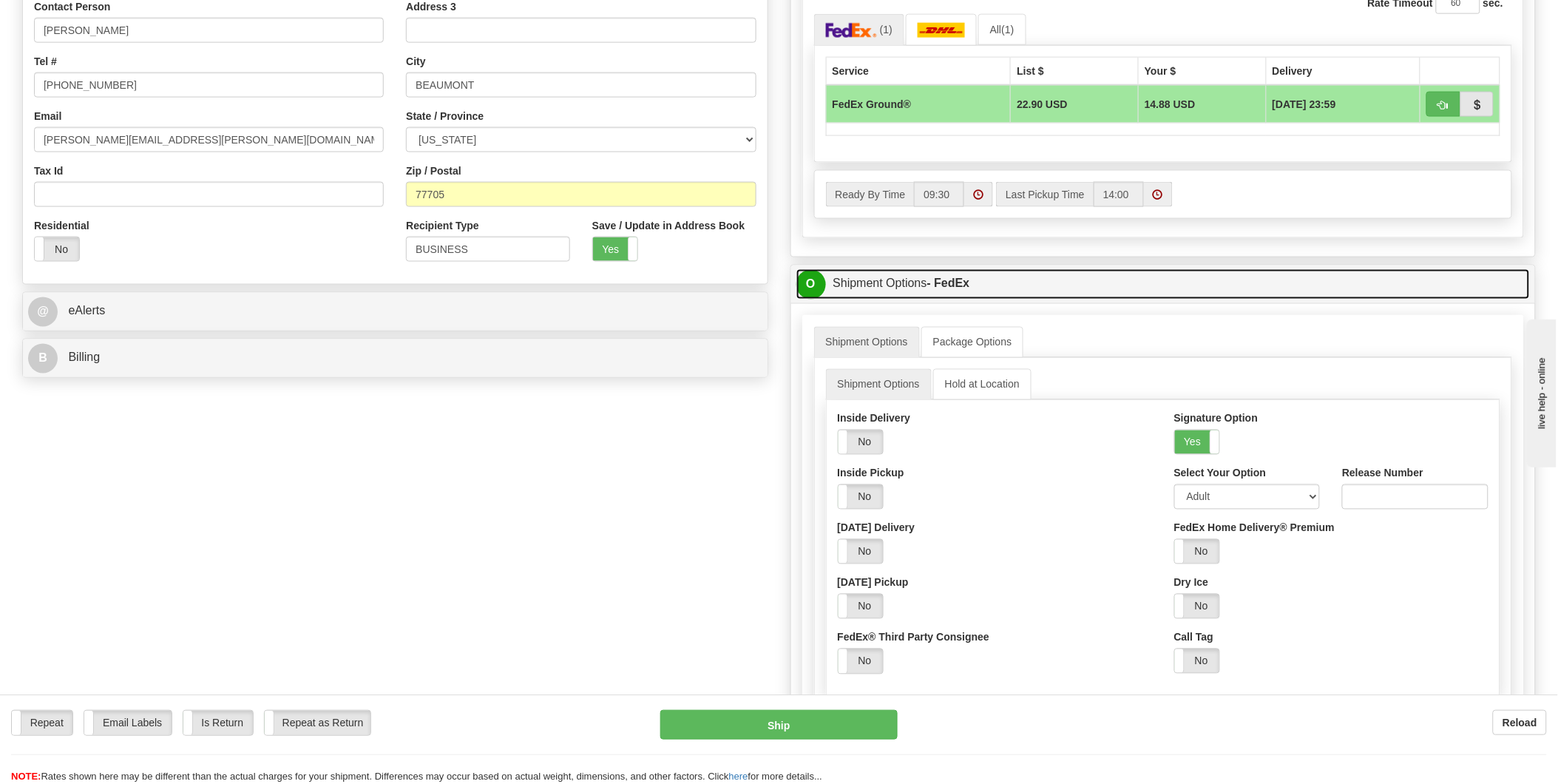
scroll to position [739, 0]
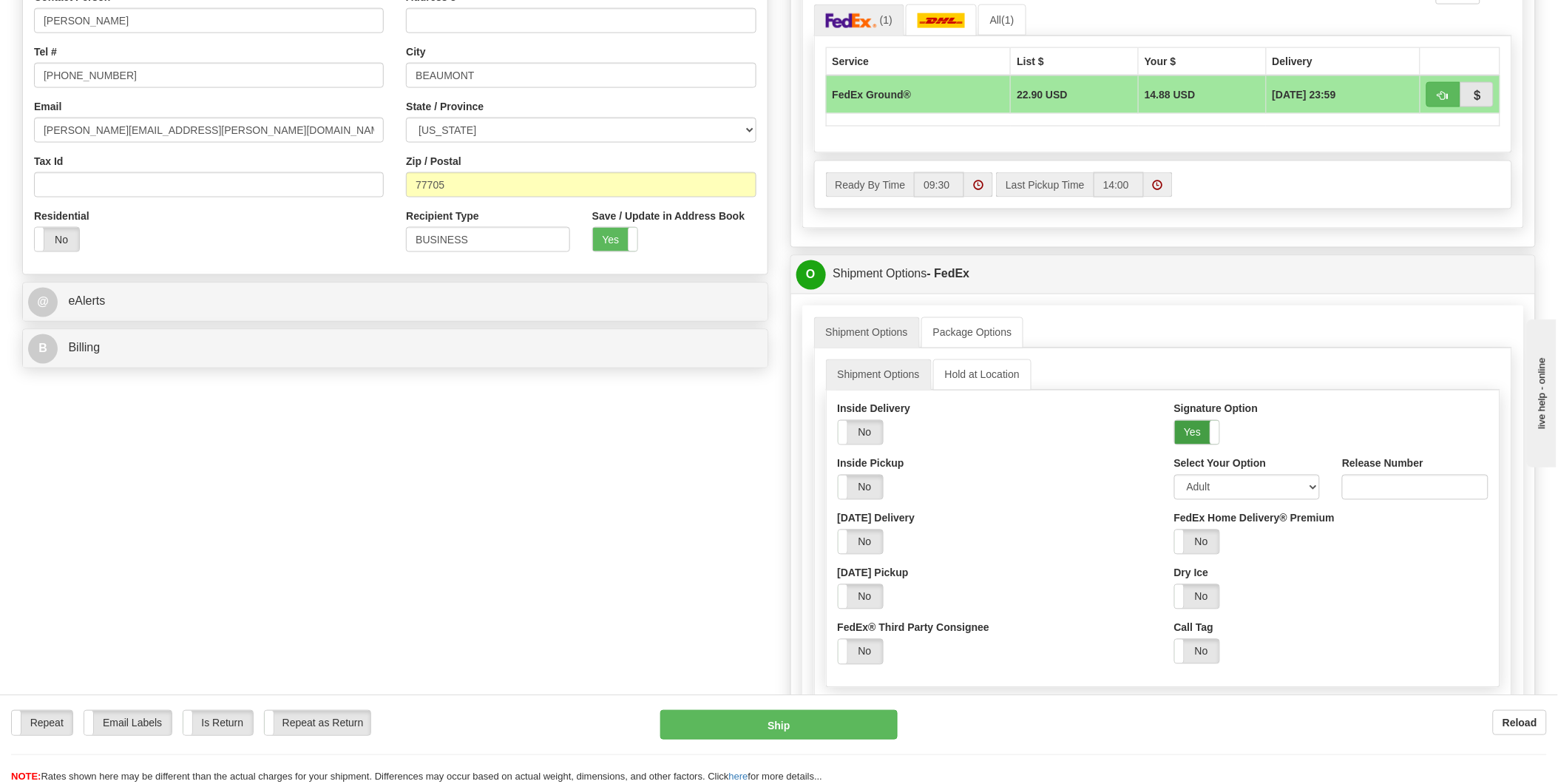
click at [1198, 434] on label "Yes" at bounding box center [1198, 432] width 45 height 23
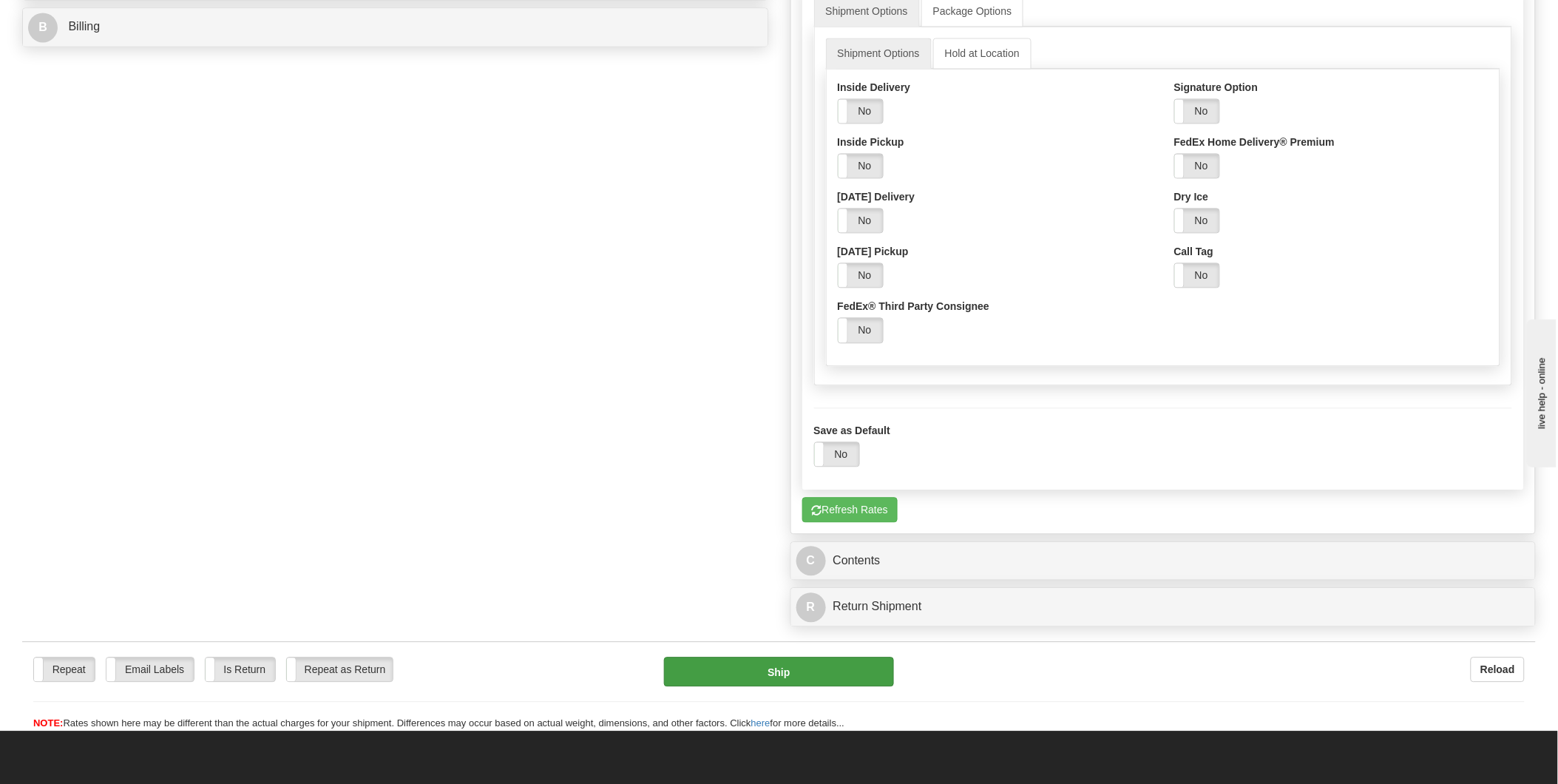
scroll to position [1068, 0]
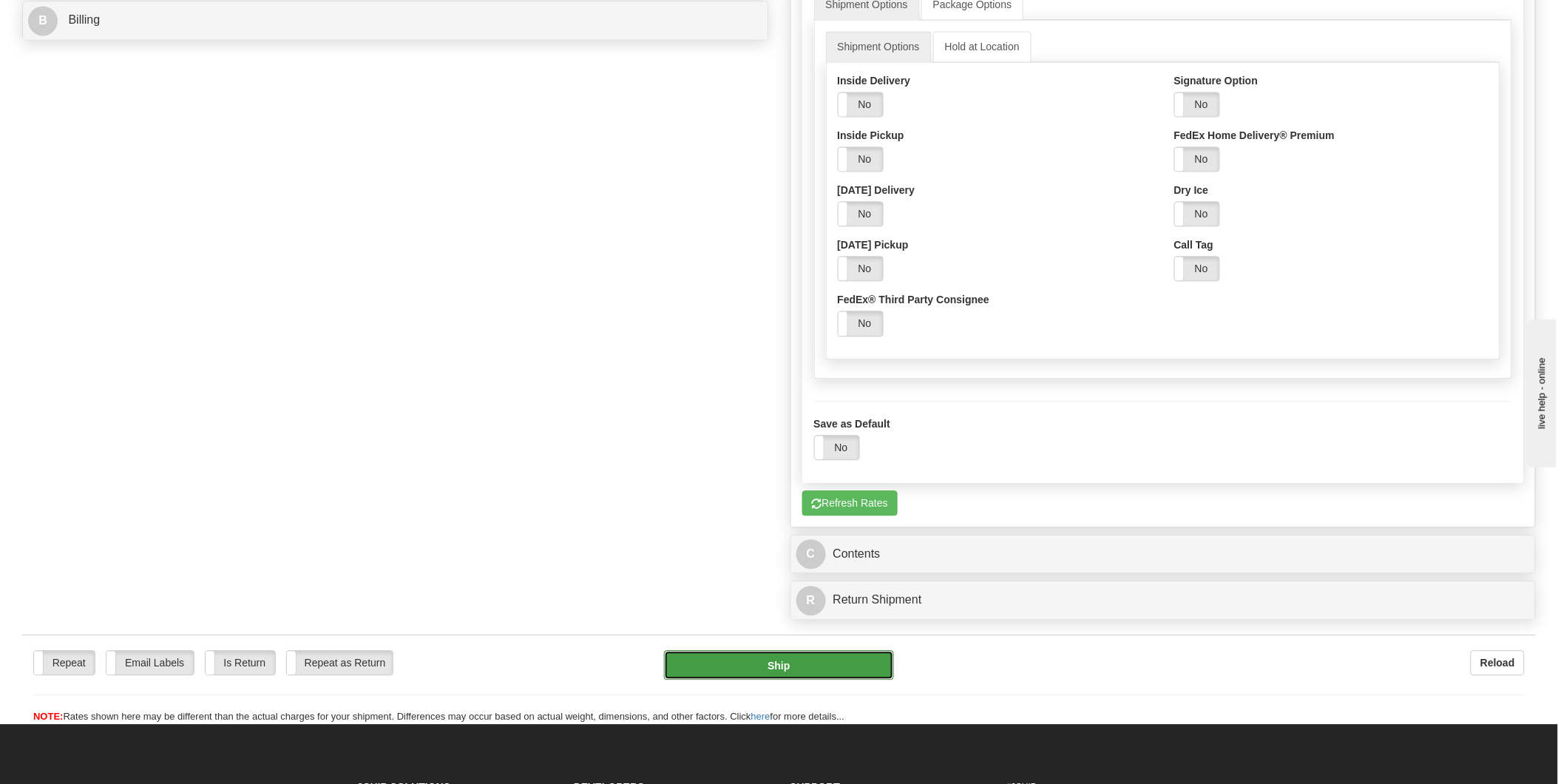
click at [723, 669] on button "Ship" at bounding box center [779, 664] width 230 height 30
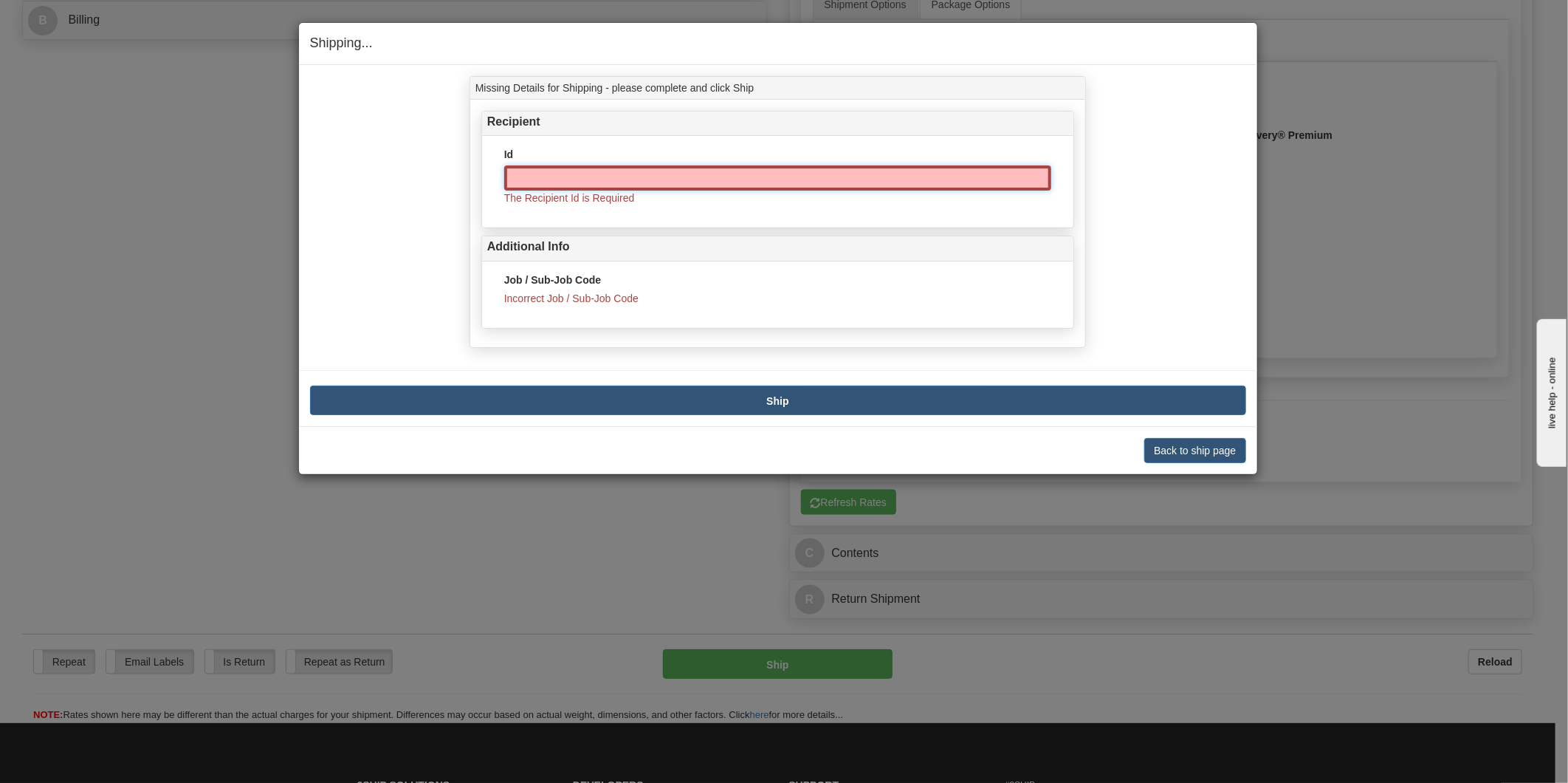
click at [613, 177] on input "Id" at bounding box center [778, 178] width 547 height 25
click at [1168, 452] on button "Back to ship page" at bounding box center [1194, 450] width 101 height 25
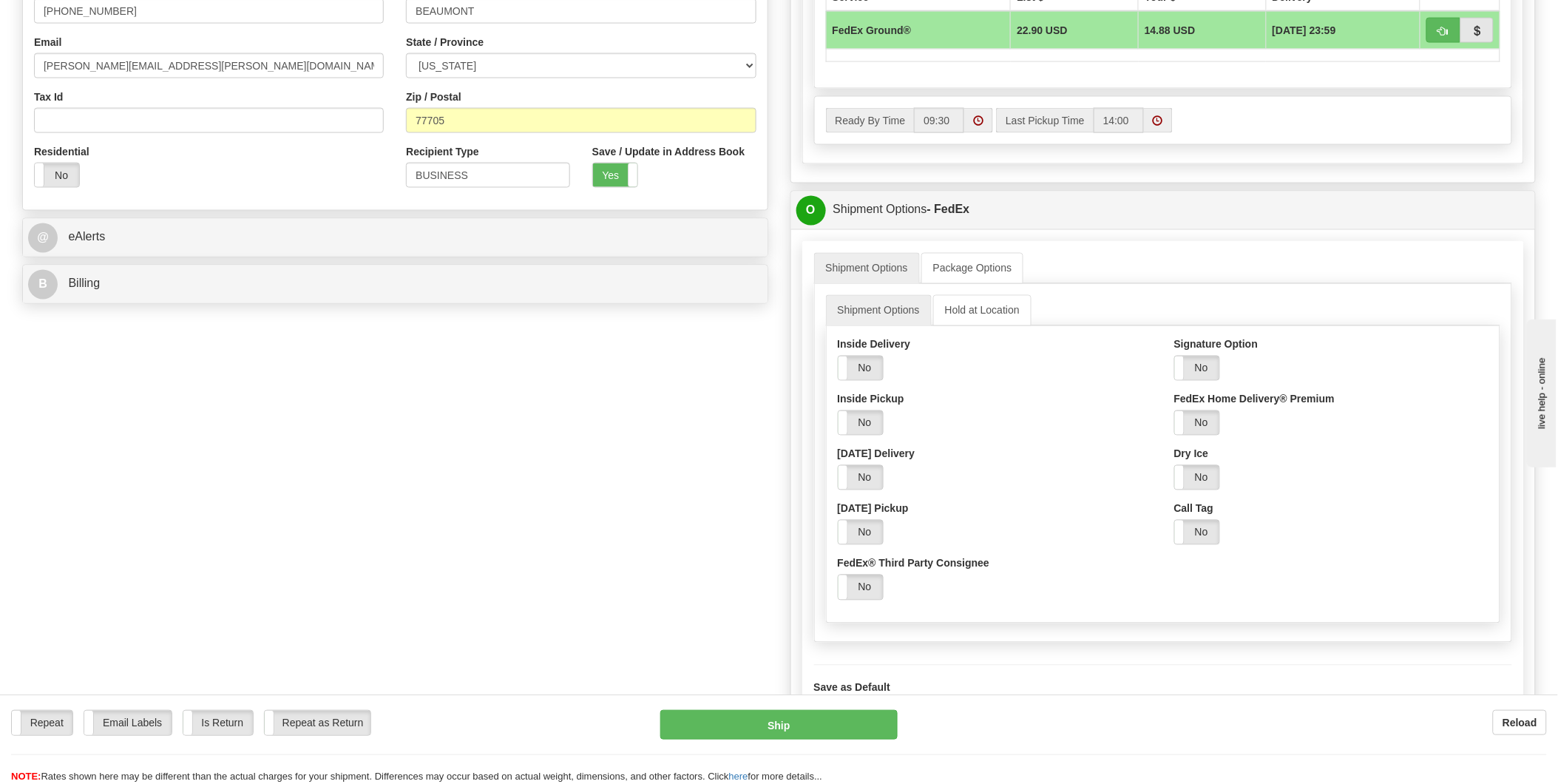
scroll to position [822, 0]
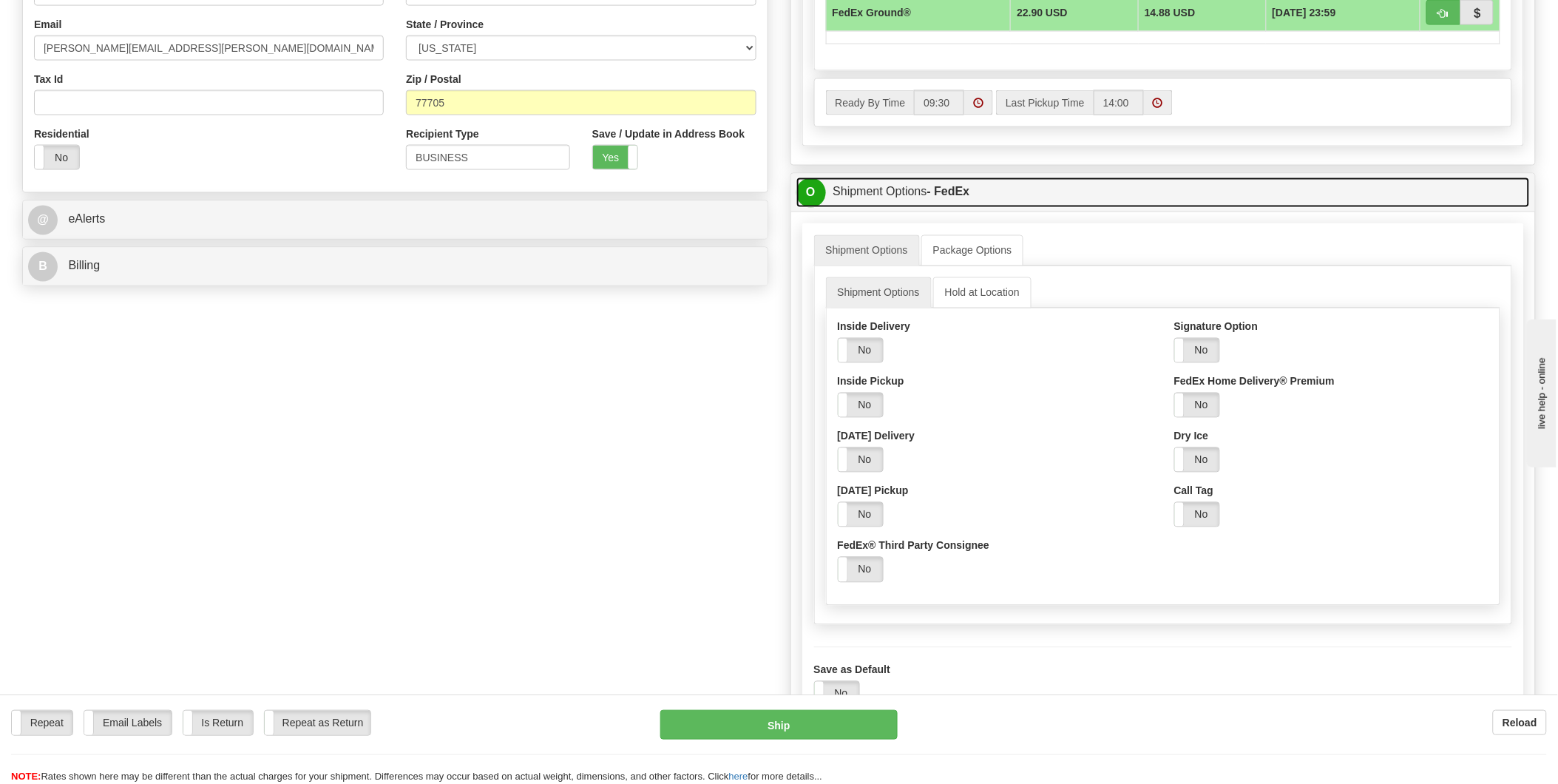
click at [859, 197] on link "O Shipment Options - FedEx" at bounding box center [1164, 192] width 734 height 30
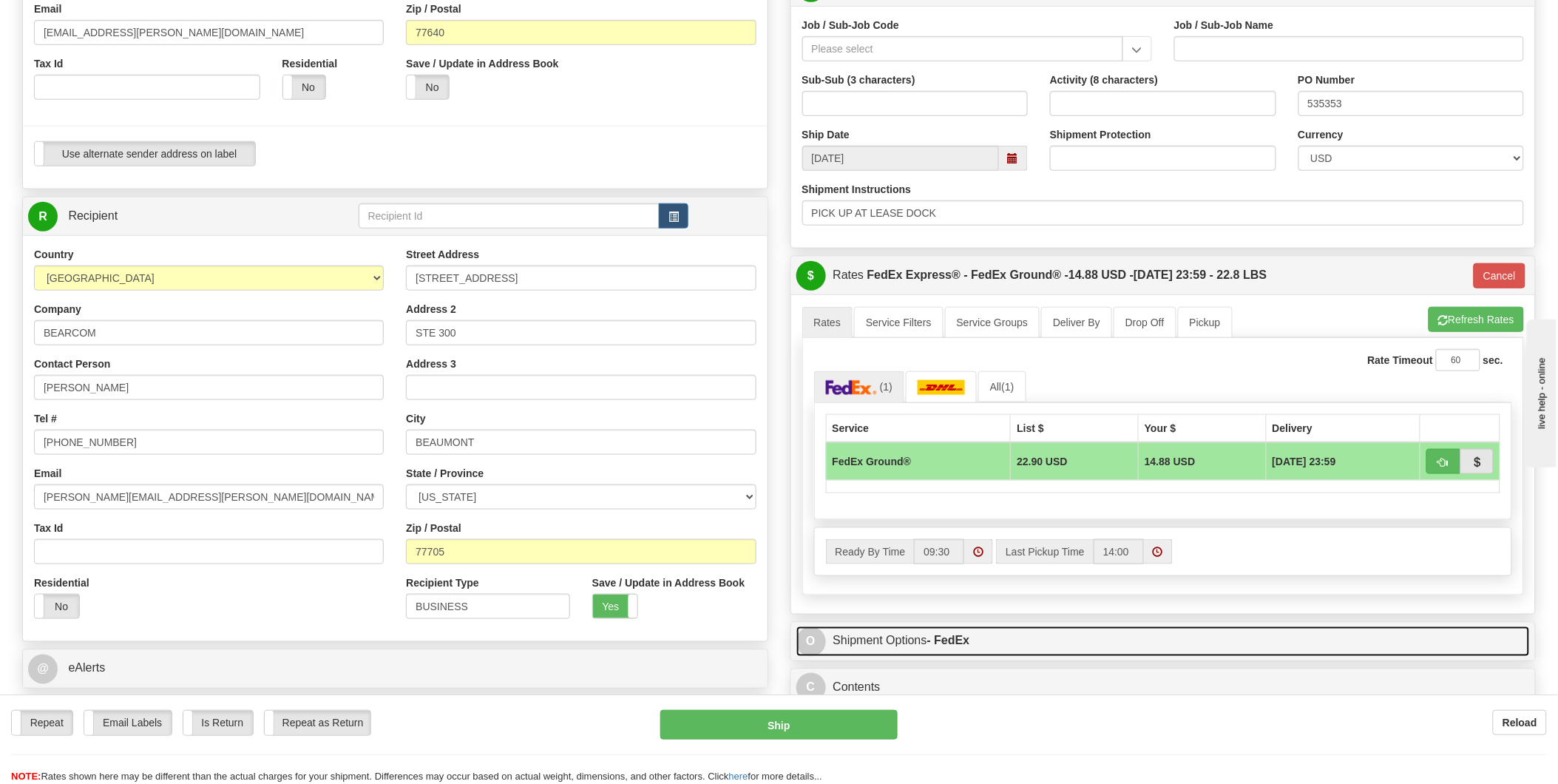
scroll to position [410, 0]
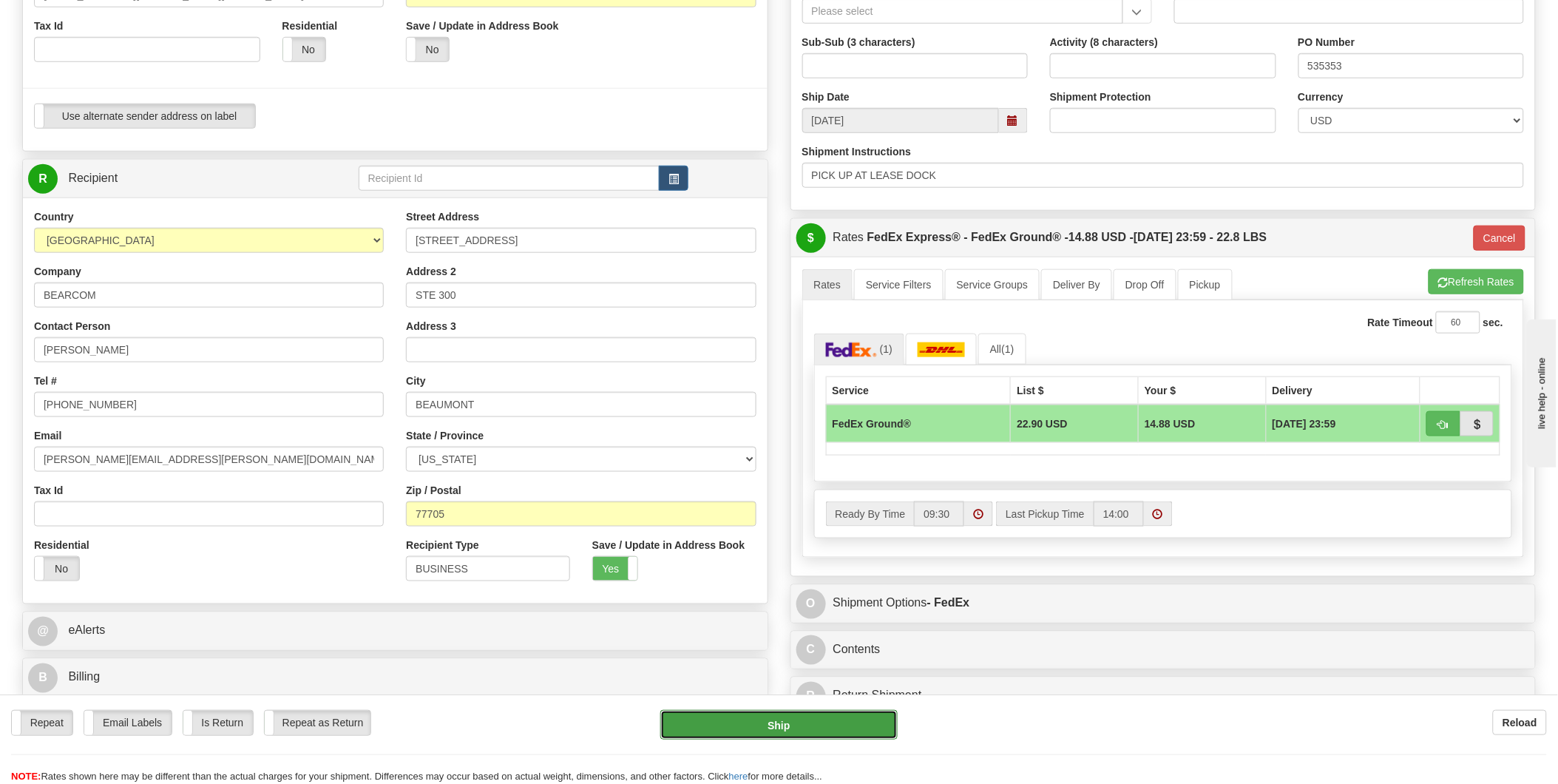
click at [780, 727] on button "Ship" at bounding box center [779, 724] width 237 height 30
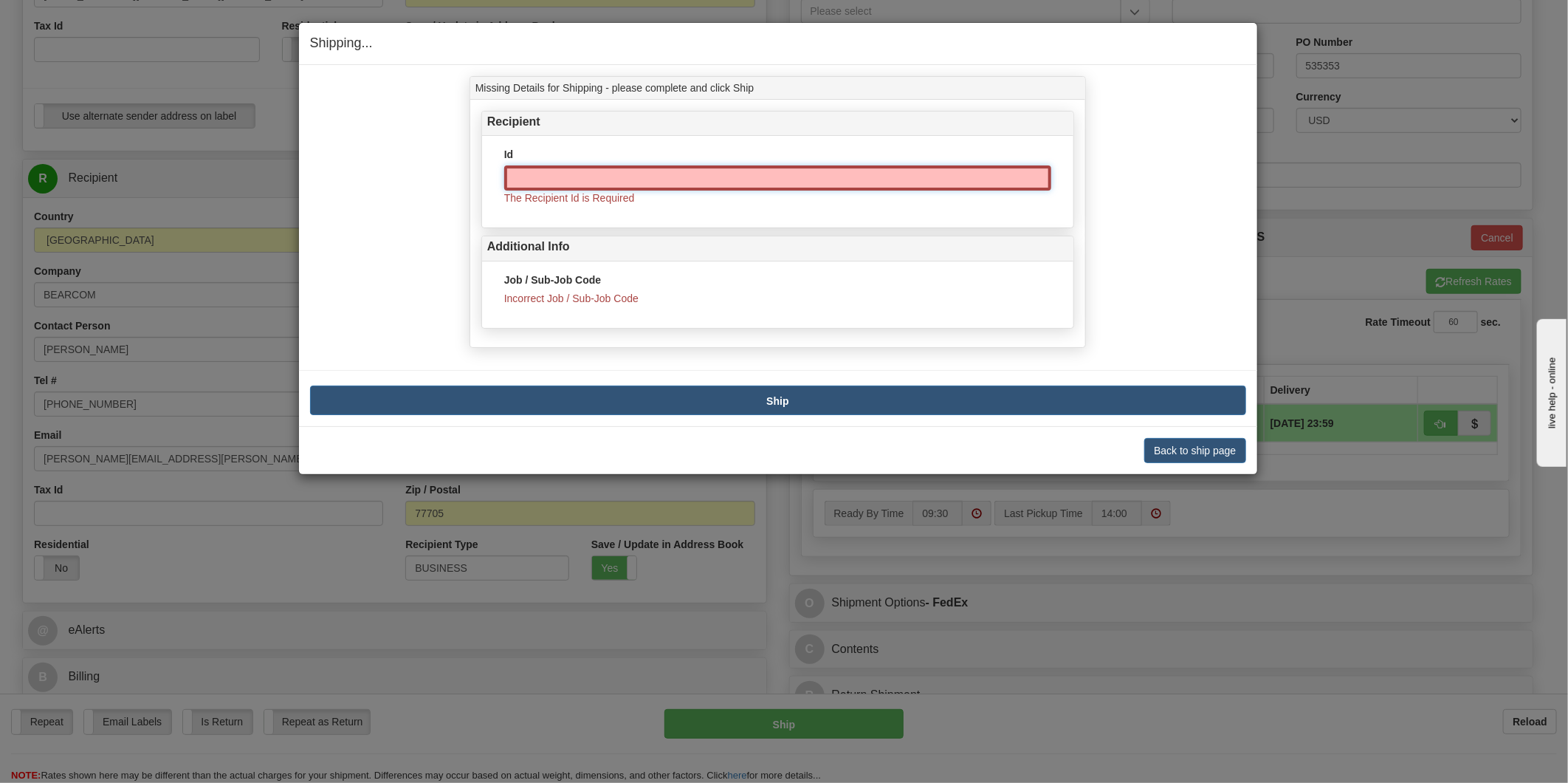
click at [677, 174] on input "Id" at bounding box center [778, 178] width 547 height 25
click at [1189, 453] on button "Back to ship page" at bounding box center [1194, 450] width 101 height 25
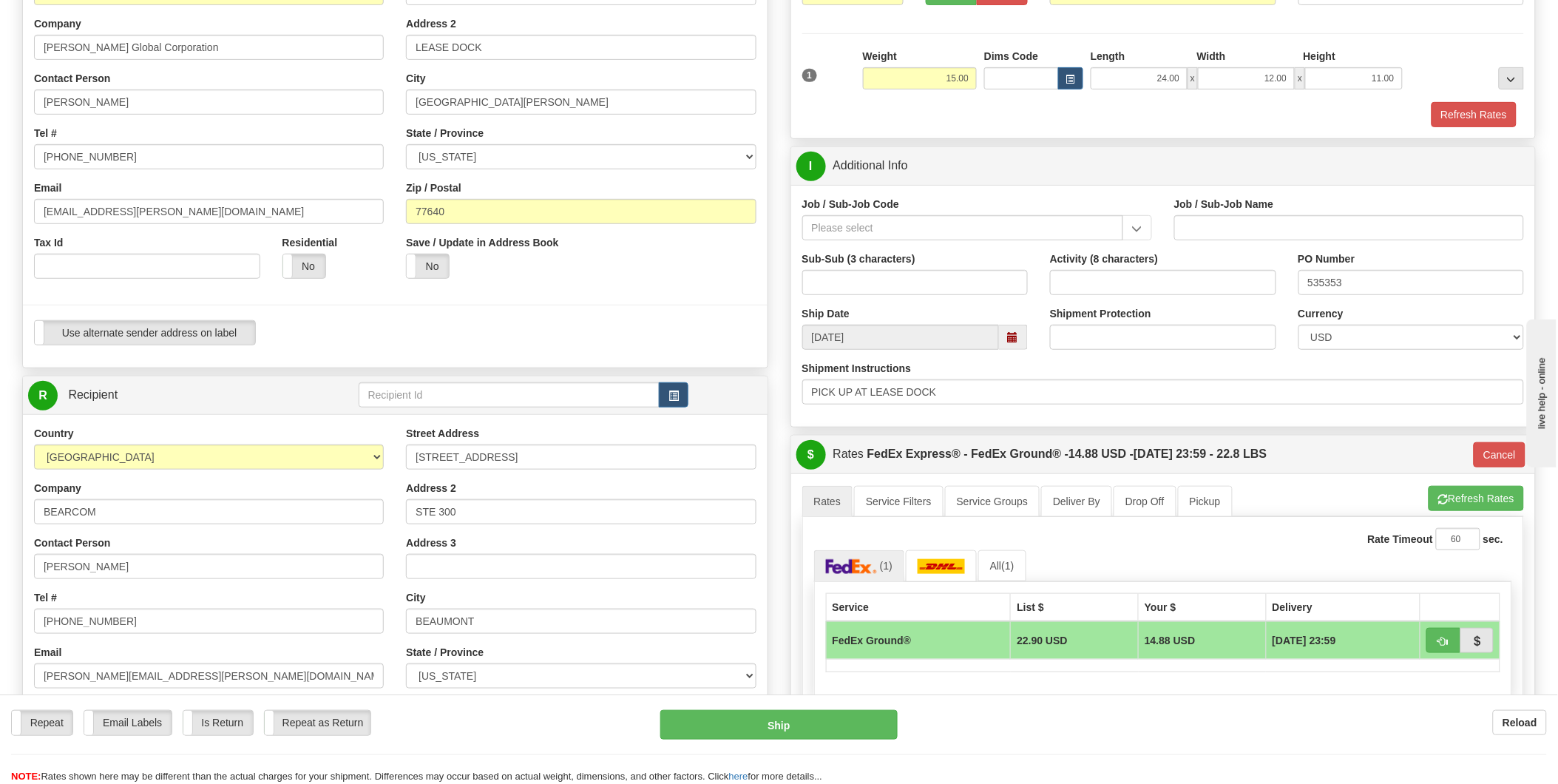
scroll to position [164, 0]
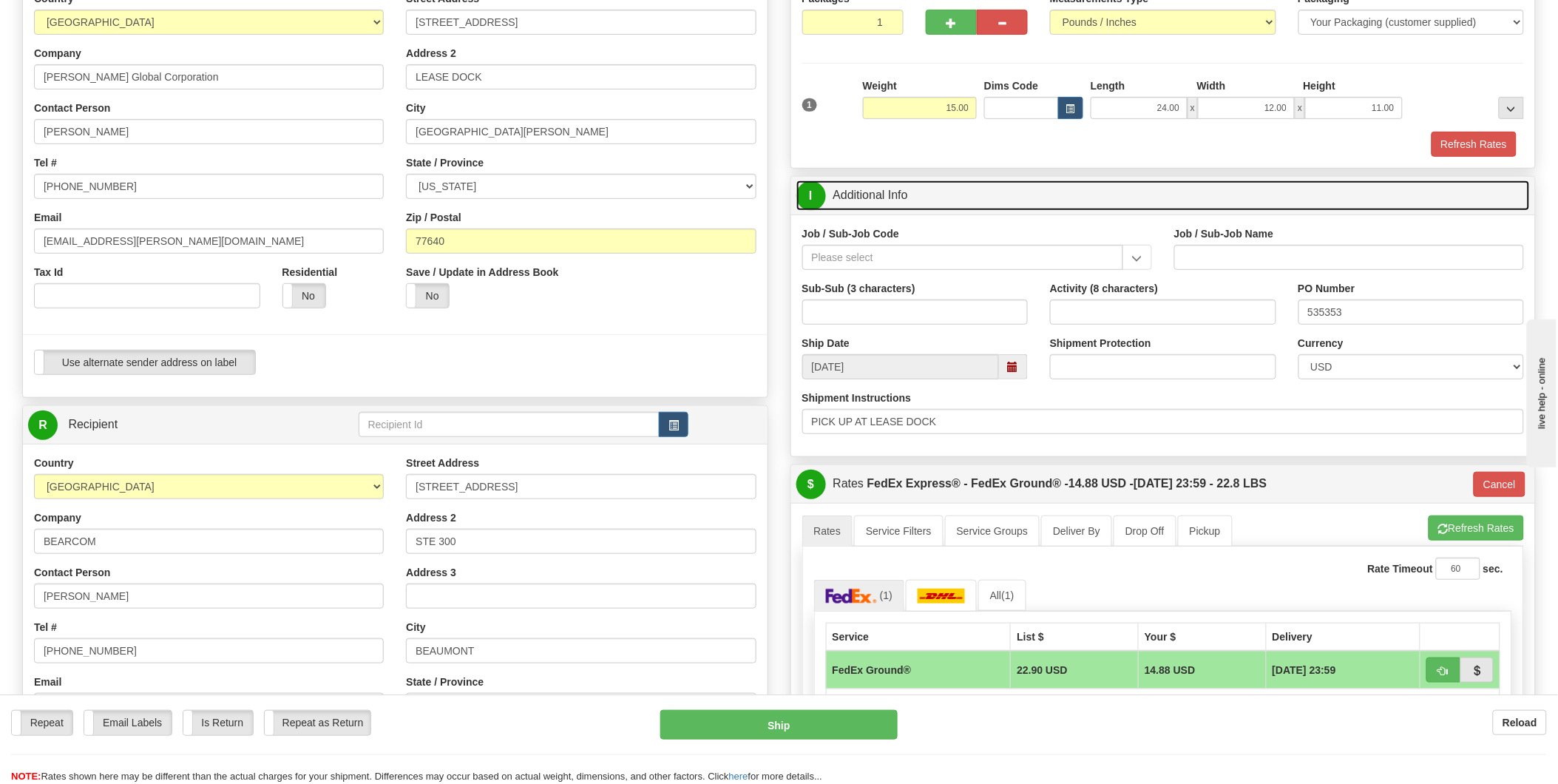
click at [1062, 205] on link "I Additional Info" at bounding box center [1164, 196] width 734 height 30
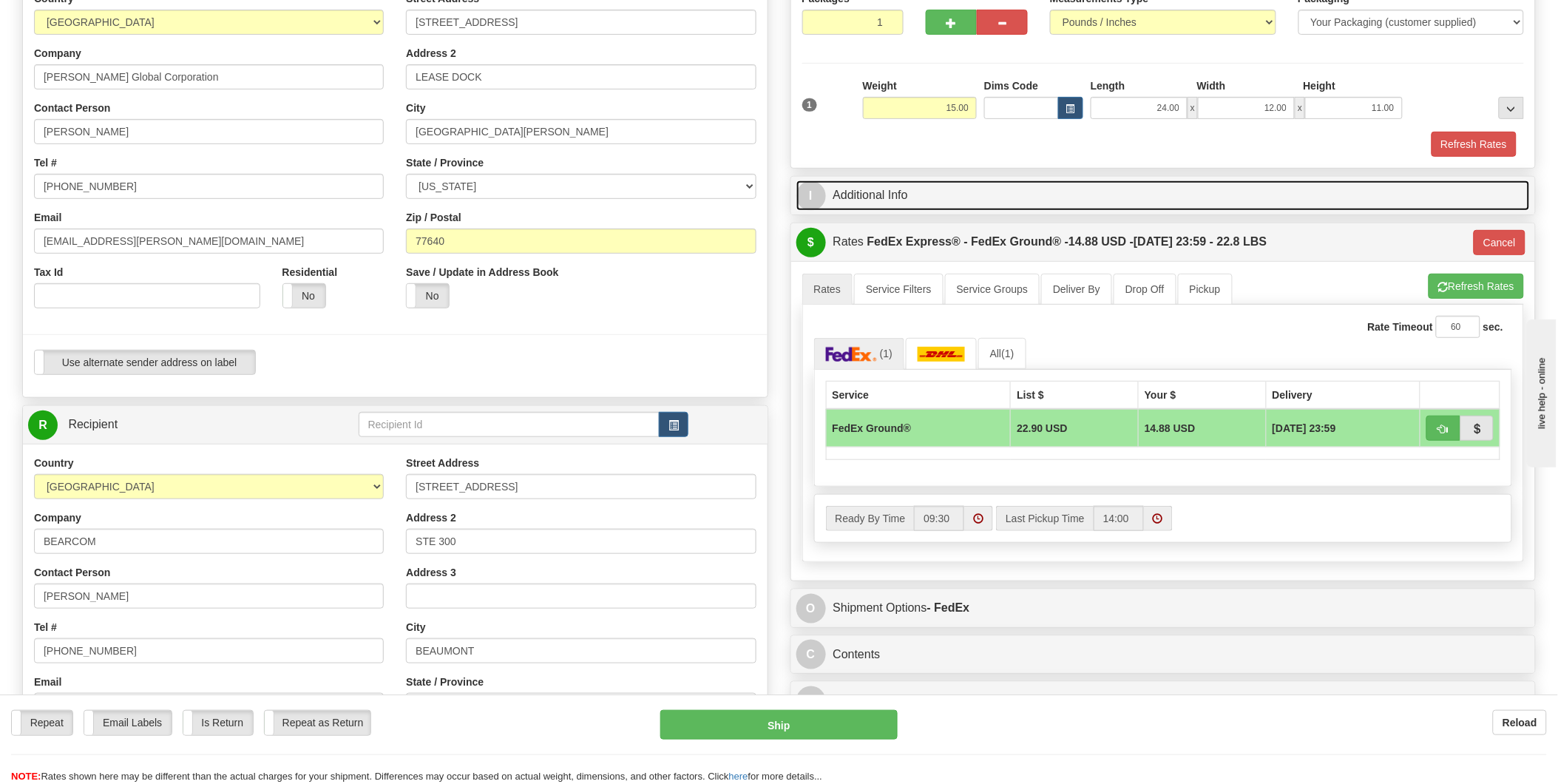
click at [1091, 188] on link "I Additional Info" at bounding box center [1164, 196] width 734 height 30
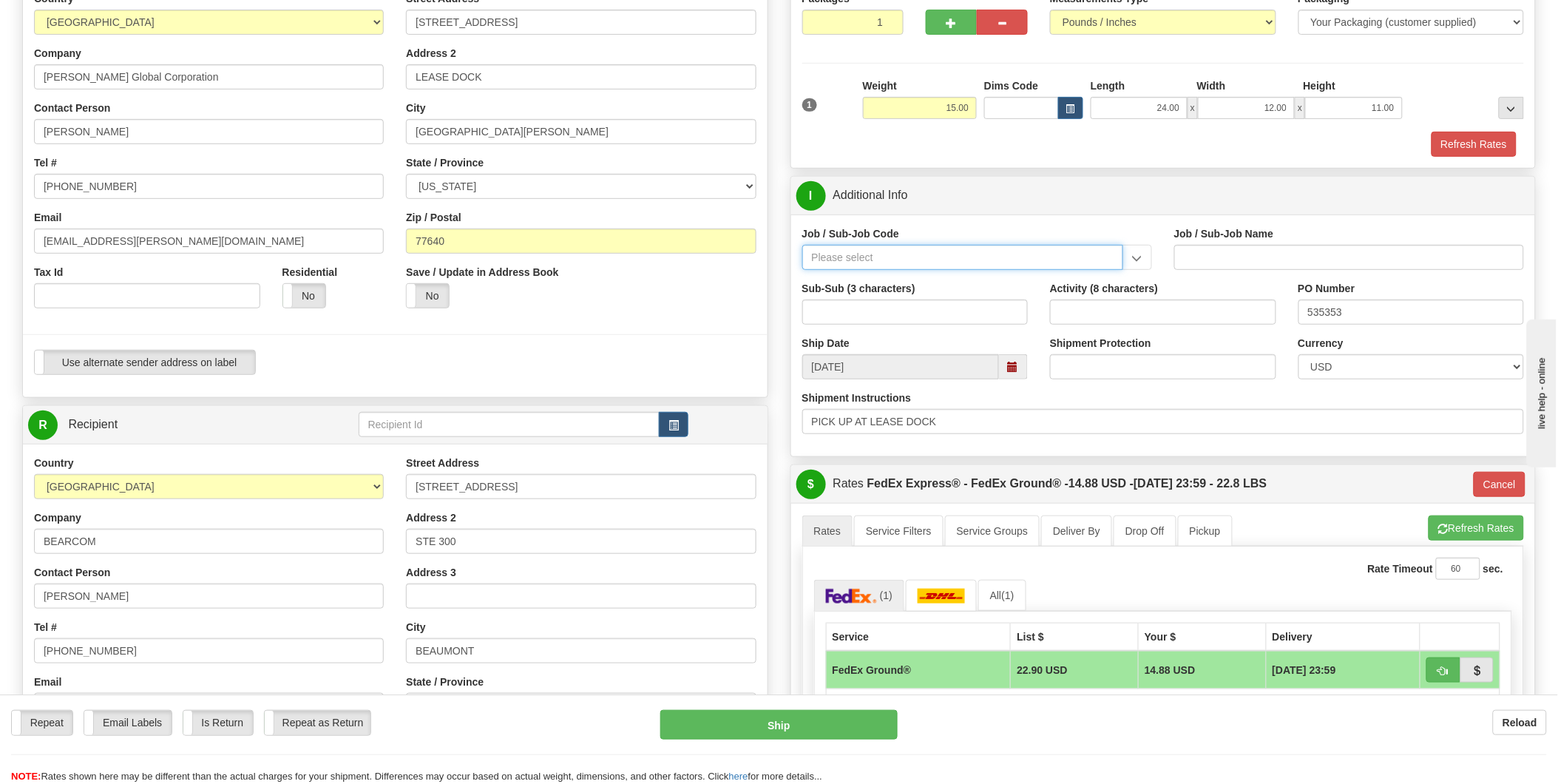
click at [950, 261] on input "Job / Sub-Job Code" at bounding box center [963, 257] width 321 height 25
click at [1012, 222] on div "Job / Sub-Job Code Job / Sub-Job Name Sub-Sub (3 characters) Activity (8 charac…" at bounding box center [1164, 336] width 745 height 242
click at [942, 262] on input "Job / Sub-Job Code" at bounding box center [963, 257] width 321 height 25
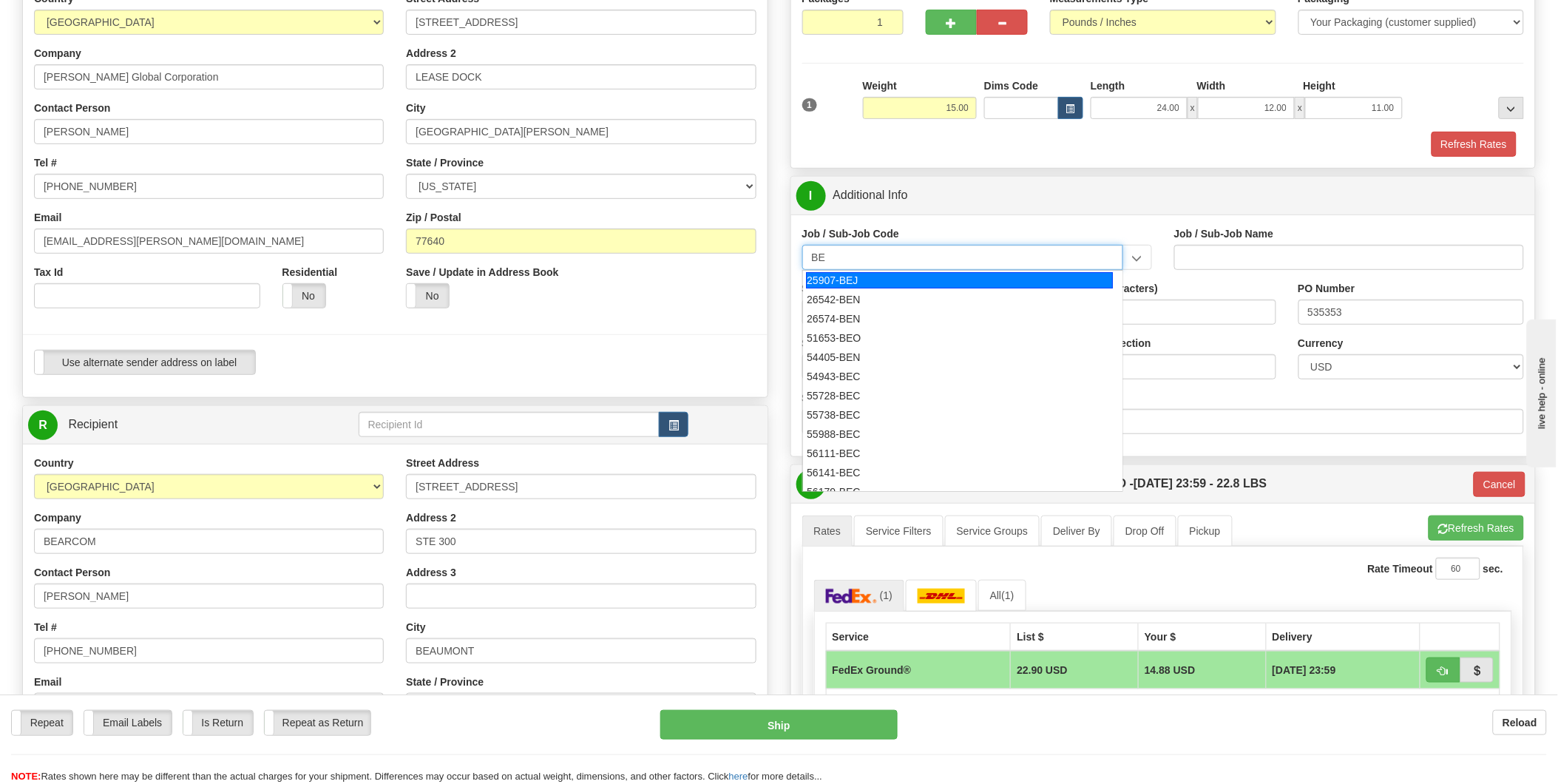
type input "B"
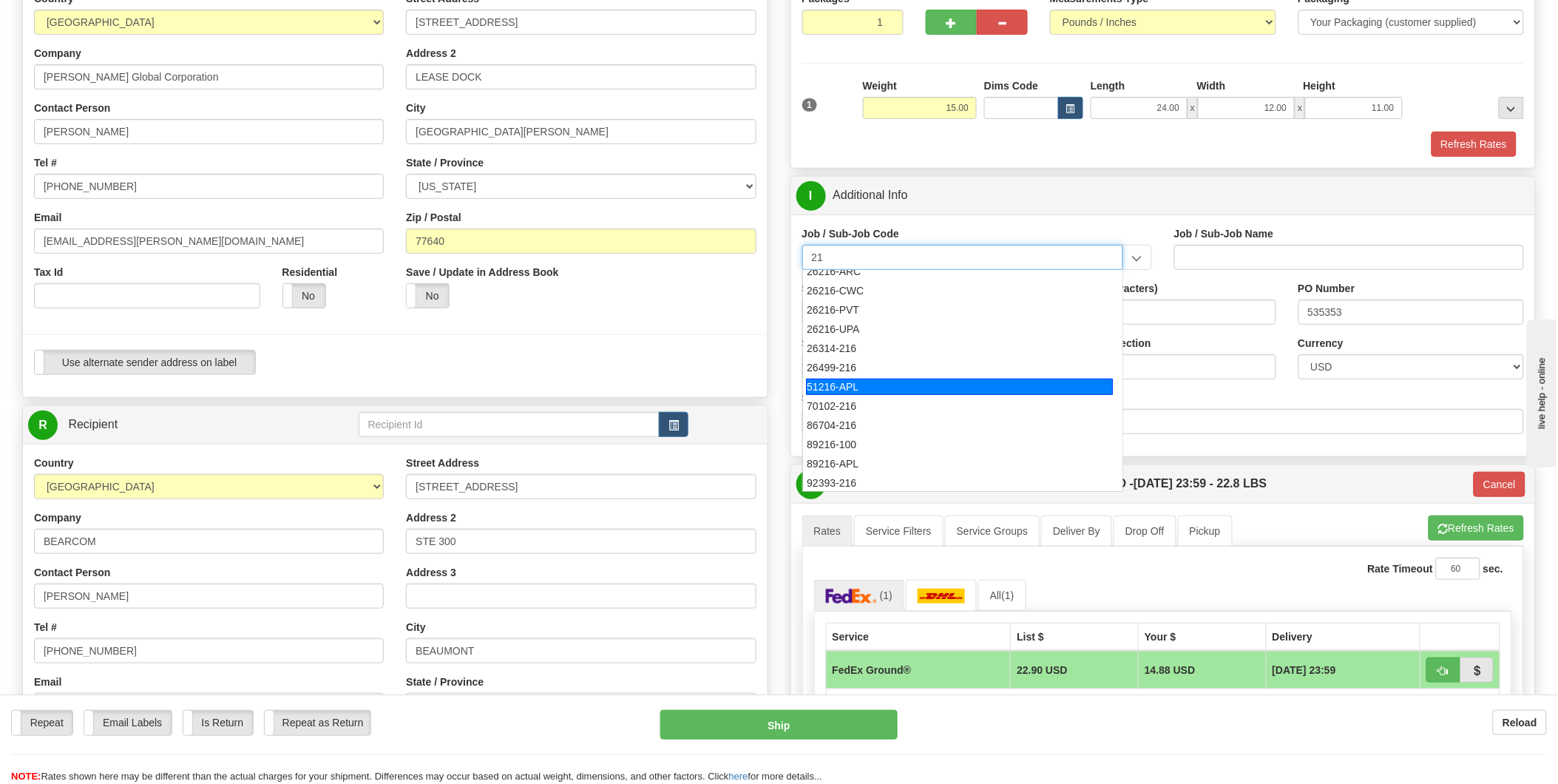
scroll to position [0, 0]
type input "219"
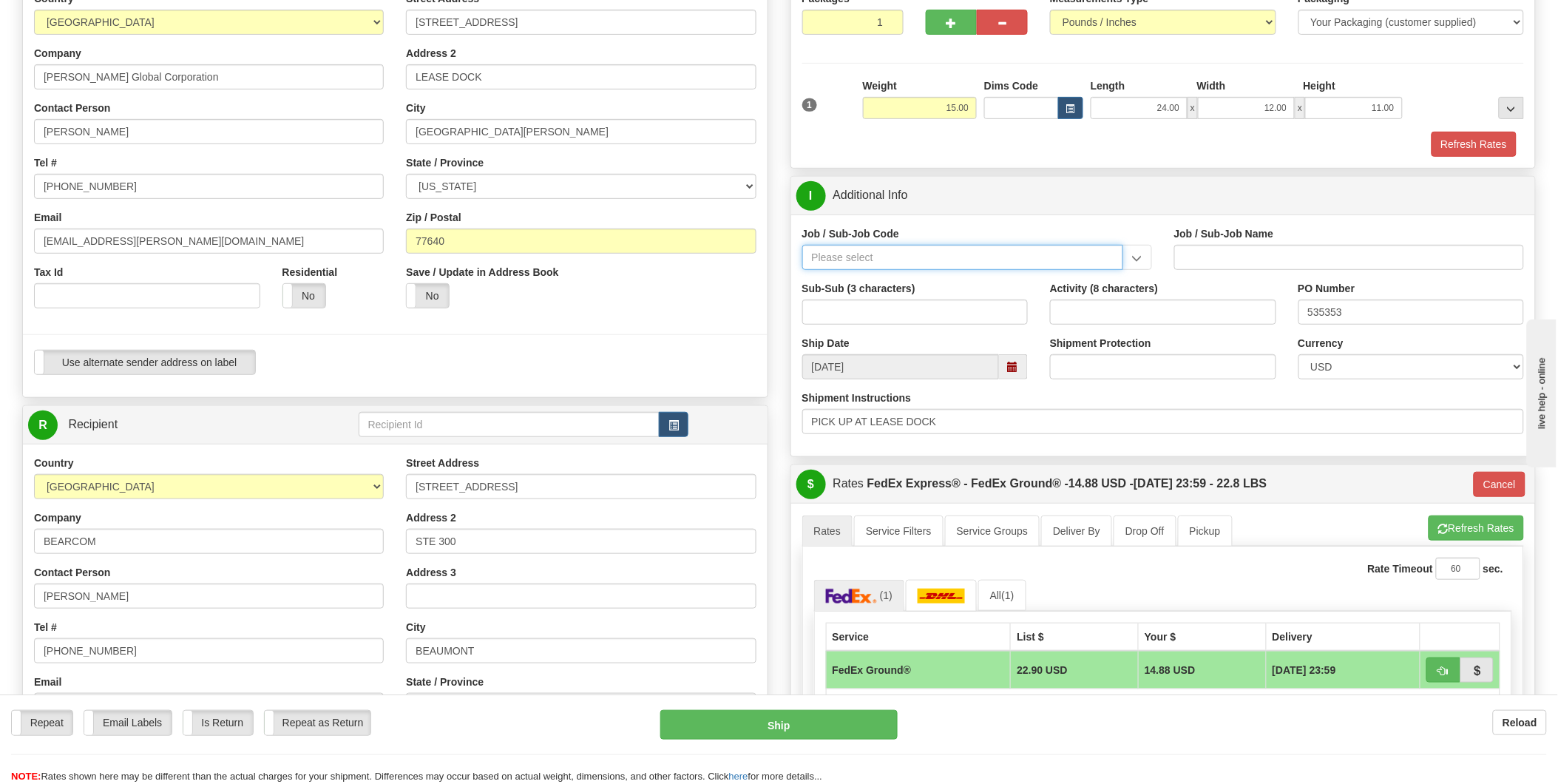
click at [891, 260] on input "Job / Sub-Job Code" at bounding box center [963, 257] width 321 height 25
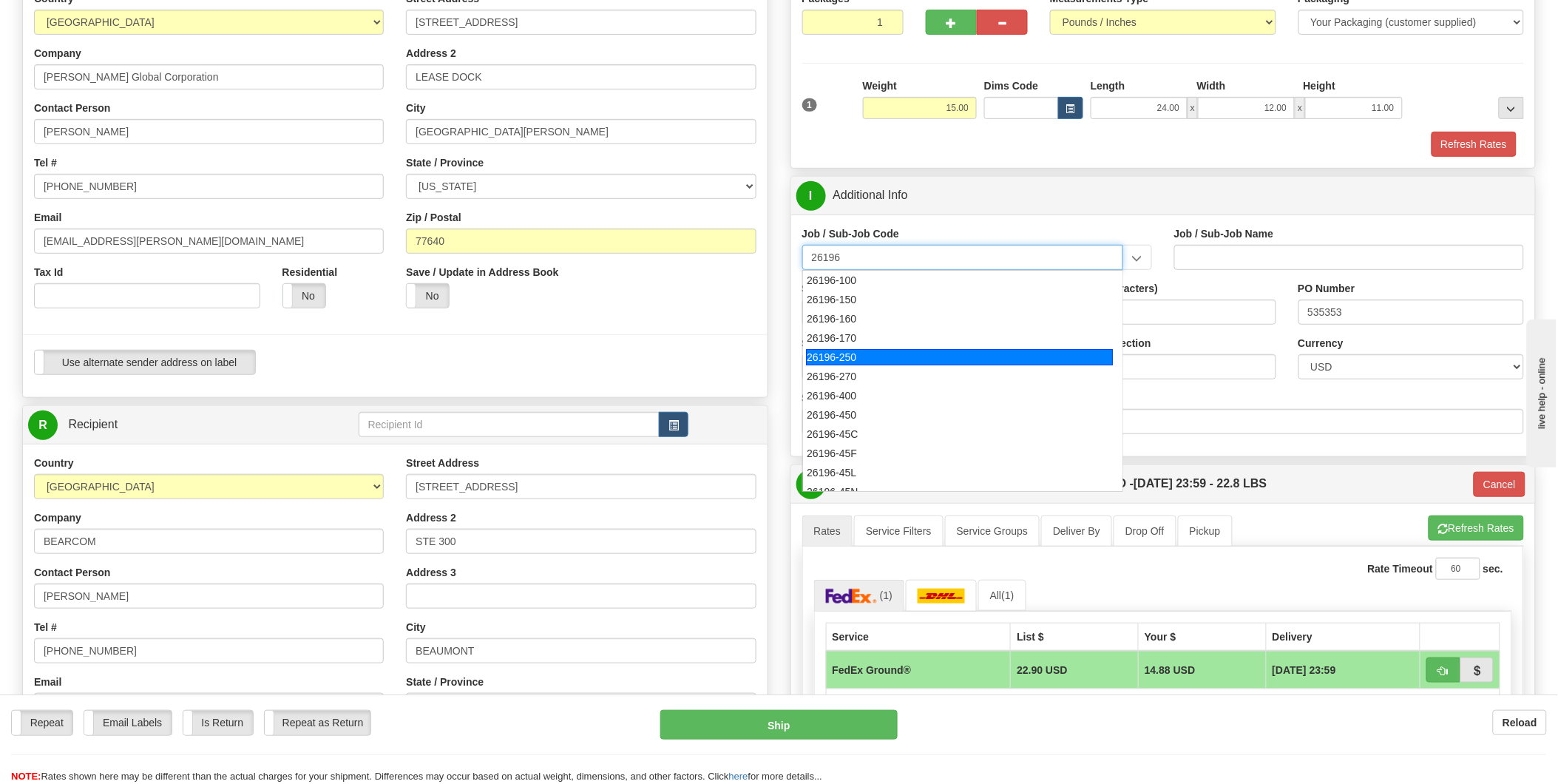
click at [863, 351] on div "26196-250" at bounding box center [959, 357] width 307 height 16
type input "26196-250"
type input "PORT [PERSON_NAME] LNG - FIELD MATERIAL REQUISTIONS"
type input "26196-250"
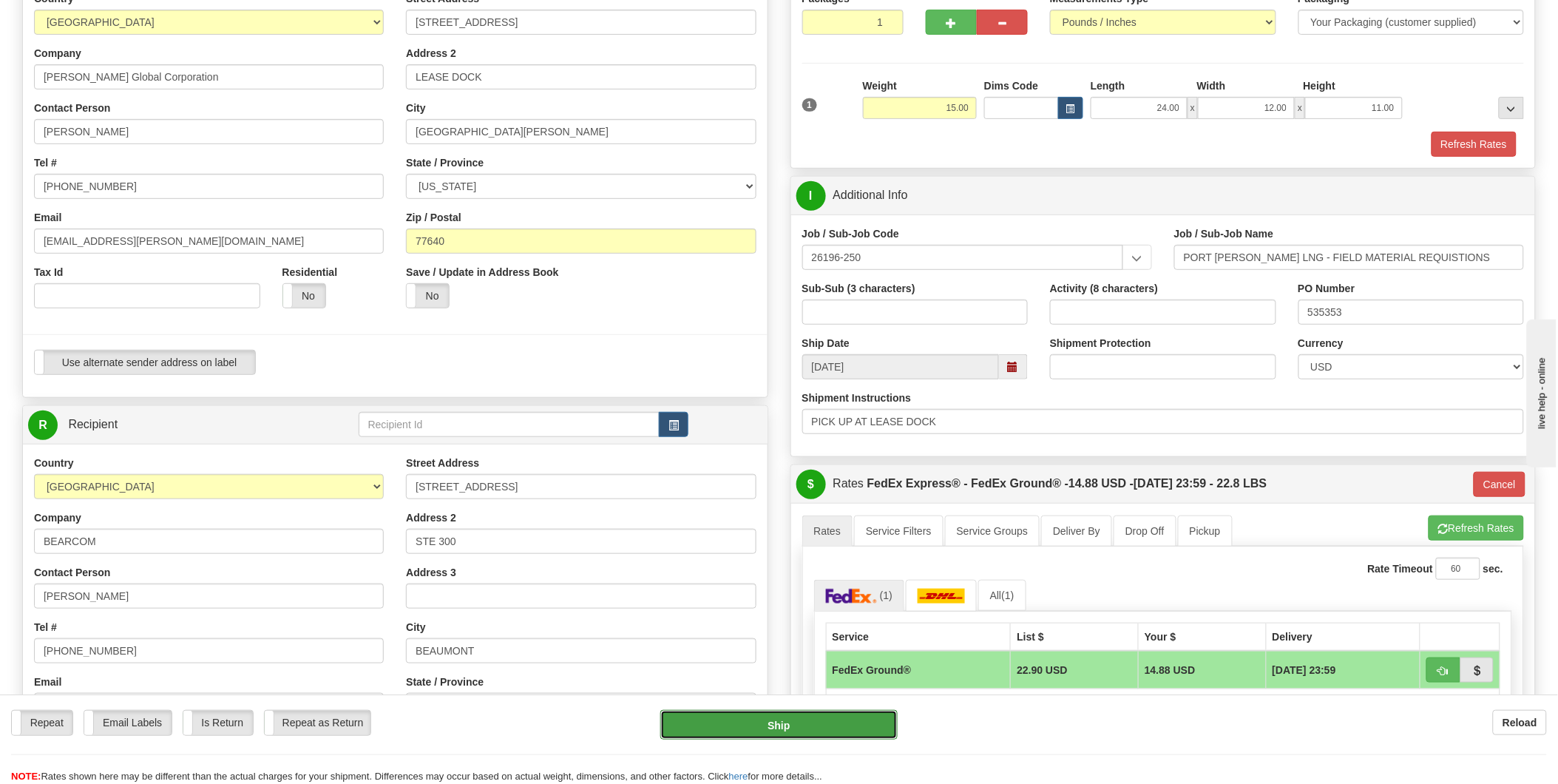
click at [757, 721] on button "Ship" at bounding box center [779, 724] width 237 height 30
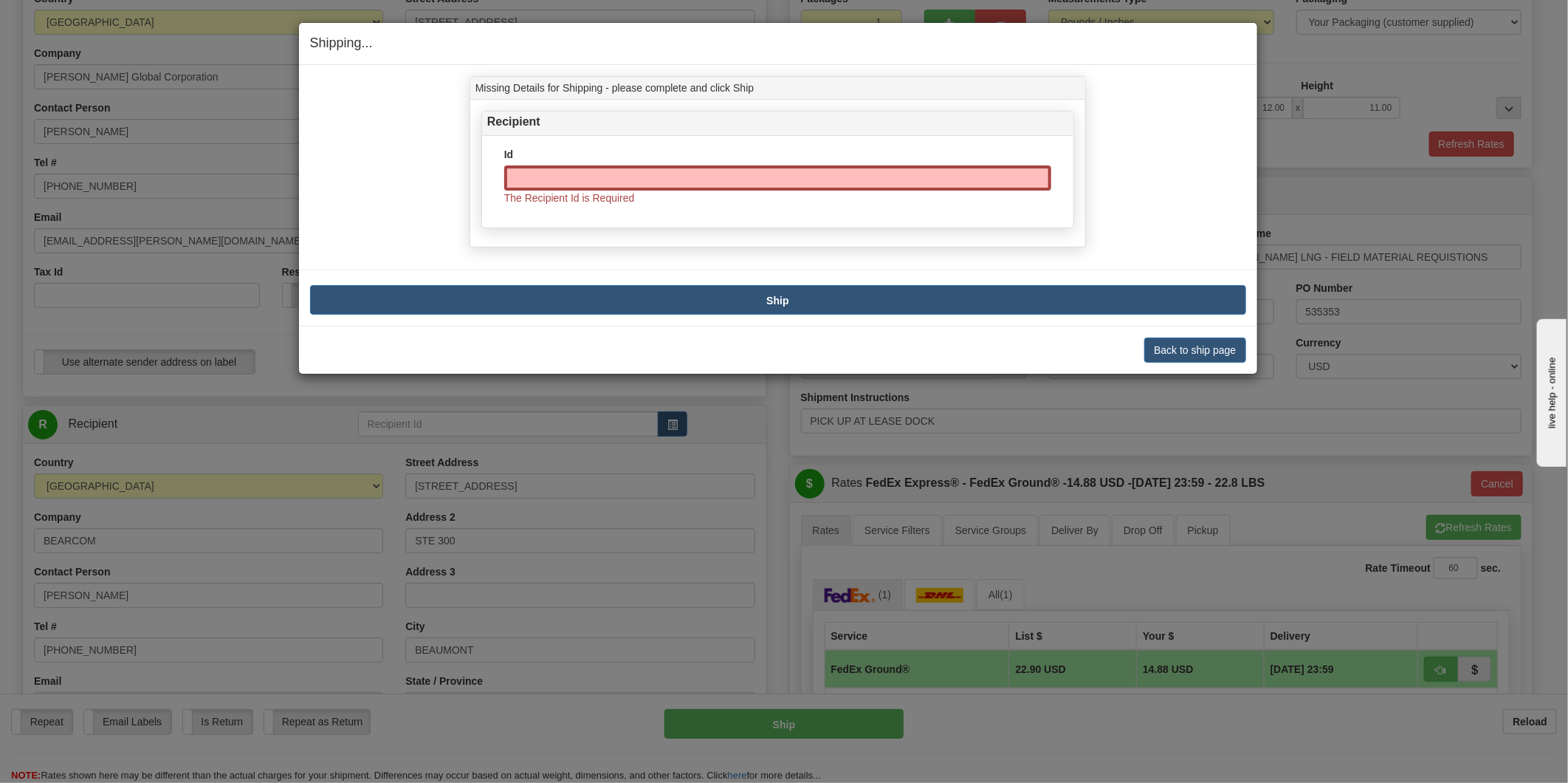
click at [587, 193] on span "The Recipient Id is Required" at bounding box center [569, 198] width 131 height 12
click at [1162, 349] on button "Back to ship page" at bounding box center [1194, 349] width 101 height 25
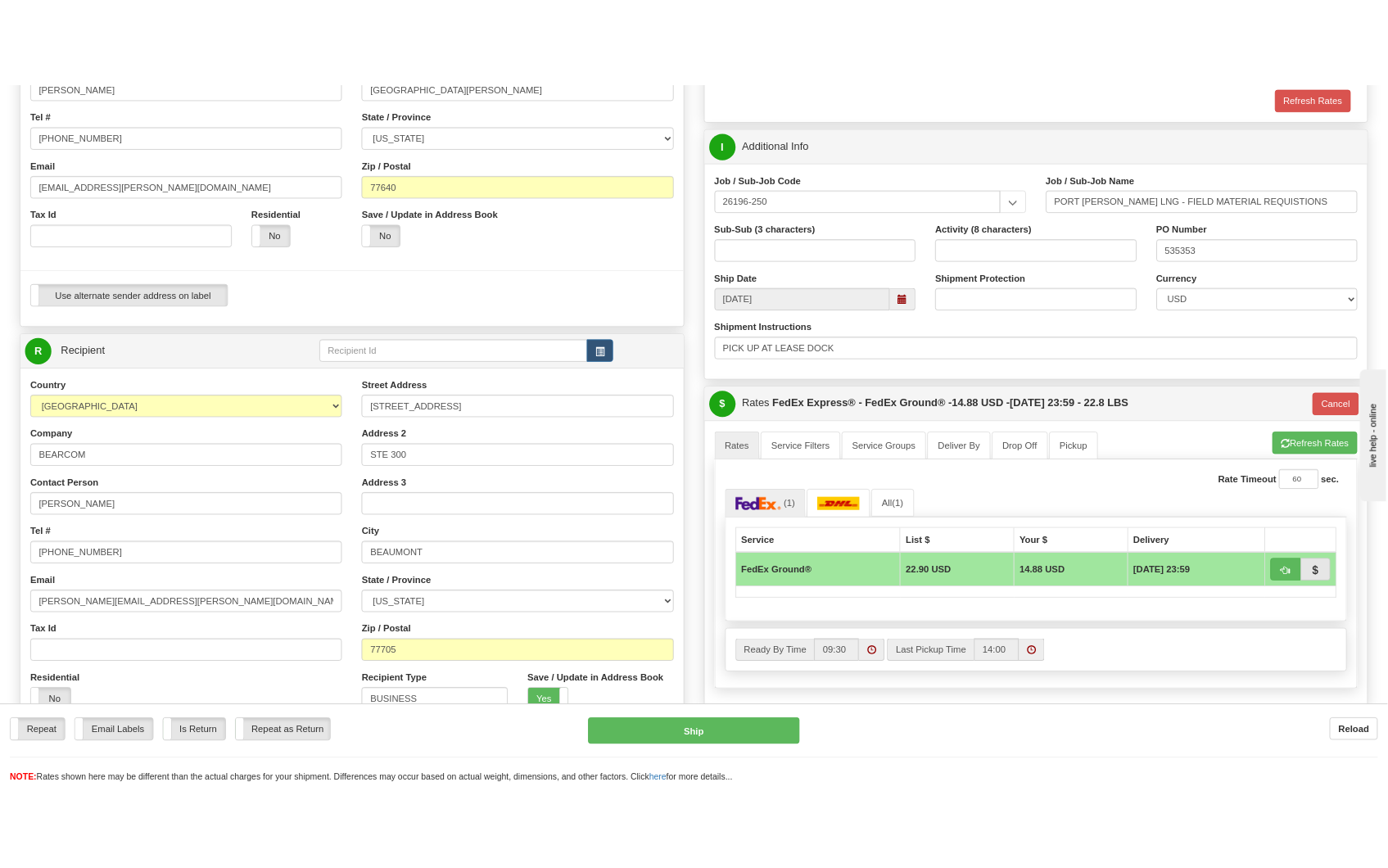
scroll to position [364, 0]
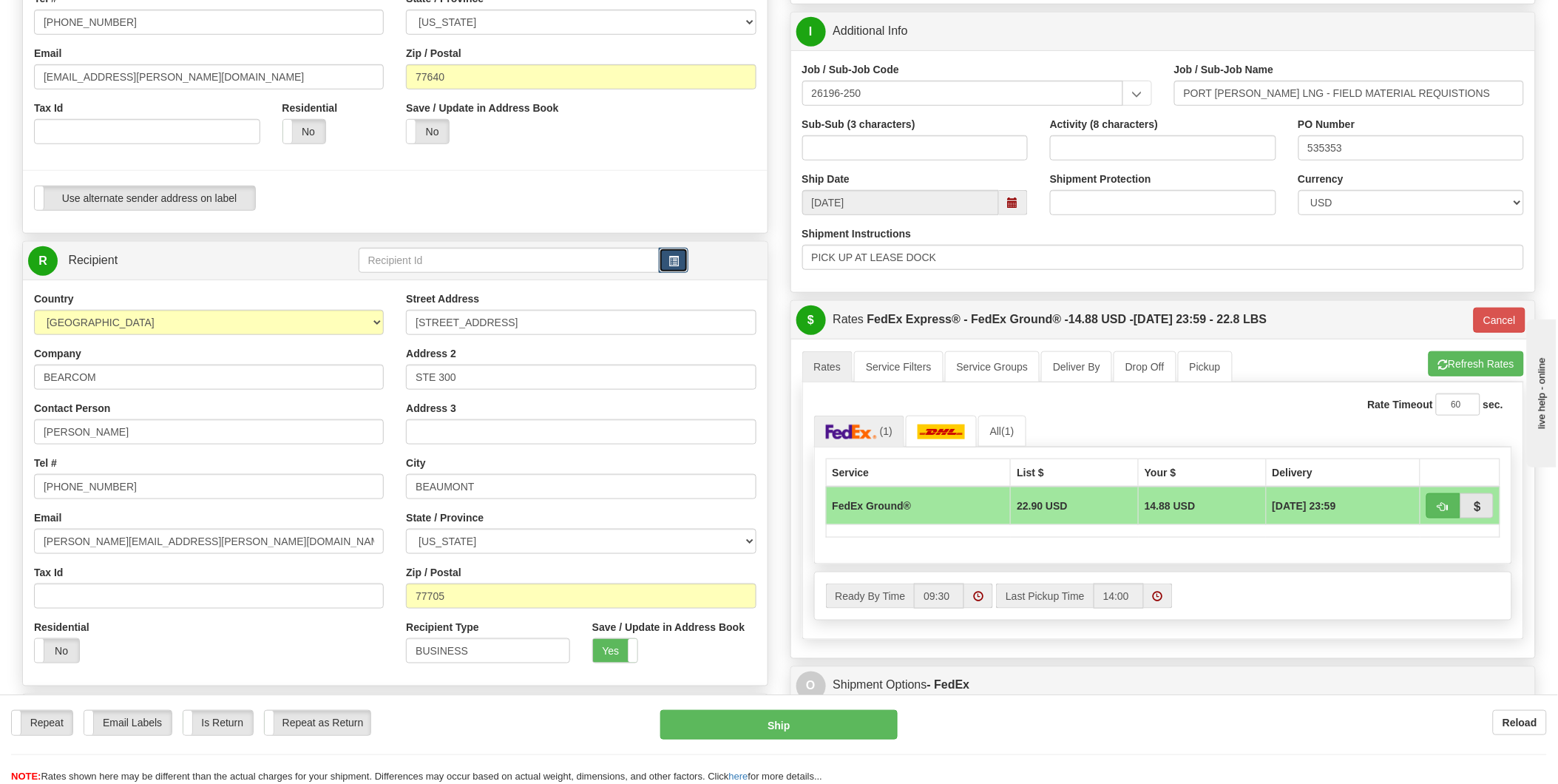
click at [673, 263] on span "button" at bounding box center [674, 261] width 11 height 10
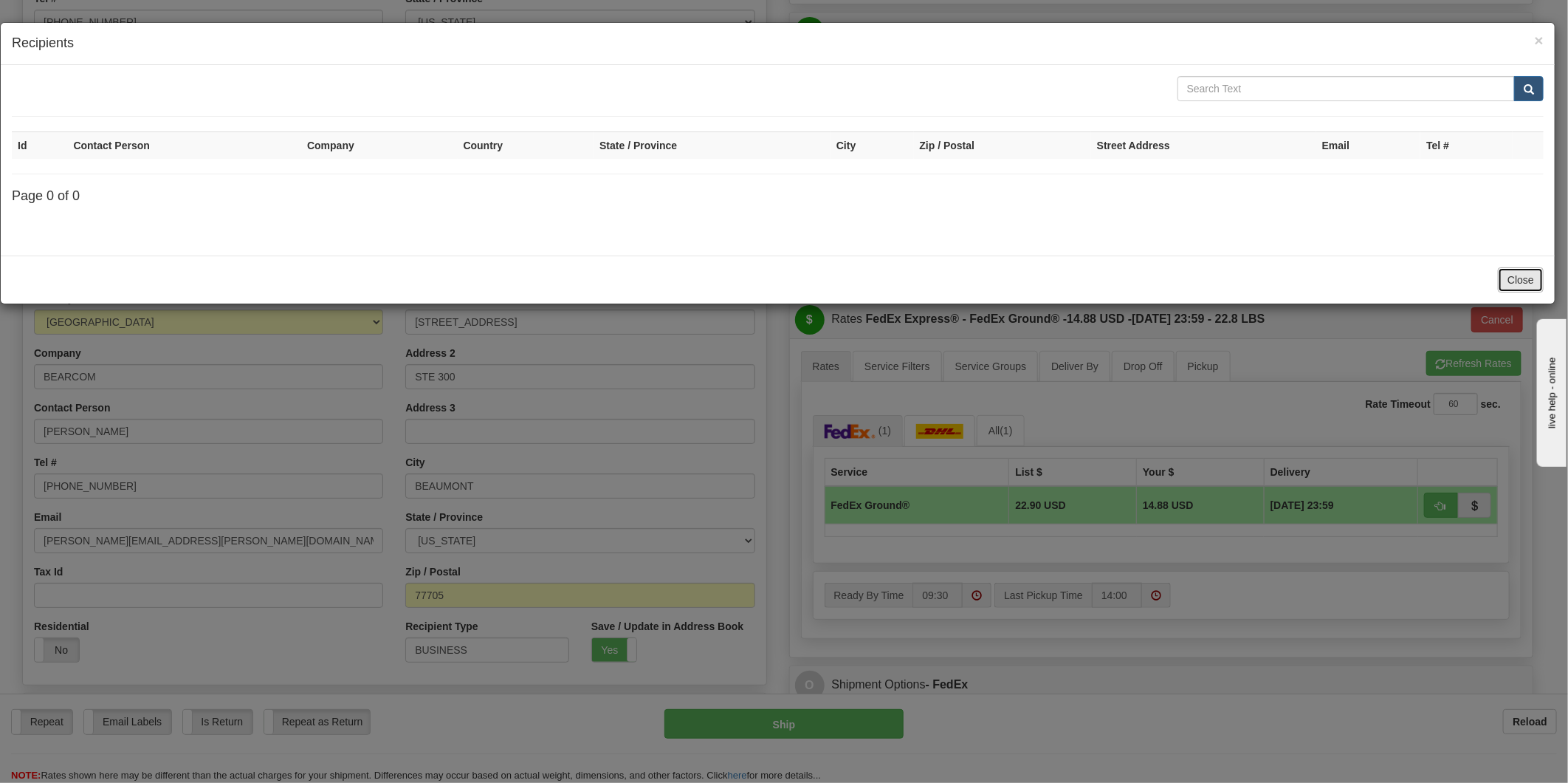
click at [1509, 282] on button "Close" at bounding box center [1521, 280] width 46 height 25
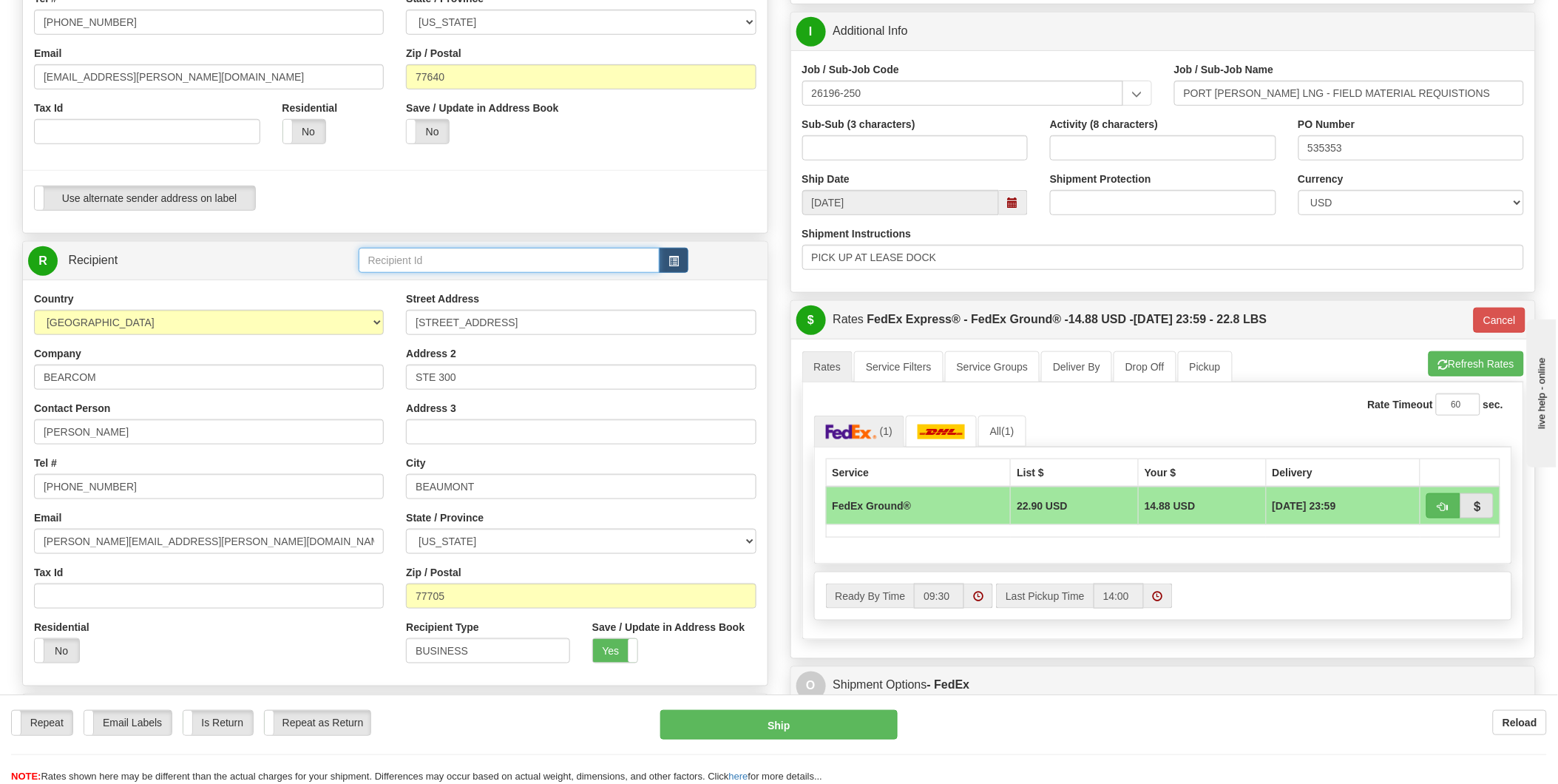
click at [389, 261] on input "text" at bounding box center [509, 260] width 302 height 25
type input "BEARCOM"
click at [744, 729] on button "Ship" at bounding box center [779, 724] width 237 height 30
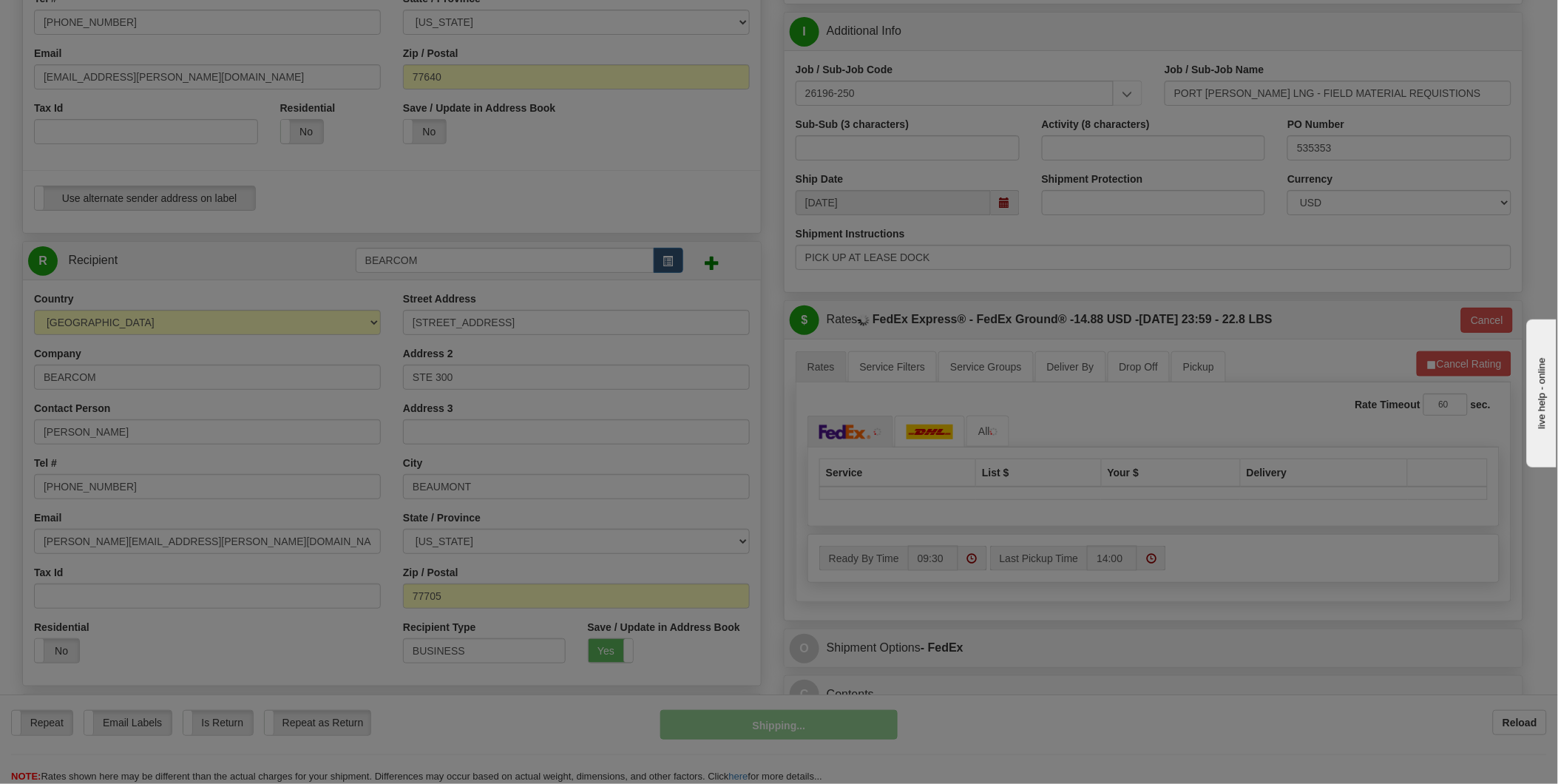
type input "92"
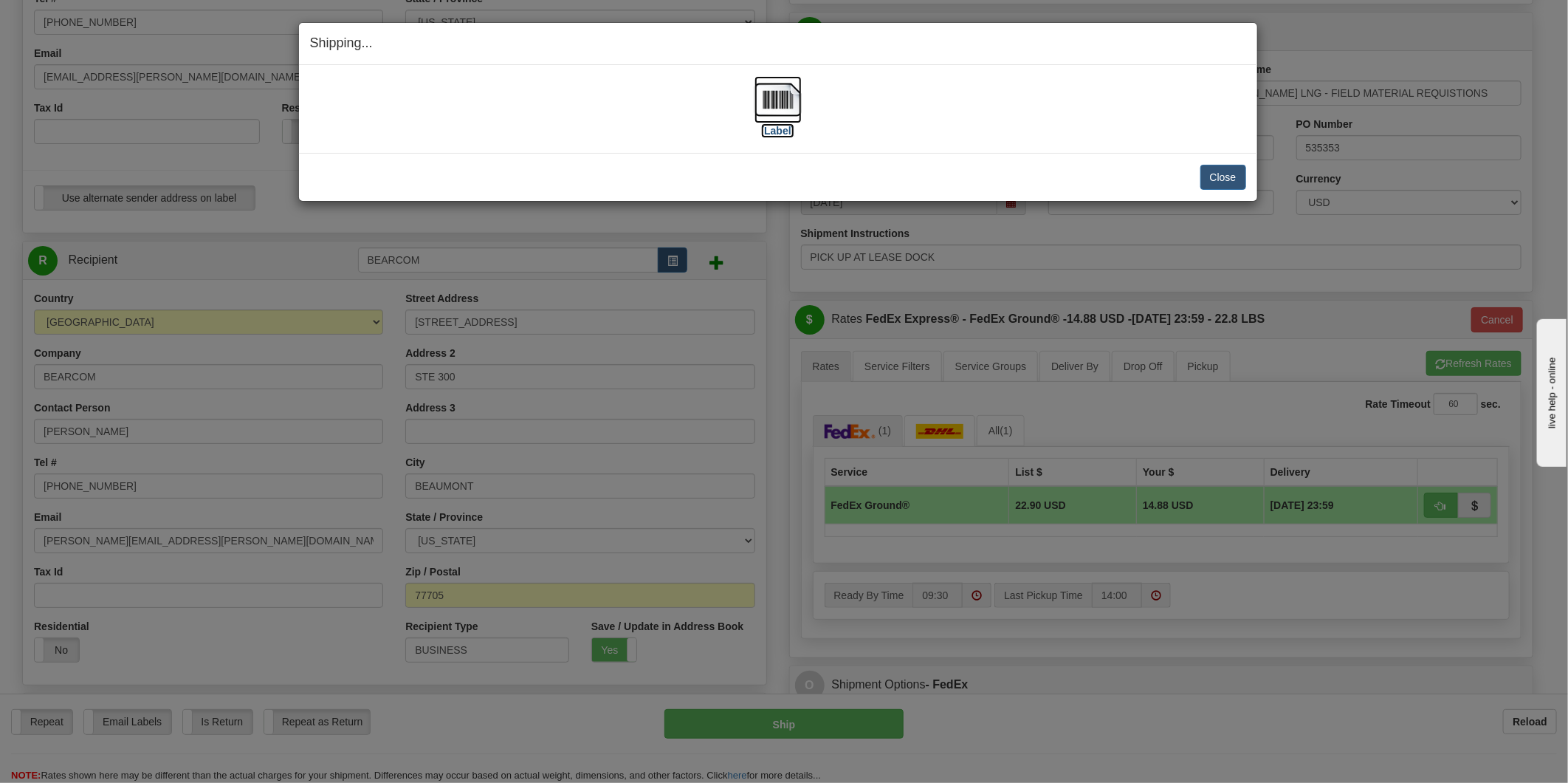
click at [774, 104] on img at bounding box center [778, 99] width 47 height 47
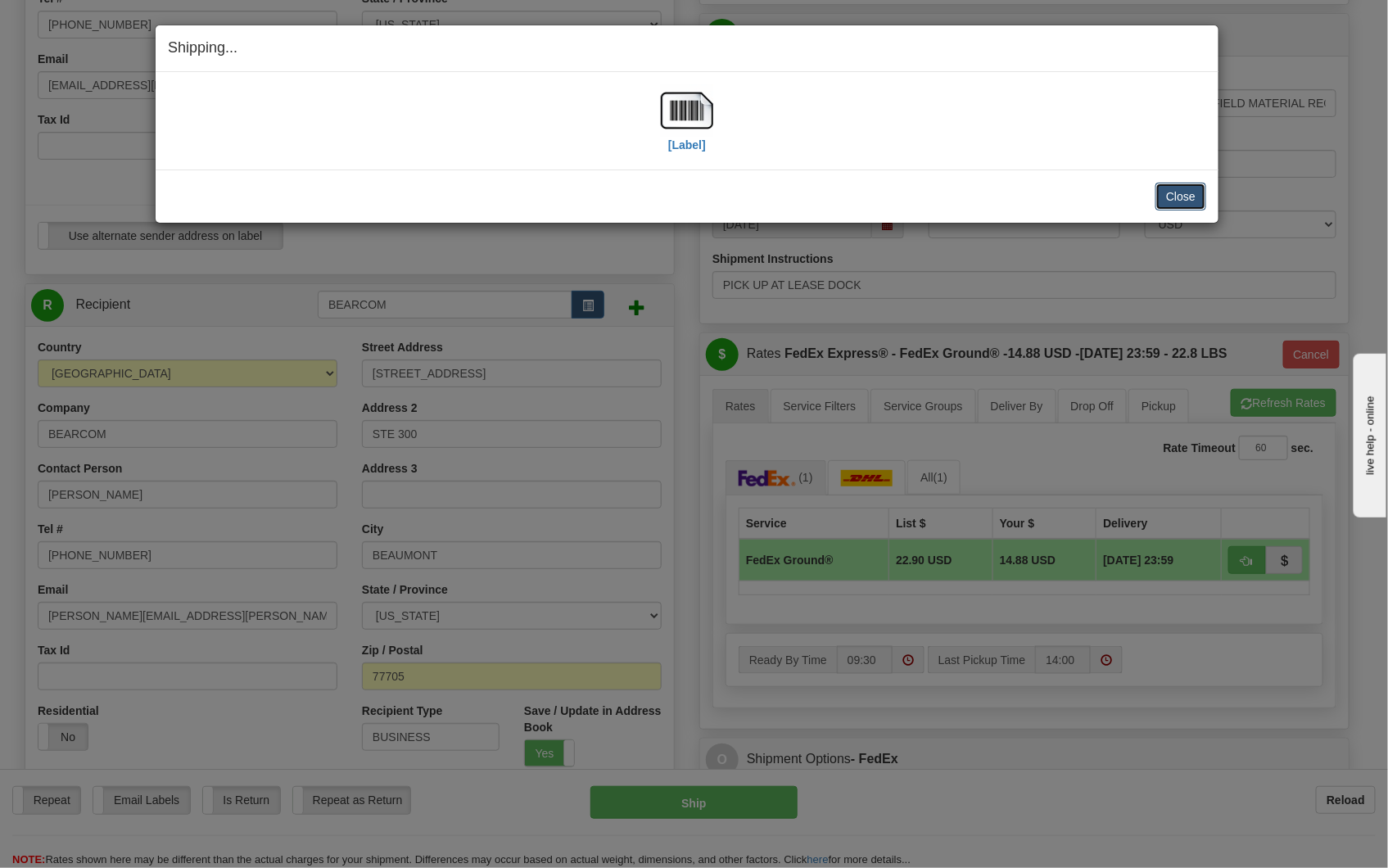
click at [1174, 207] on button "Close" at bounding box center [1180, 196] width 51 height 28
click at [1178, 197] on button "Close" at bounding box center [1180, 196] width 51 height 28
